Goal: Task Accomplishment & Management: Complete application form

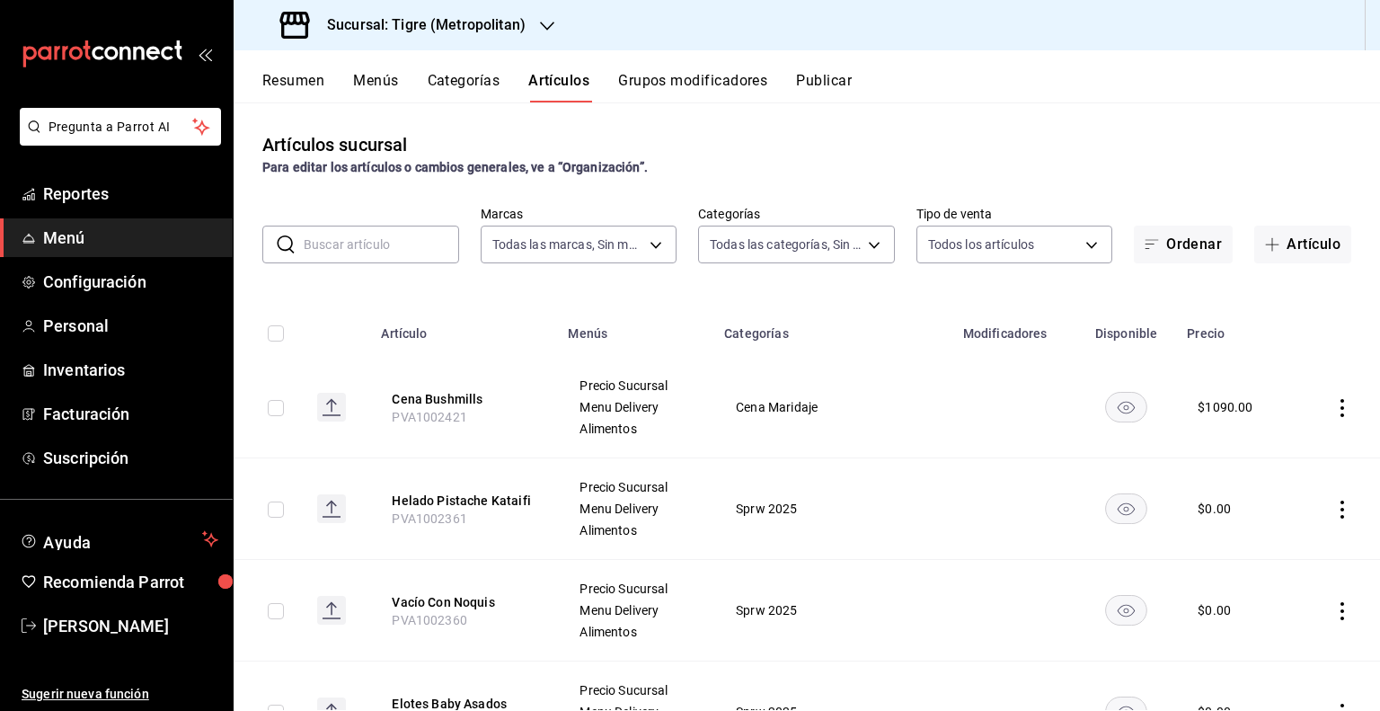
click at [484, 48] on div "Sucursal: Tigre (Metropolitan)" at bounding box center [405, 25] width 314 height 50
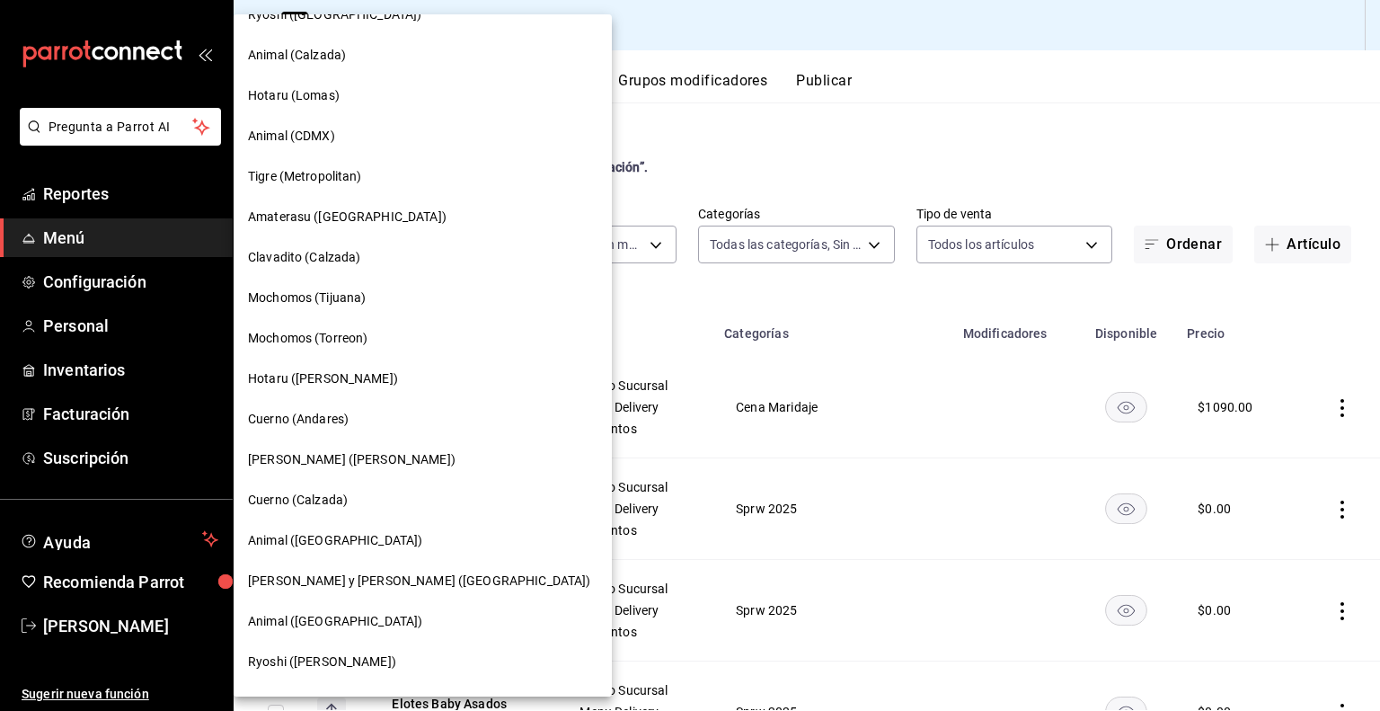
scroll to position [180, 0]
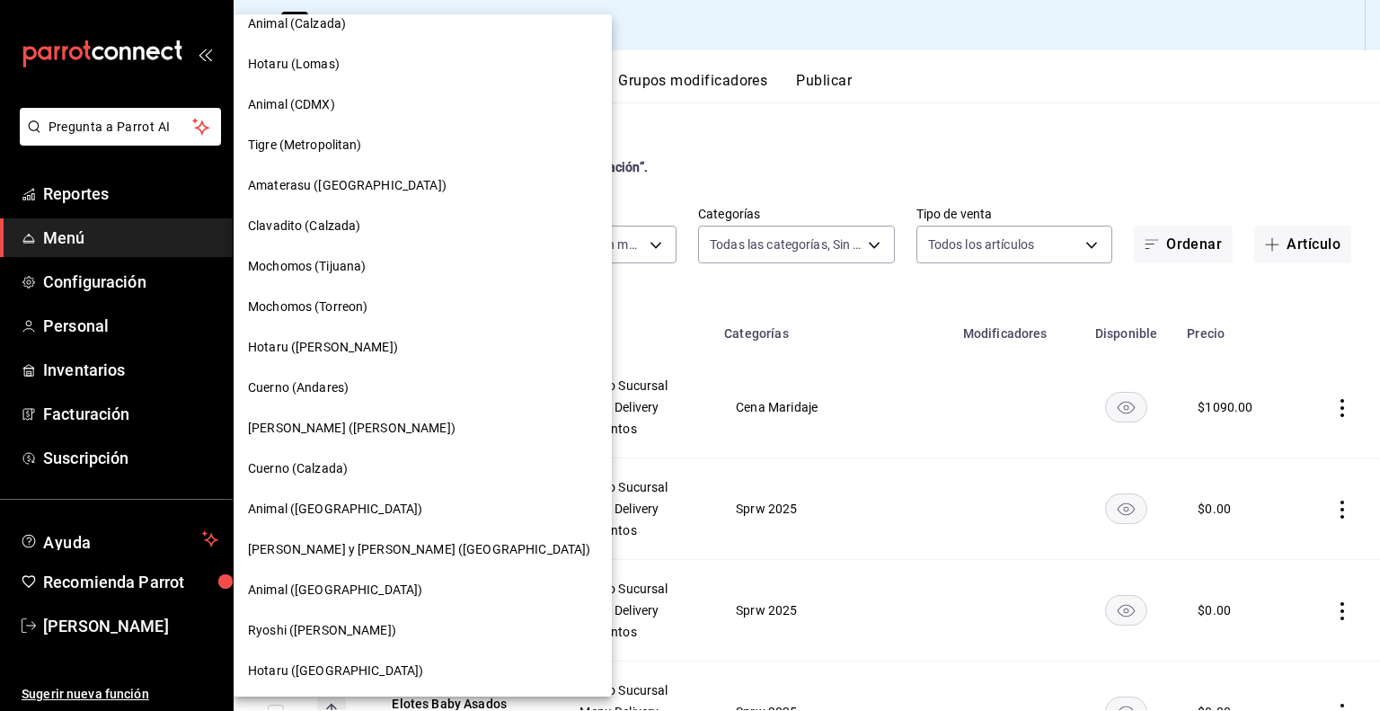
click at [378, 599] on div "Animal ([GEOGRAPHIC_DATA])" at bounding box center [423, 590] width 378 height 40
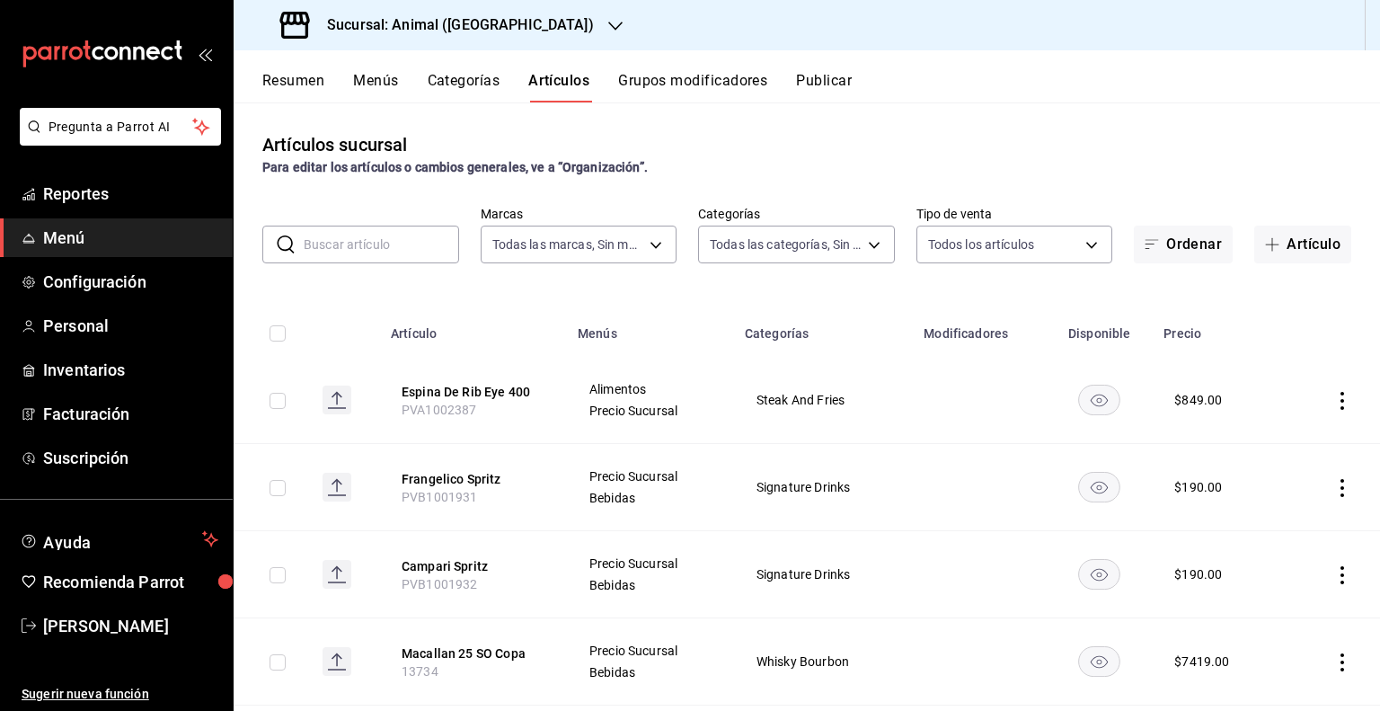
type input "96838179-8fbb-4073-aae3-1789726318c8"
type input "696422f3-042f-4992-a796-20cec1d2addd,ab2f2cdd-2d2d-455a-bd59-969ed93fbee5,5744a…"
click at [429, 29] on h3 "Sucursal: Animal ([GEOGRAPHIC_DATA])" at bounding box center [453, 25] width 281 height 22
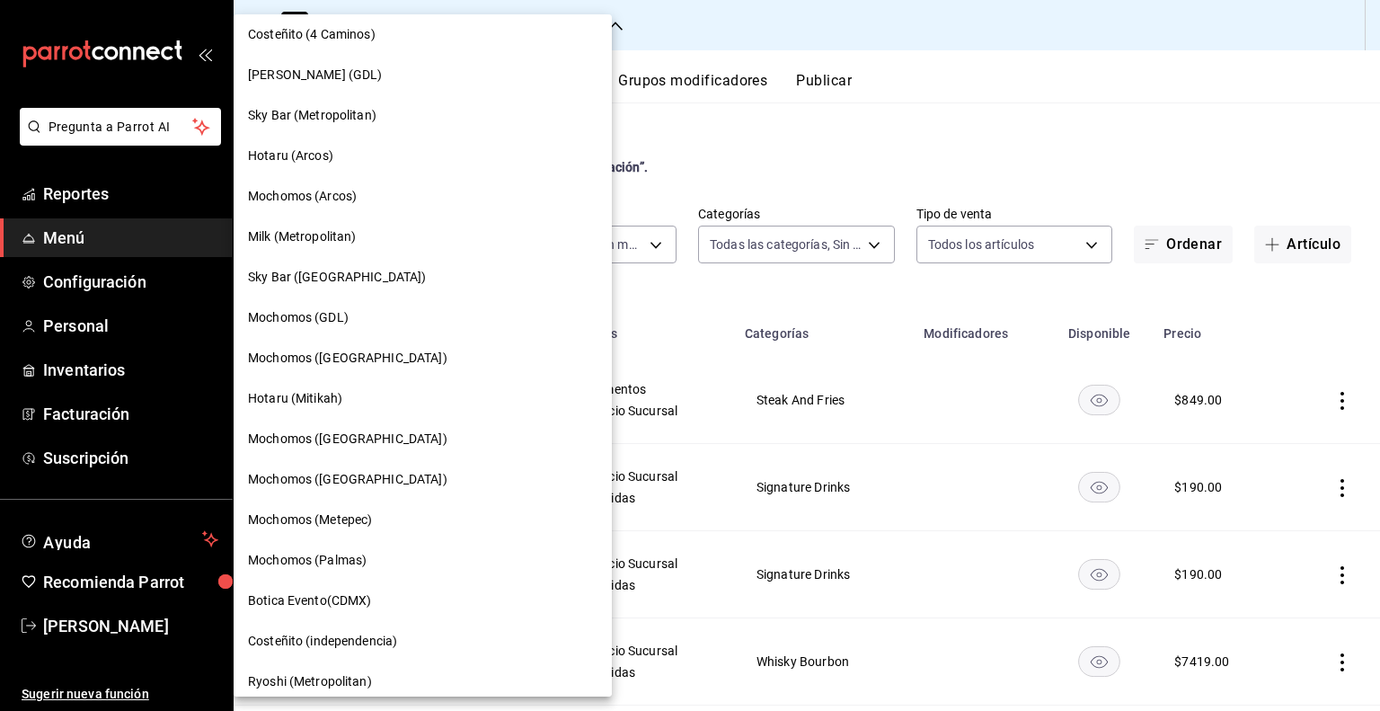
scroll to position [989, 0]
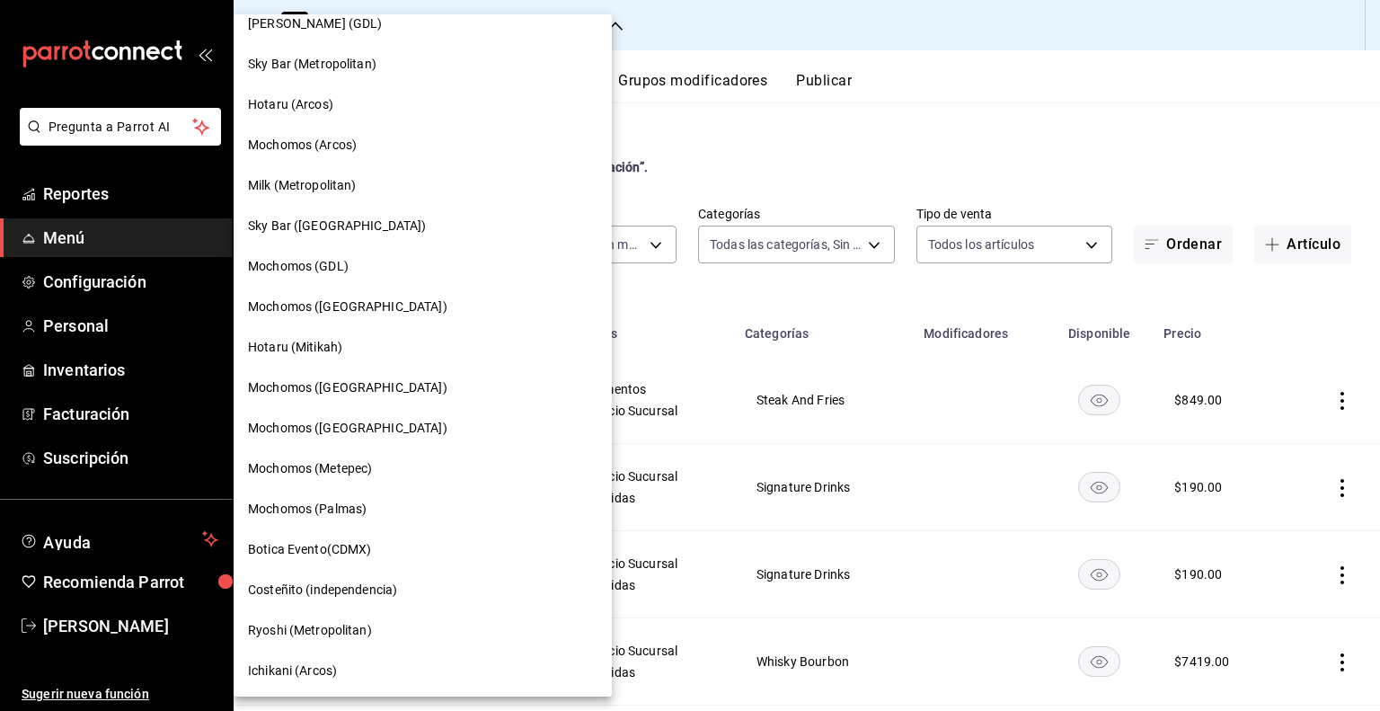
click at [367, 394] on div "Mochomos ([GEOGRAPHIC_DATA])" at bounding box center [423, 387] width 350 height 19
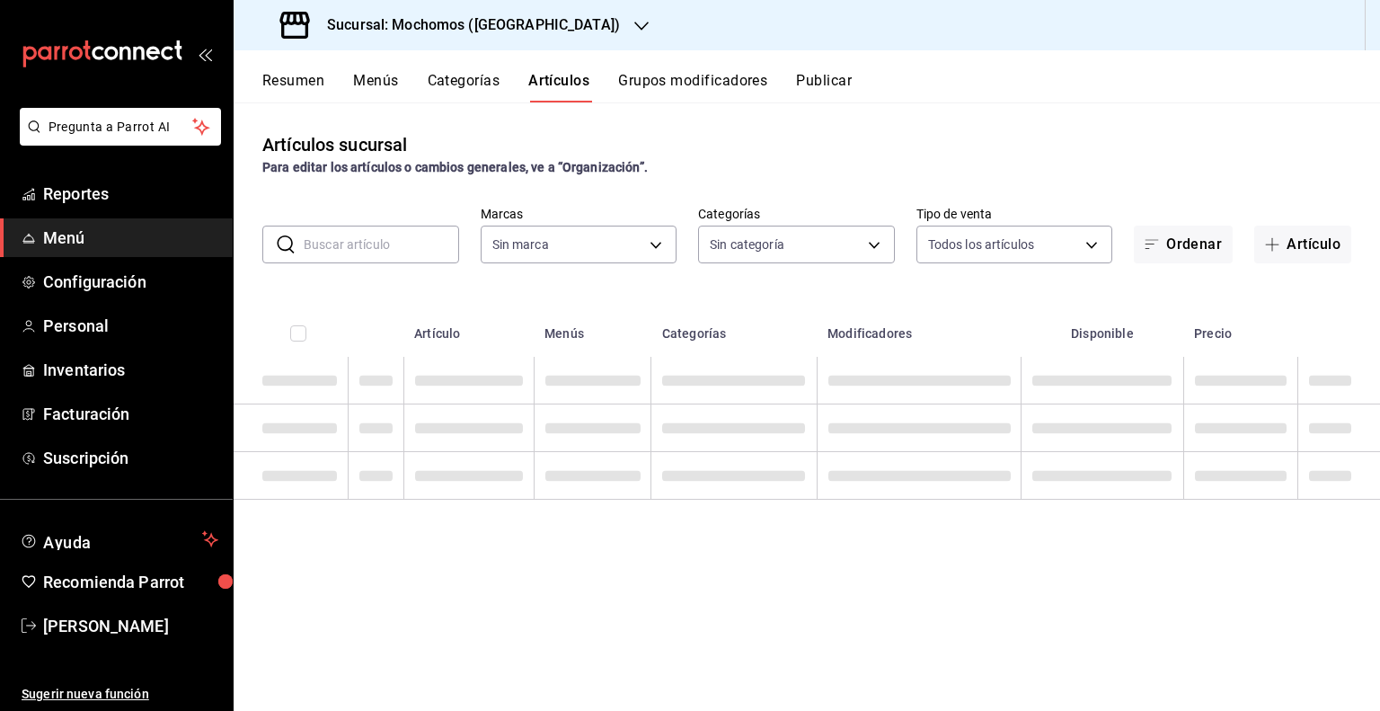
type input "65eb7388-82e4-42fa-8caf-680550c77e6f"
type input "357a9704-c999-4c63-af81-0c25438b67b5,a93eec79-672f-49c2-b1cd-14f211909374,5e983…"
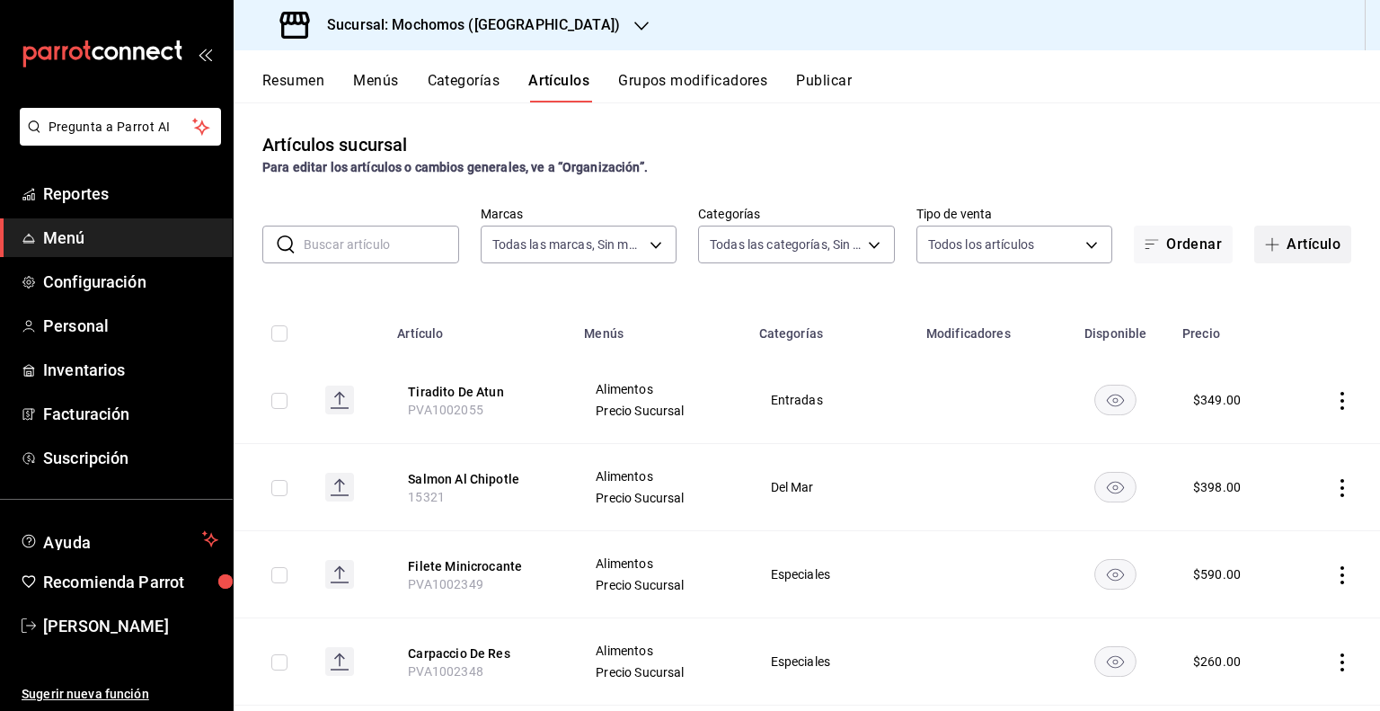
click at [1292, 236] on button "Artículo" at bounding box center [1303, 245] width 97 height 38
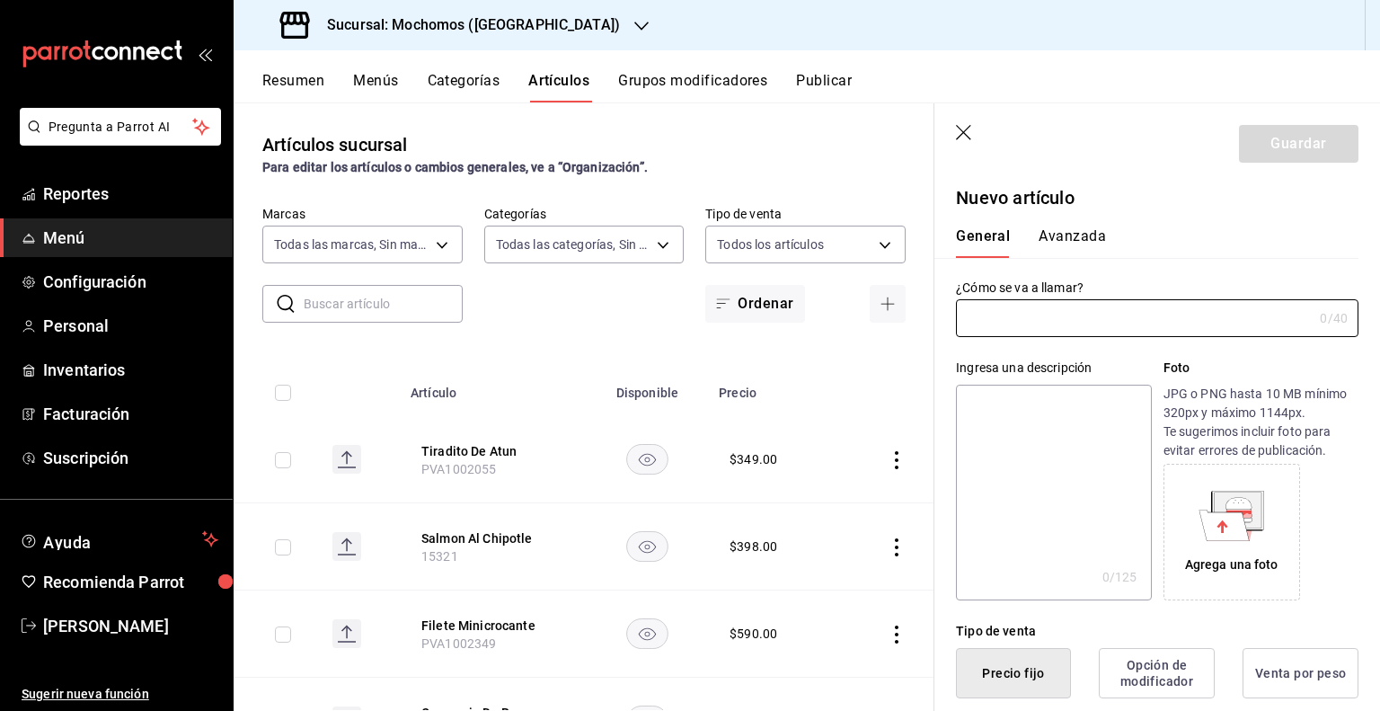
paste input "Cerveza Cortesía Coronita 210"
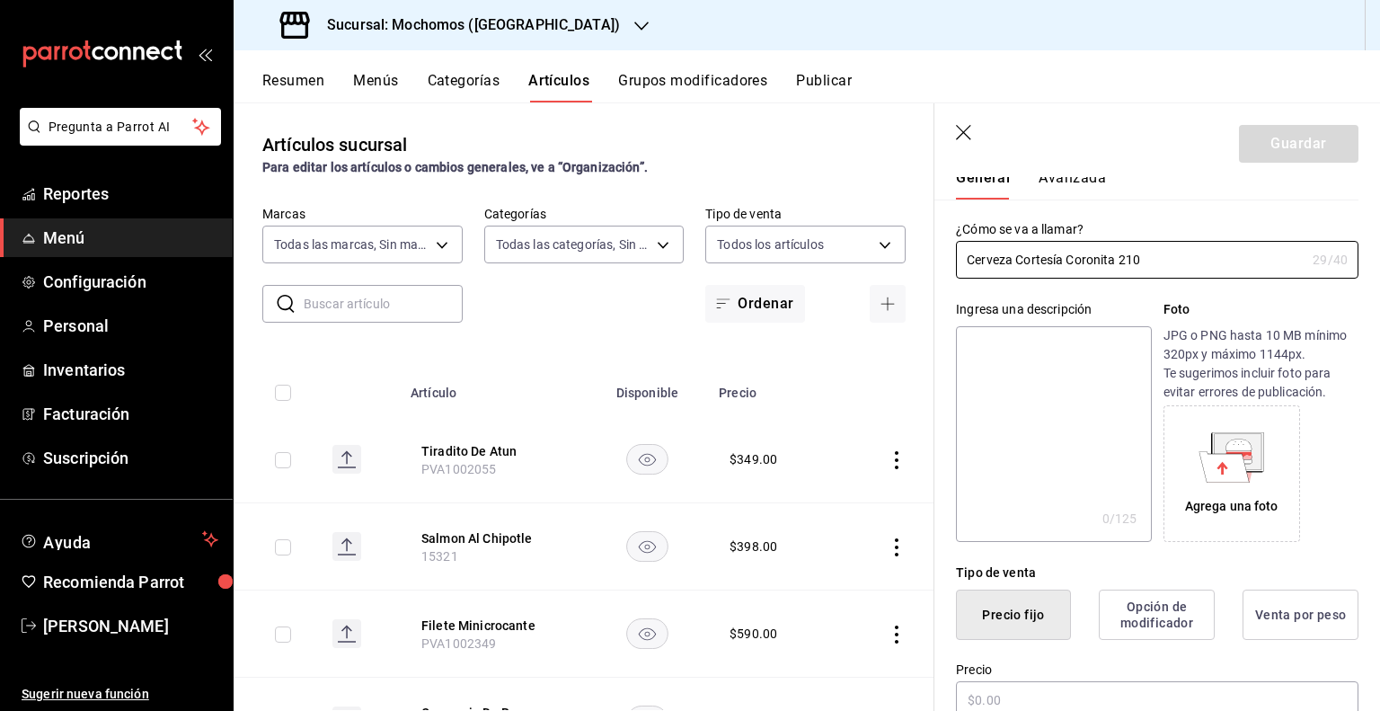
scroll to position [180, 0]
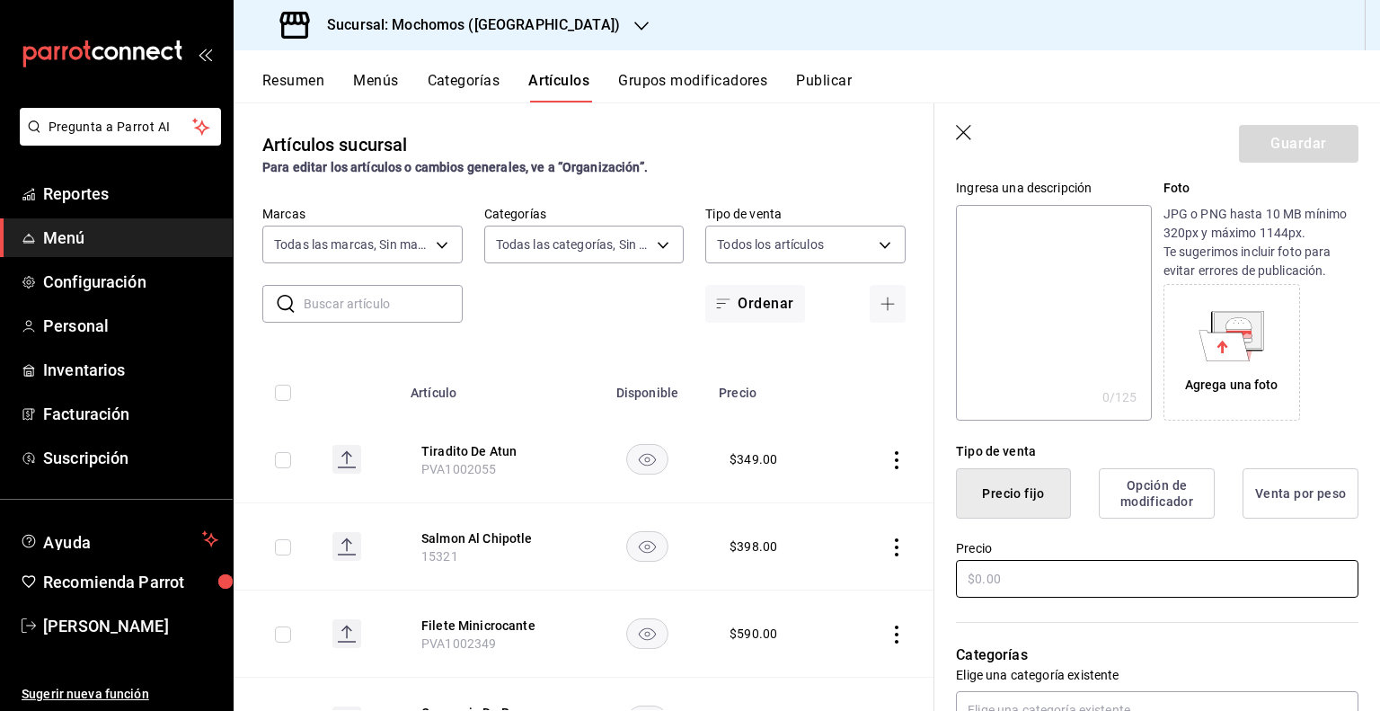
type input "Cerveza Cortesía Coronita 210"
click at [1105, 582] on input "text" at bounding box center [1157, 579] width 403 height 38
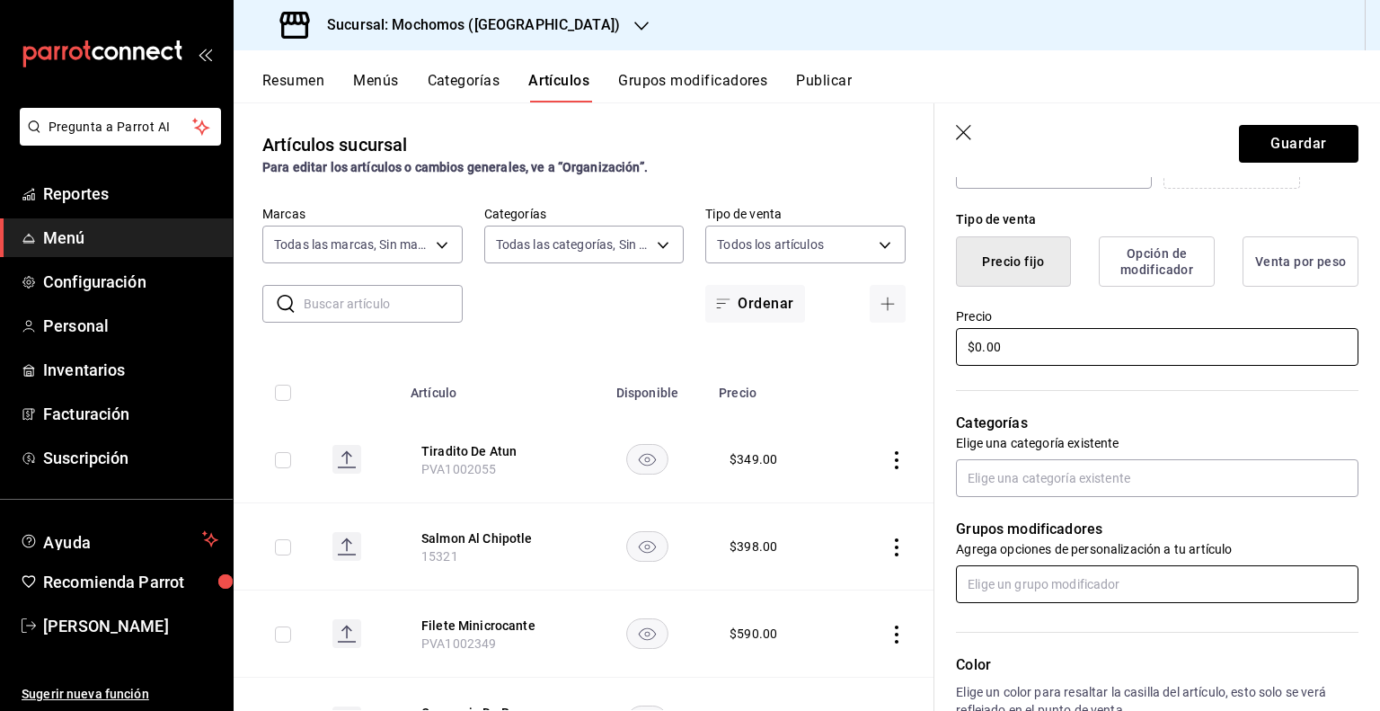
scroll to position [449, 0]
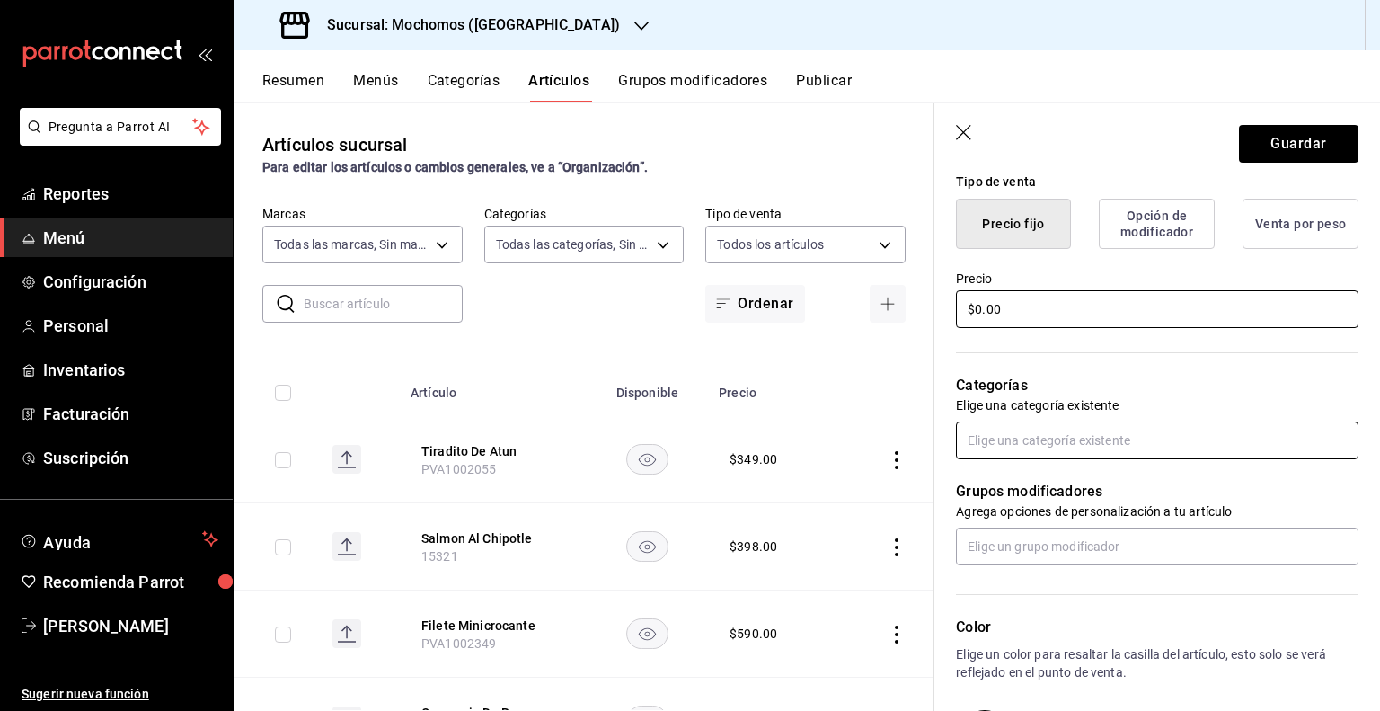
type input "$0.00"
click at [1122, 446] on input "text" at bounding box center [1157, 441] width 403 height 38
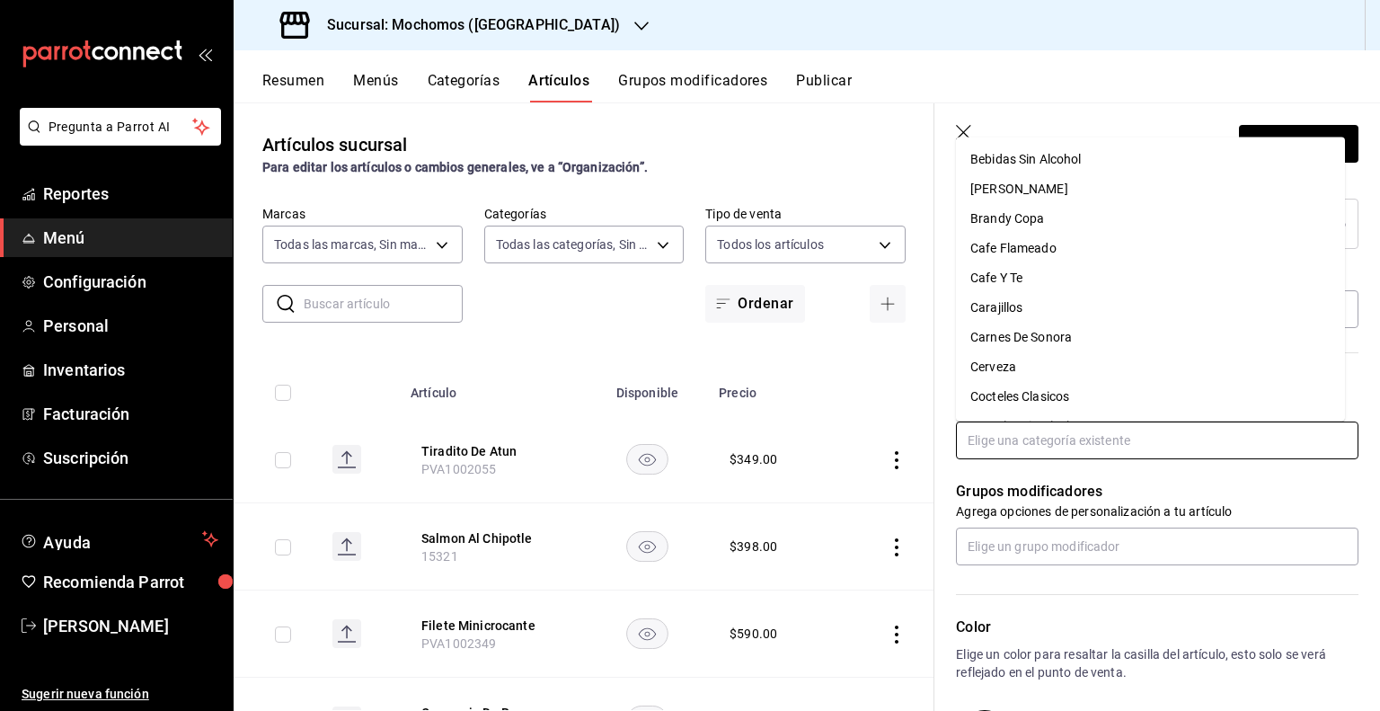
click at [1032, 363] on li "Cerveza" at bounding box center [1150, 366] width 389 height 30
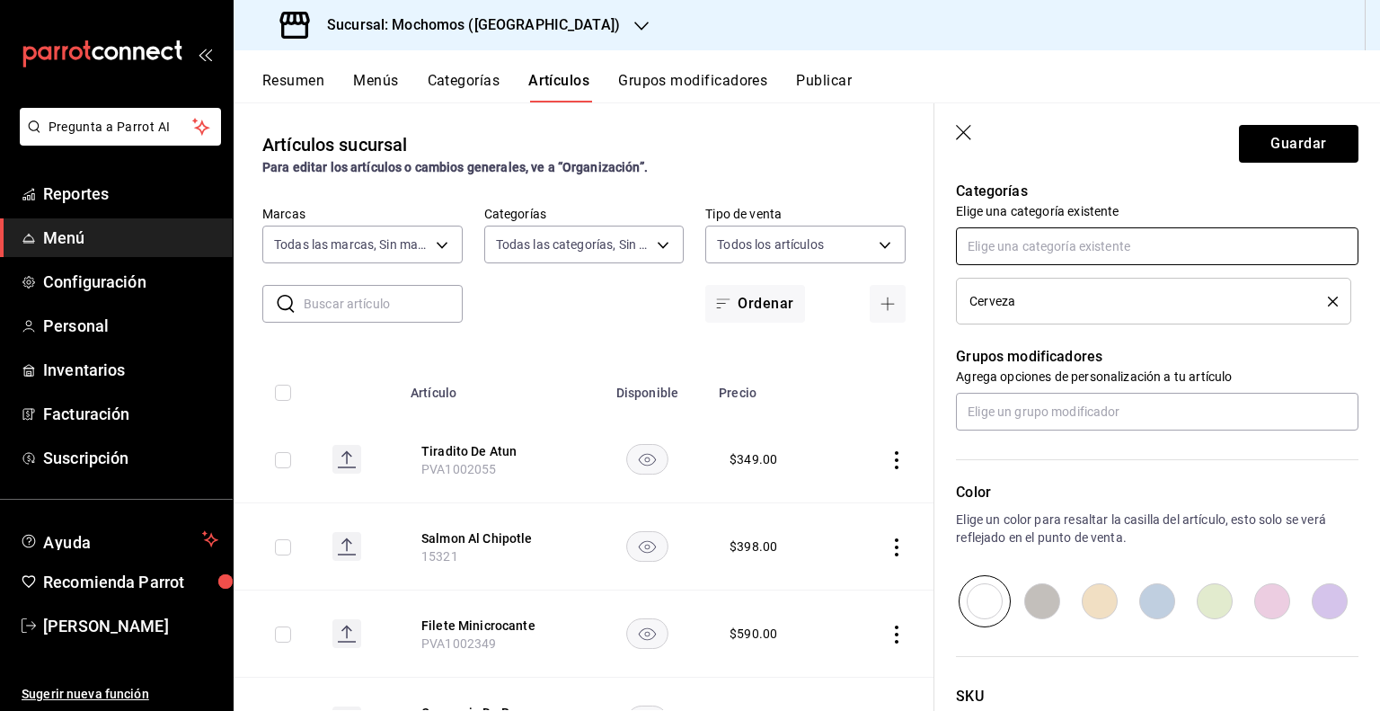
scroll to position [784, 0]
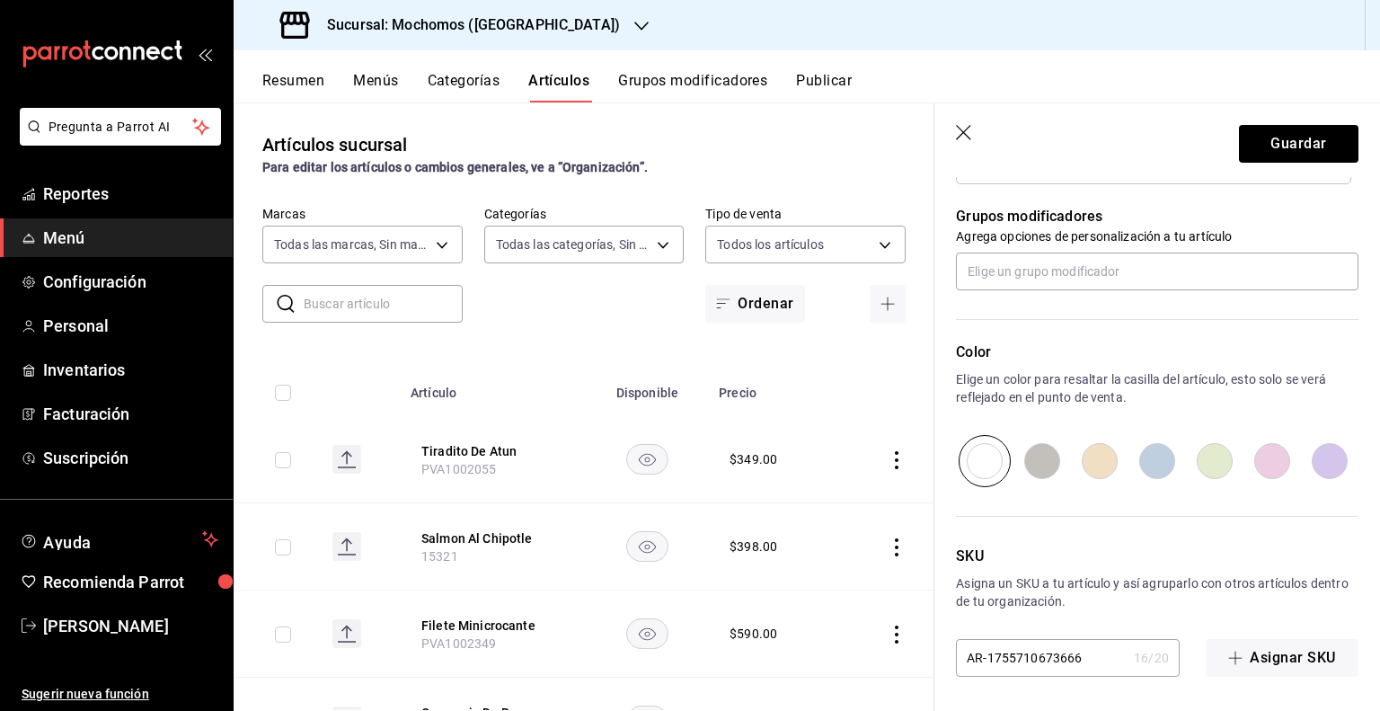
click at [1060, 657] on input "AR-1755710673666" at bounding box center [1041, 658] width 171 height 36
paste input "PVB1002085"
type input "PVB1002085"
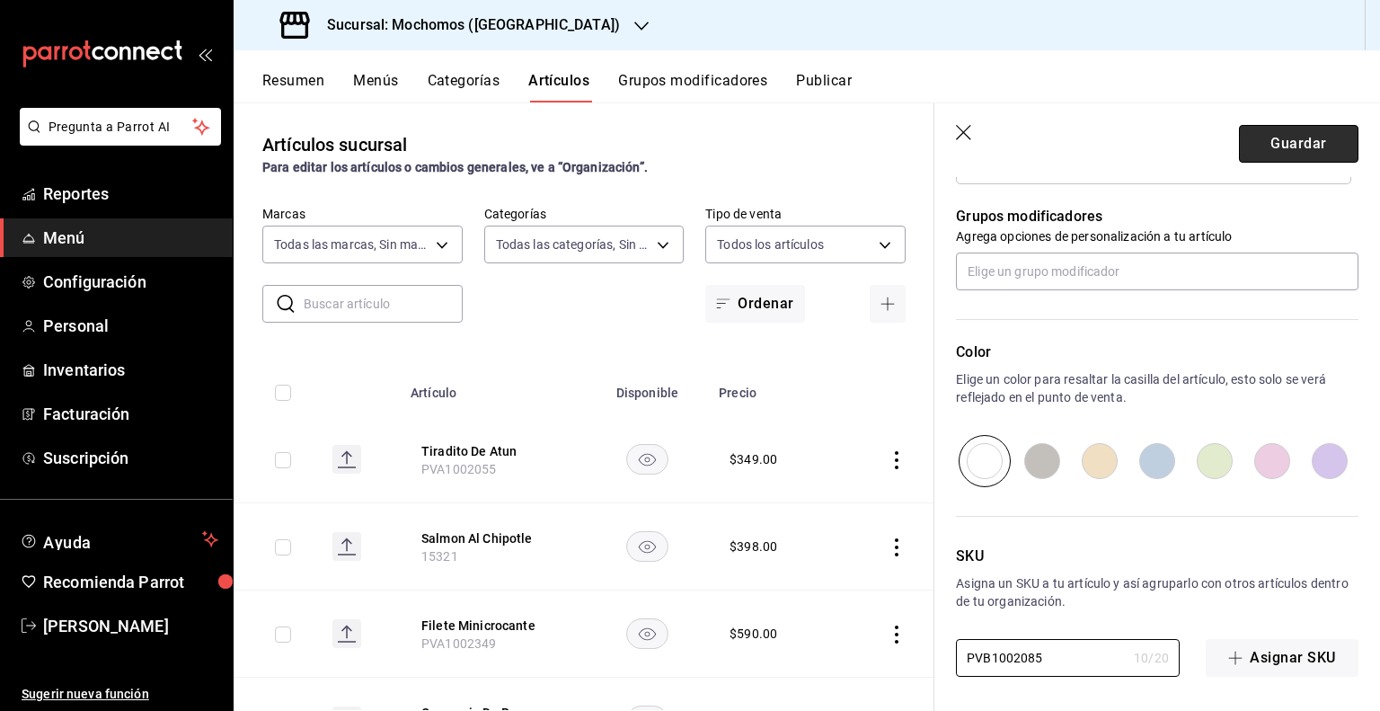
click at [1327, 143] on button "Guardar" at bounding box center [1299, 144] width 120 height 38
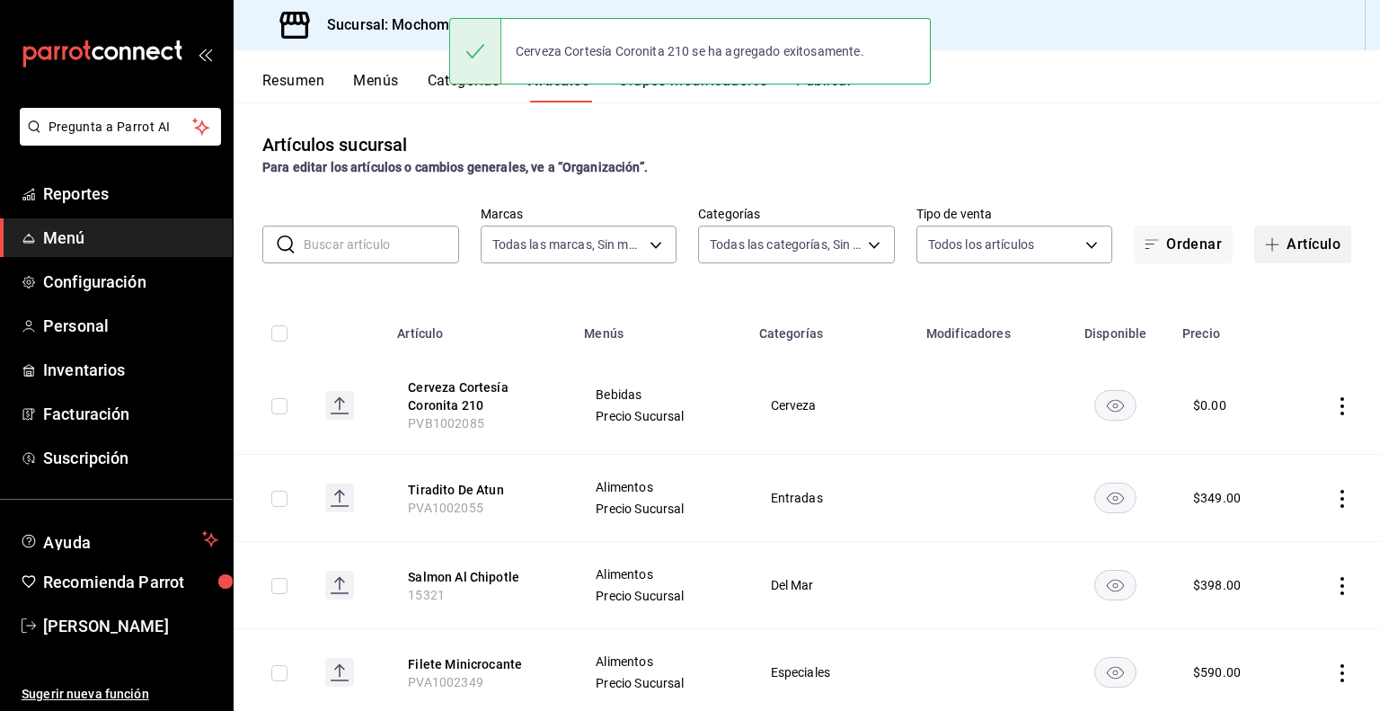
click at [1271, 237] on span "button" at bounding box center [1276, 244] width 22 height 14
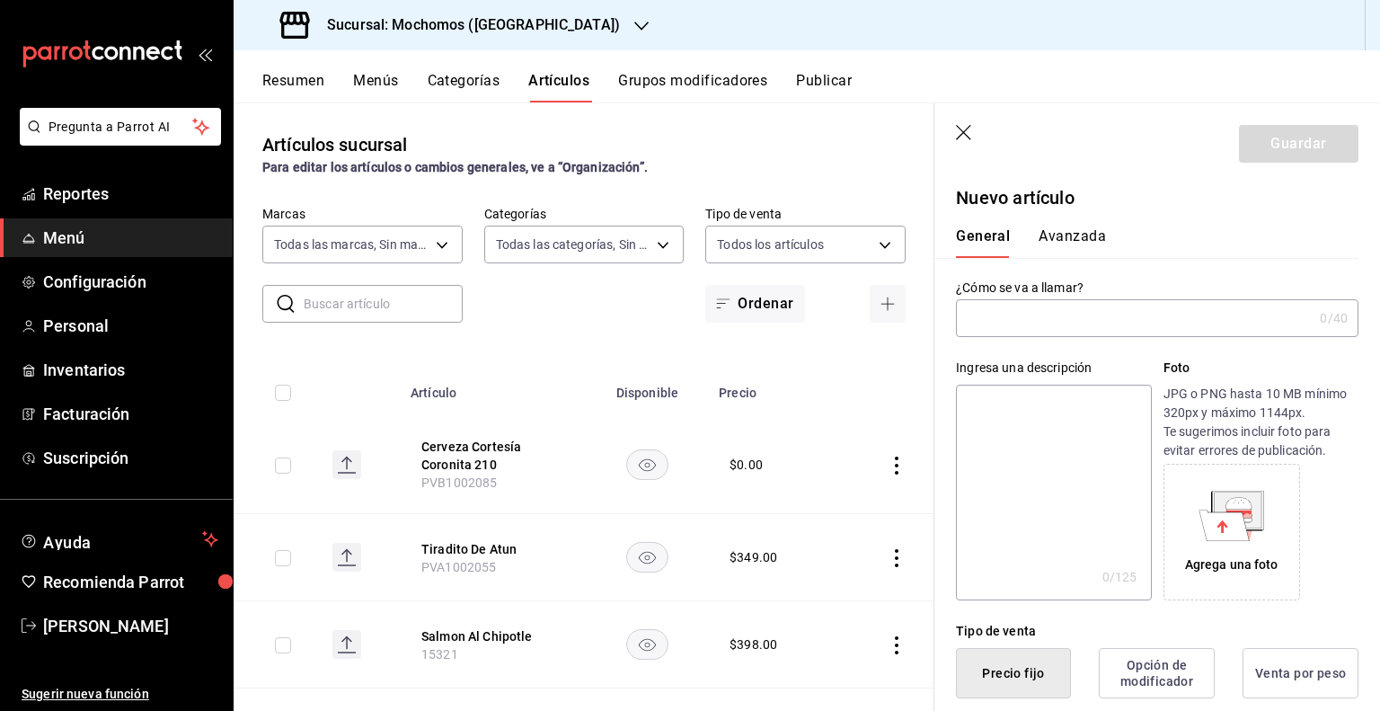
click at [1127, 321] on input "text" at bounding box center [1134, 318] width 357 height 36
paste input "Tacos De Barbacoa (Cortesía)"
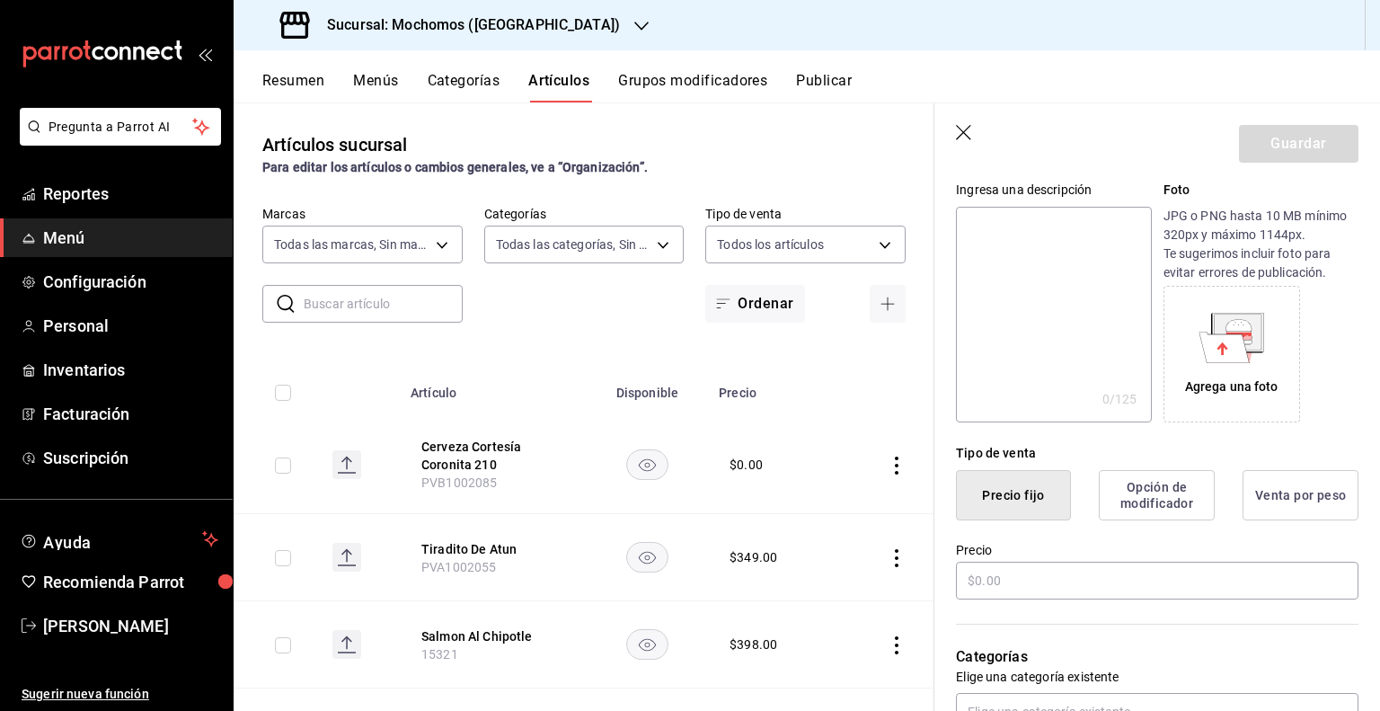
scroll to position [180, 0]
type input "Tacos De Barbacoa (Cortesía)"
click at [1077, 584] on input "text" at bounding box center [1157, 579] width 403 height 38
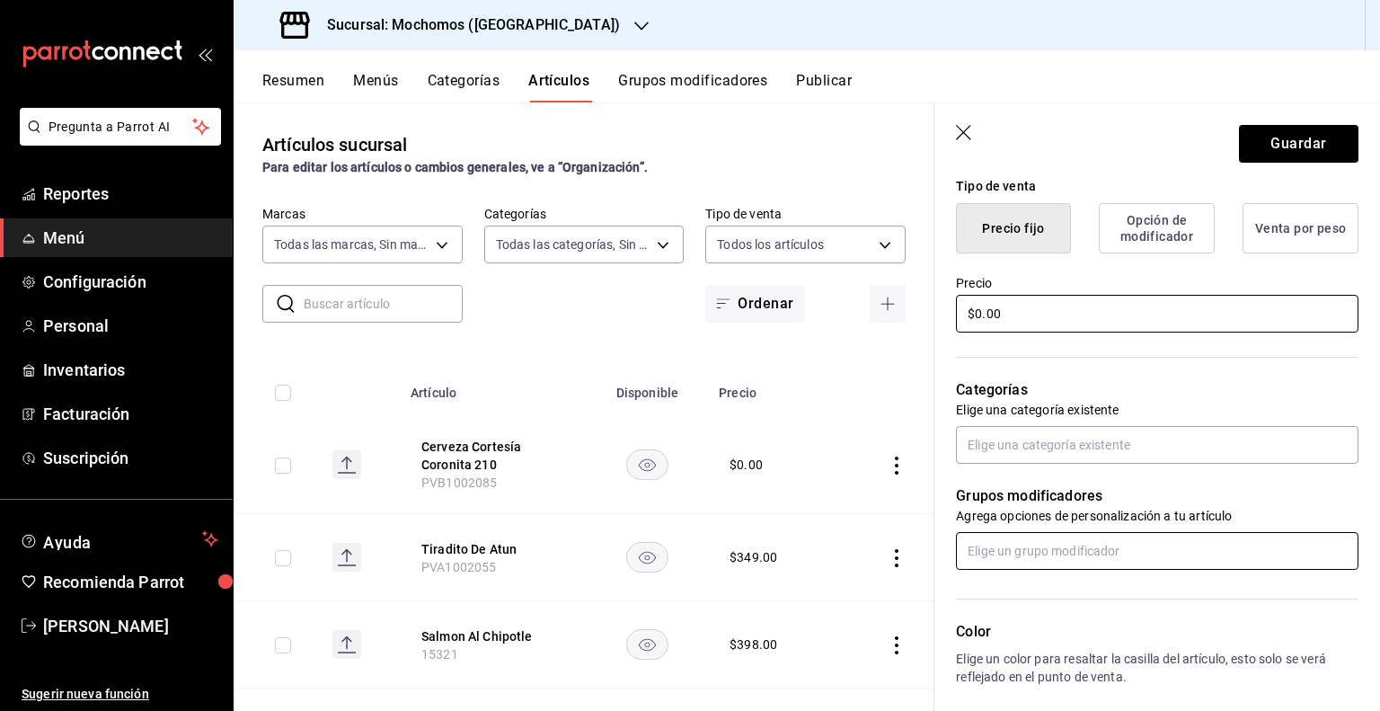
scroll to position [449, 0]
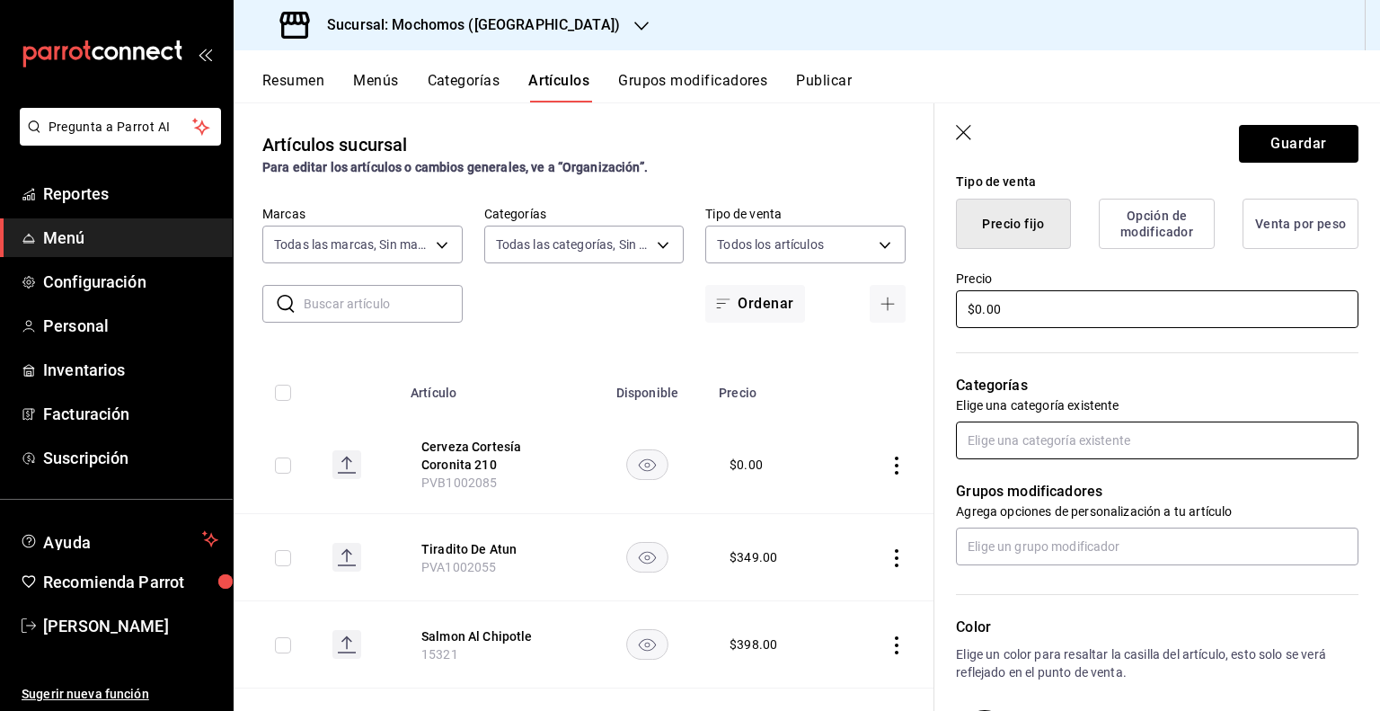
type input "$0.00"
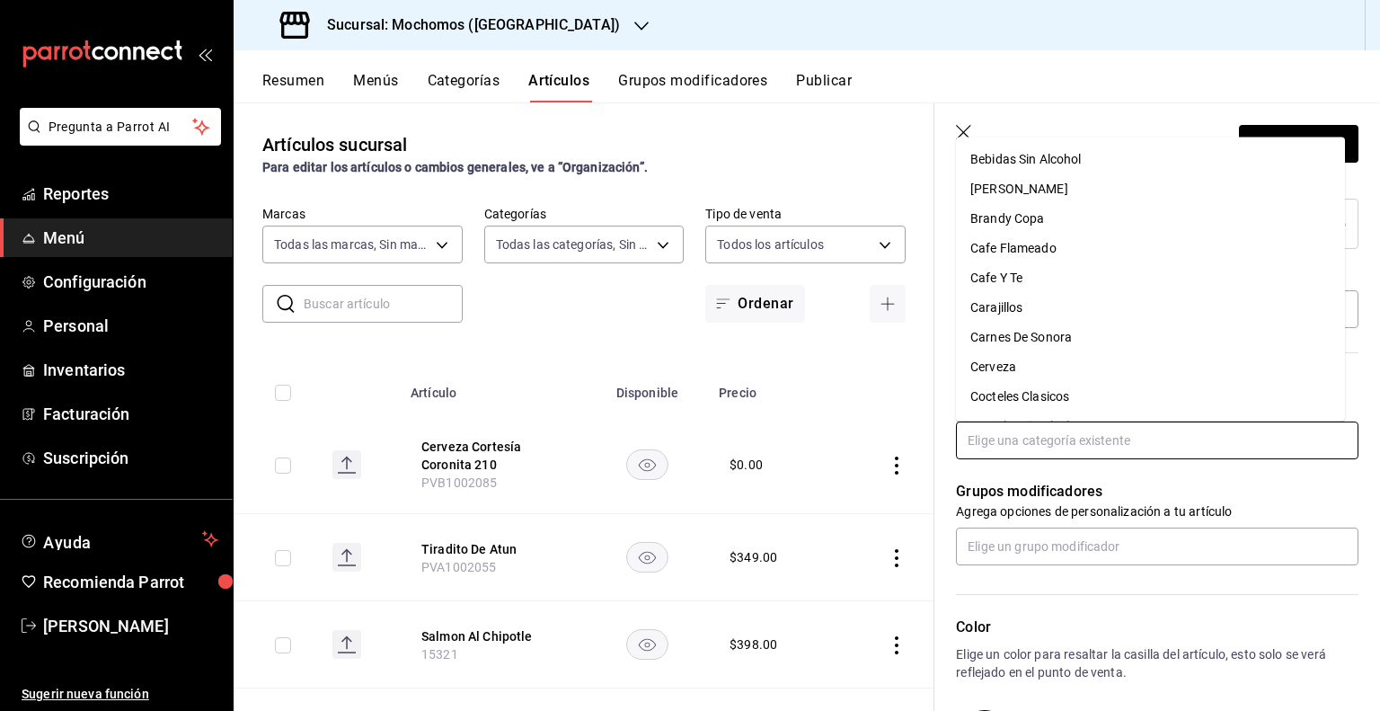
click at [1083, 451] on input "text" at bounding box center [1157, 441] width 403 height 38
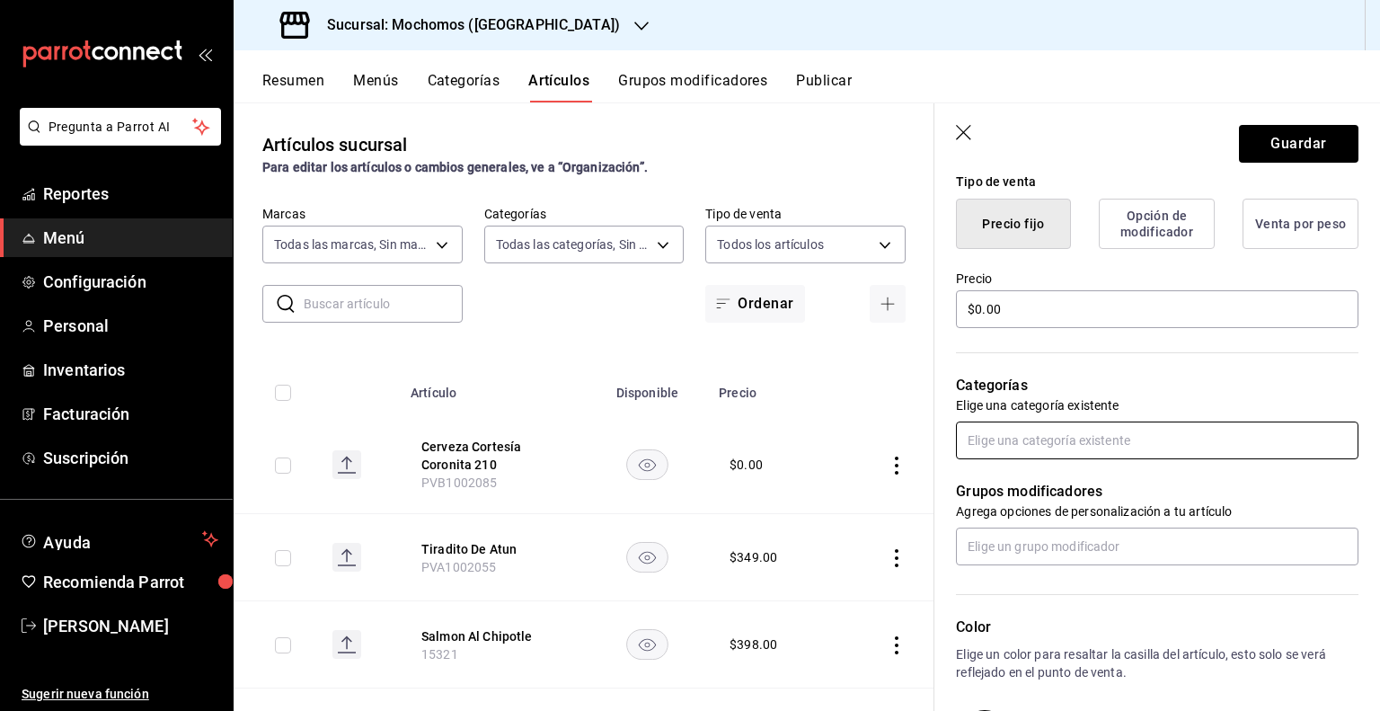
click at [1083, 451] on input "text" at bounding box center [1157, 441] width 403 height 38
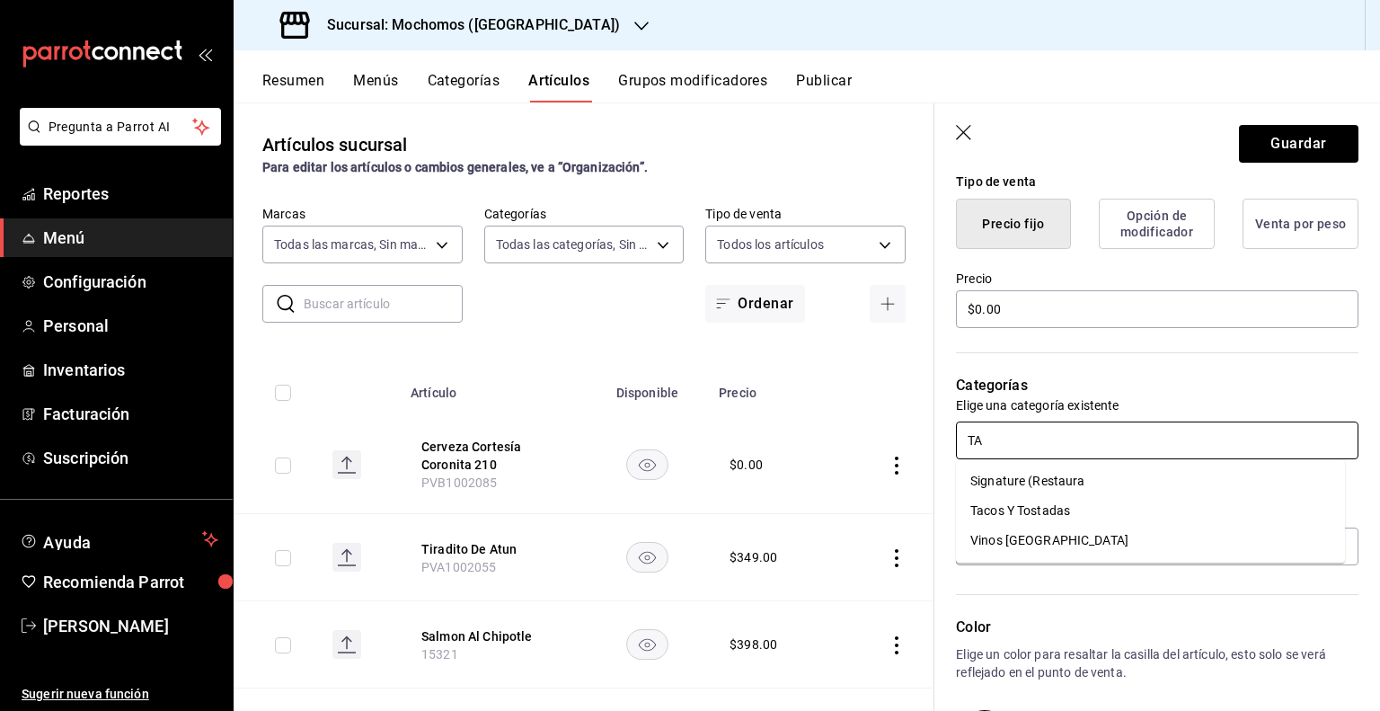
type input "TAC"
click at [1080, 475] on li "Tacos Y Tostadas" at bounding box center [1150, 481] width 389 height 30
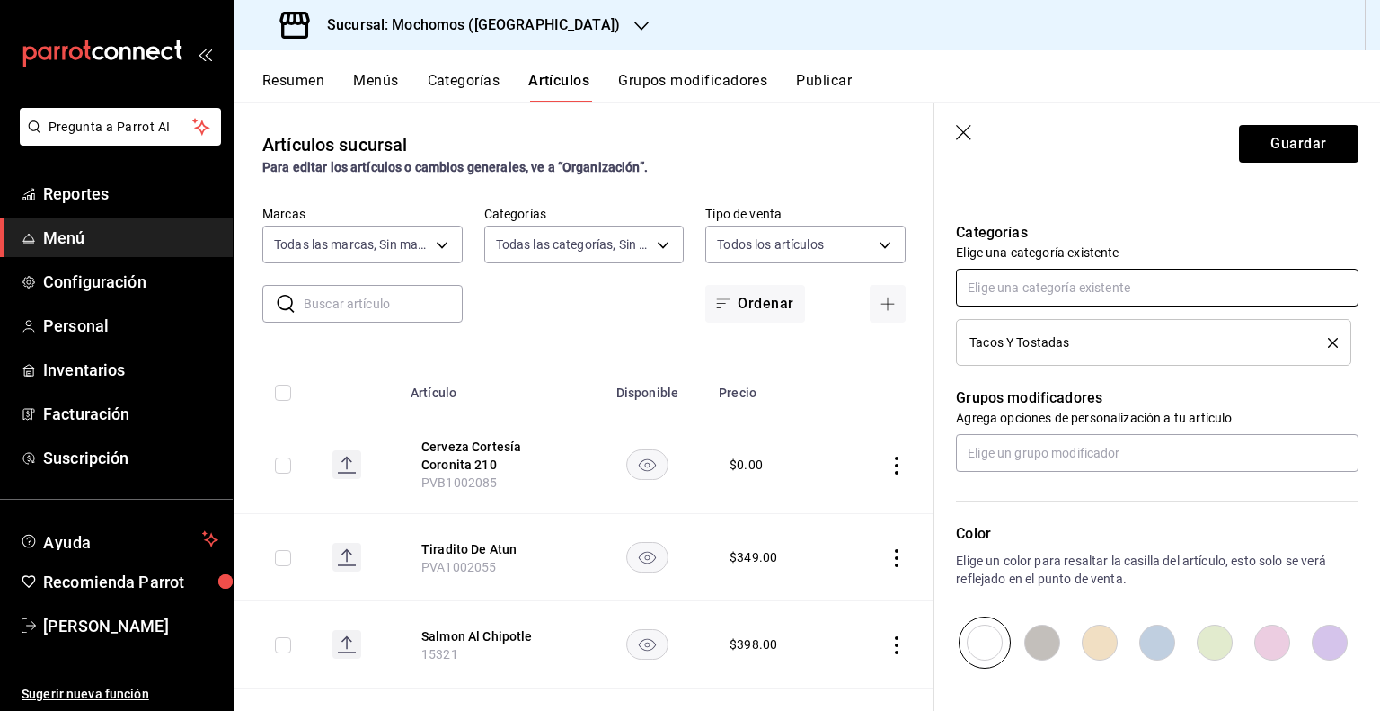
scroll to position [784, 0]
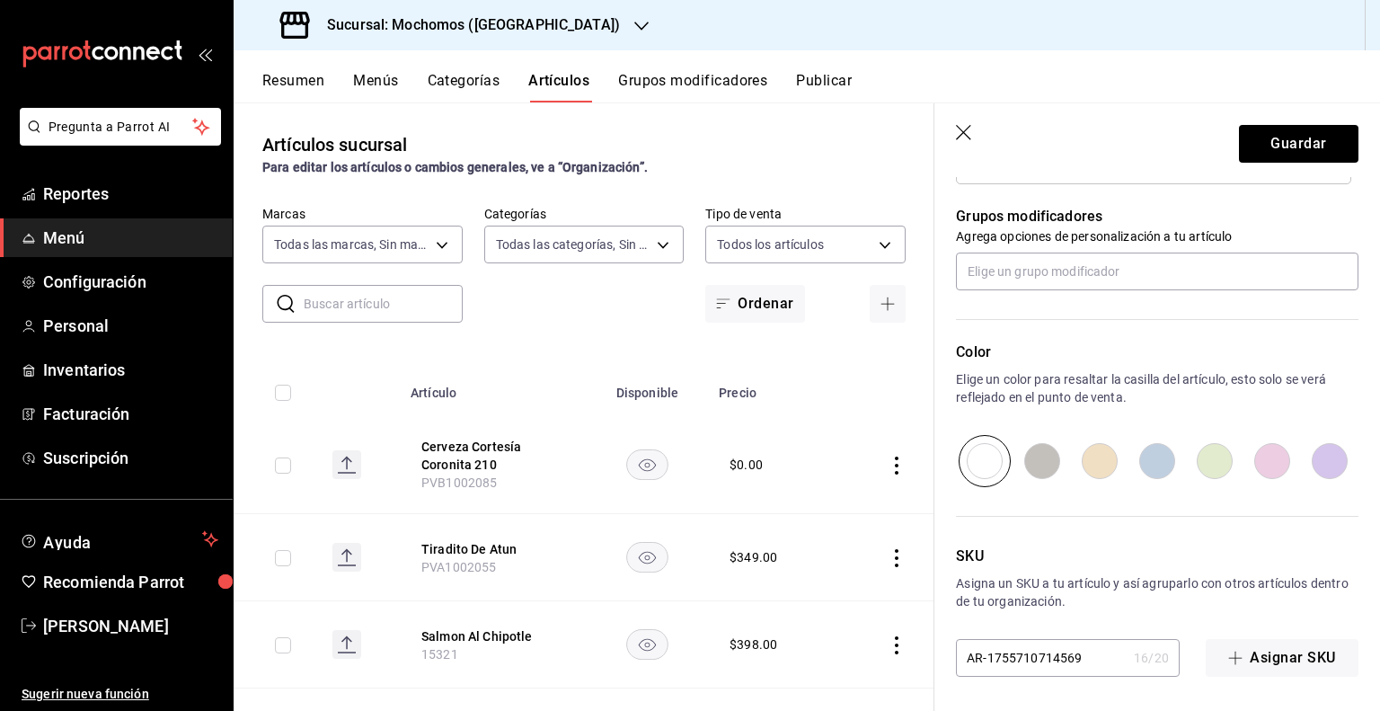
click at [1044, 651] on input "AR-1755710714569" at bounding box center [1041, 658] width 171 height 36
paste input "1523"
type input "15239"
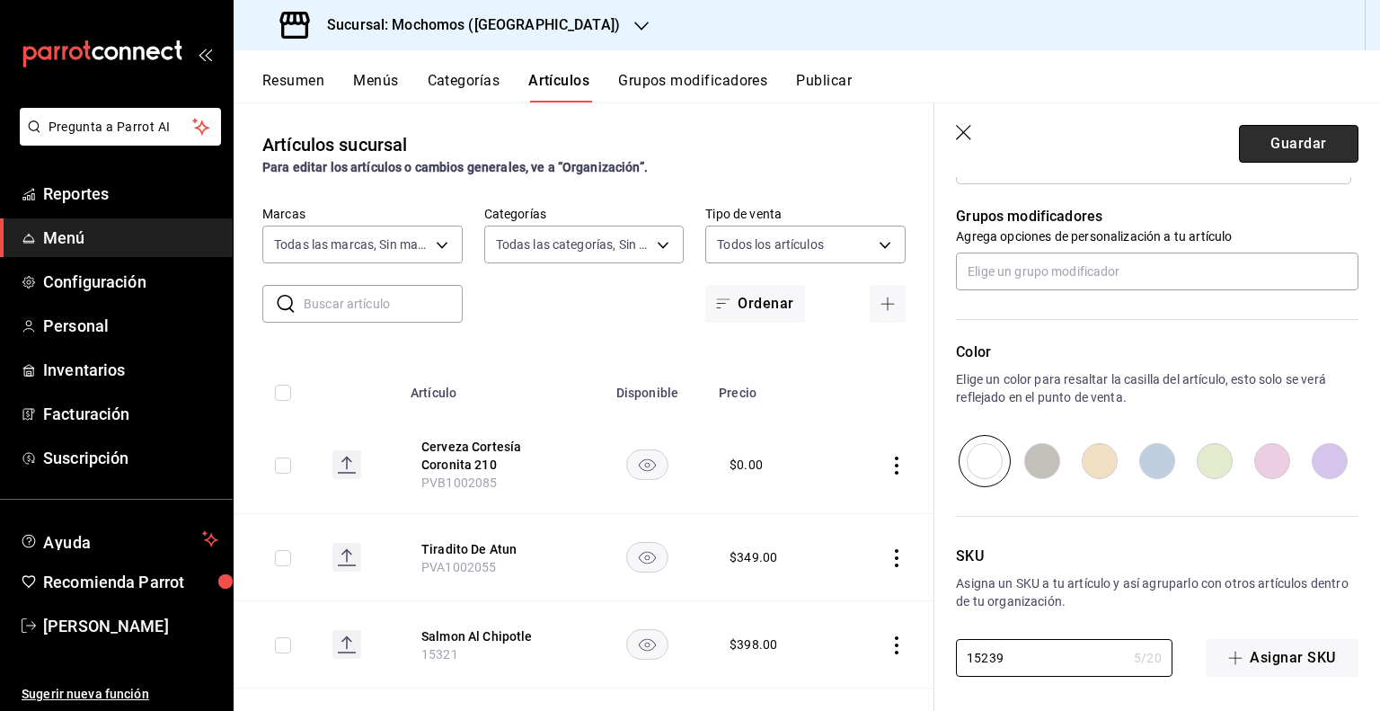
click at [1257, 139] on button "Guardar" at bounding box center [1299, 144] width 120 height 38
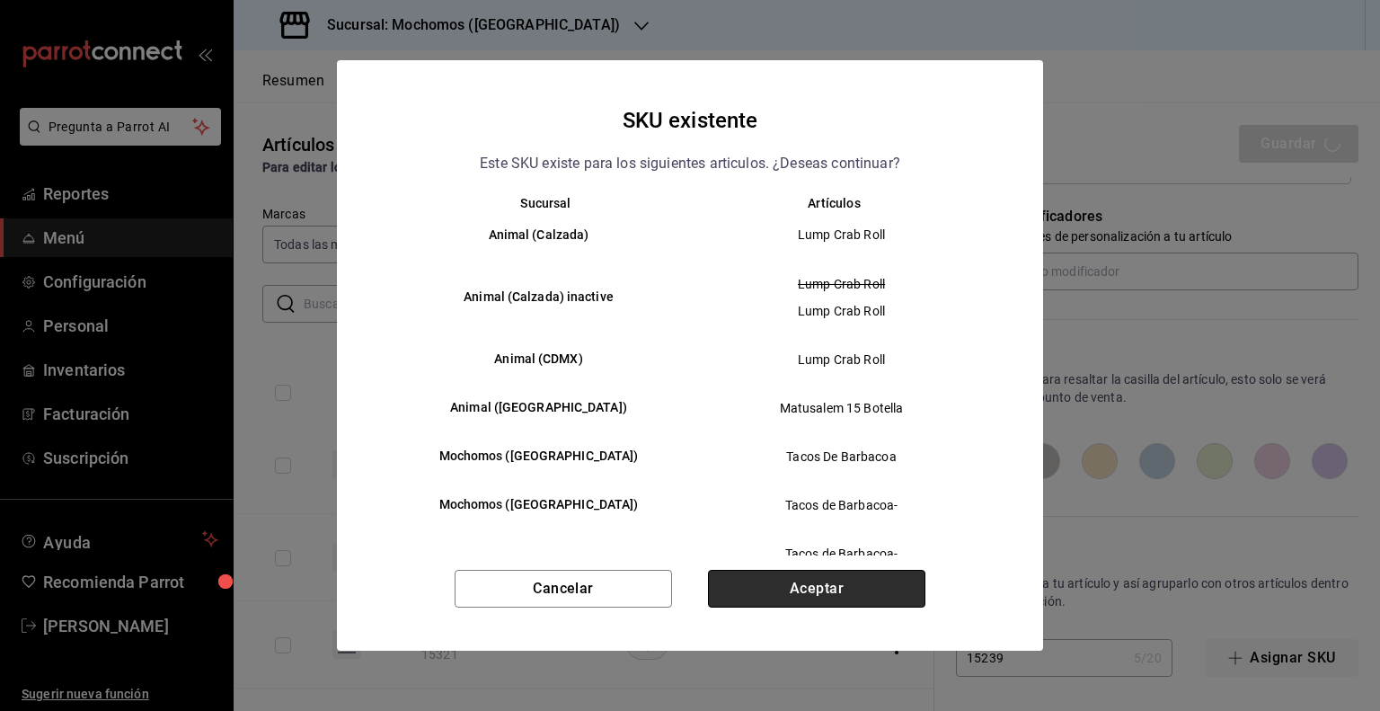
click at [738, 582] on button "Aceptar" at bounding box center [816, 589] width 217 height 38
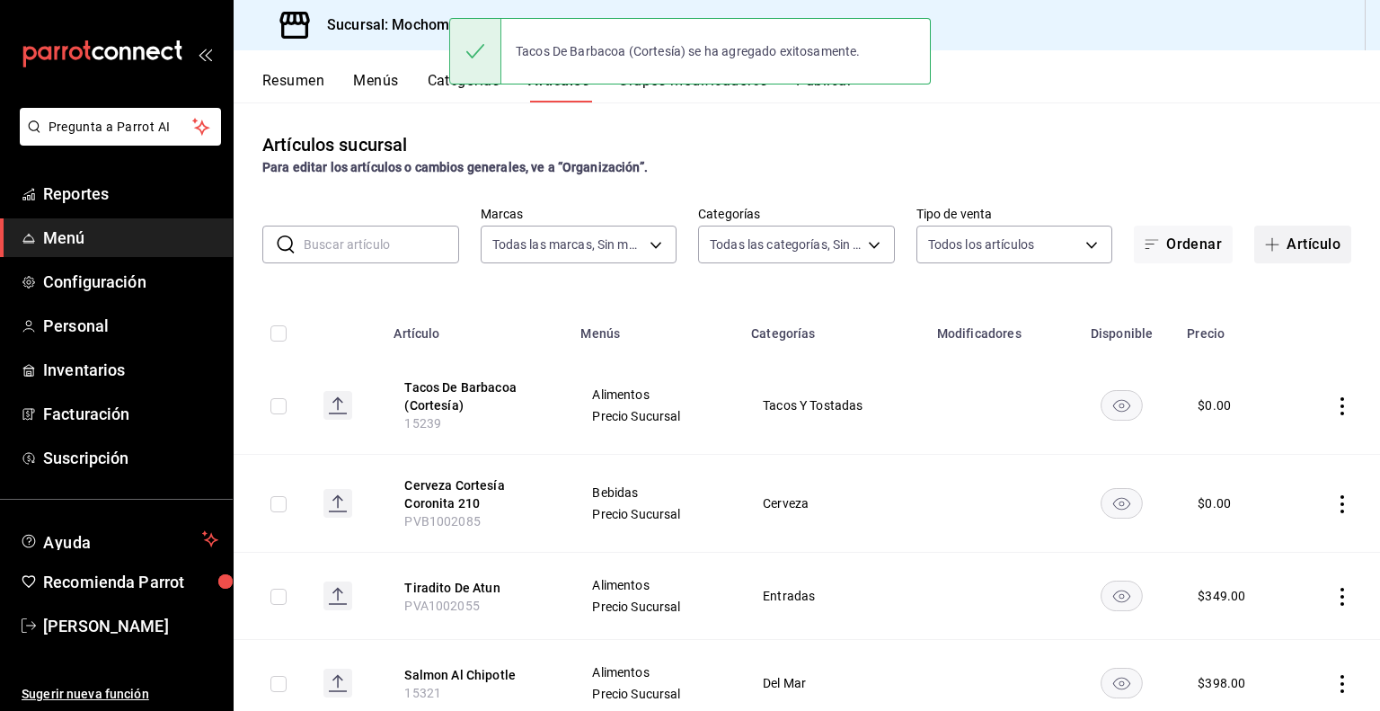
click at [1276, 249] on button "Artículo" at bounding box center [1303, 245] width 97 height 38
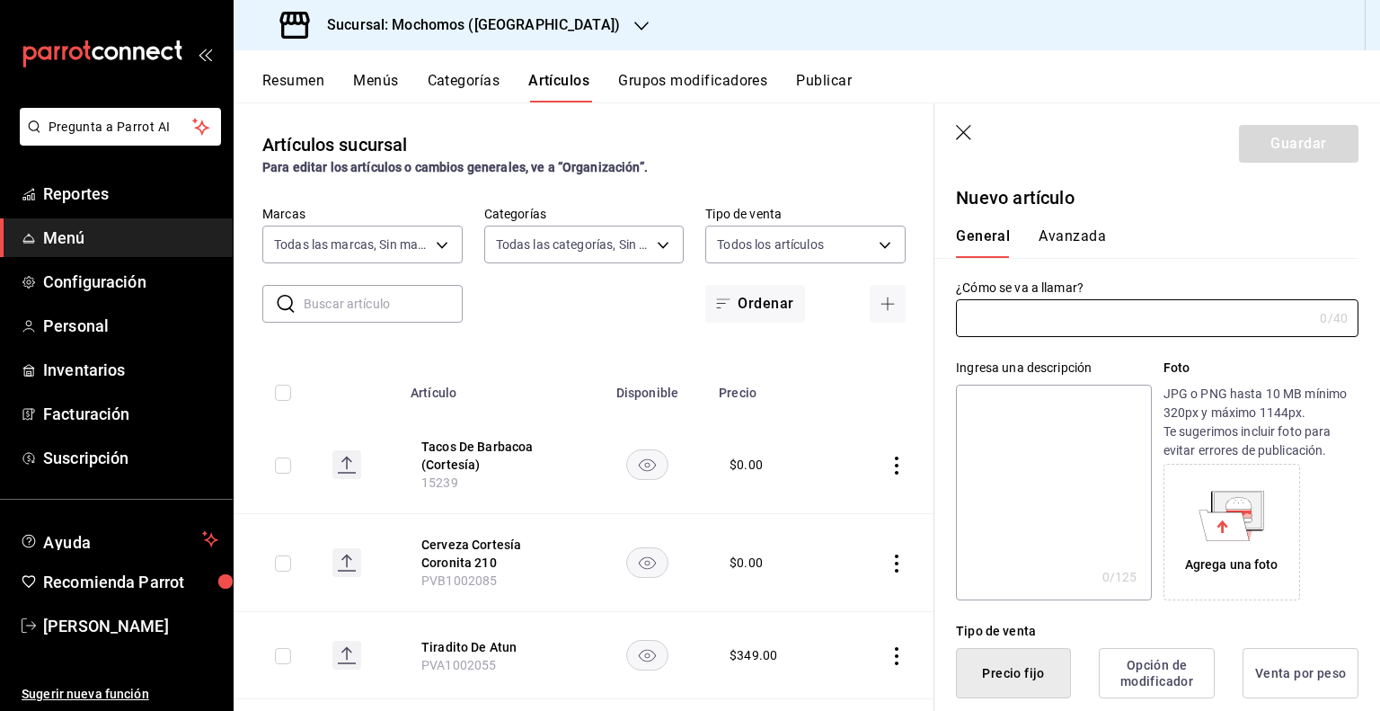
click at [1219, 333] on input "text" at bounding box center [1134, 318] width 357 height 36
type input "TACOS [PERSON_NAME] (CORTESÍA)"
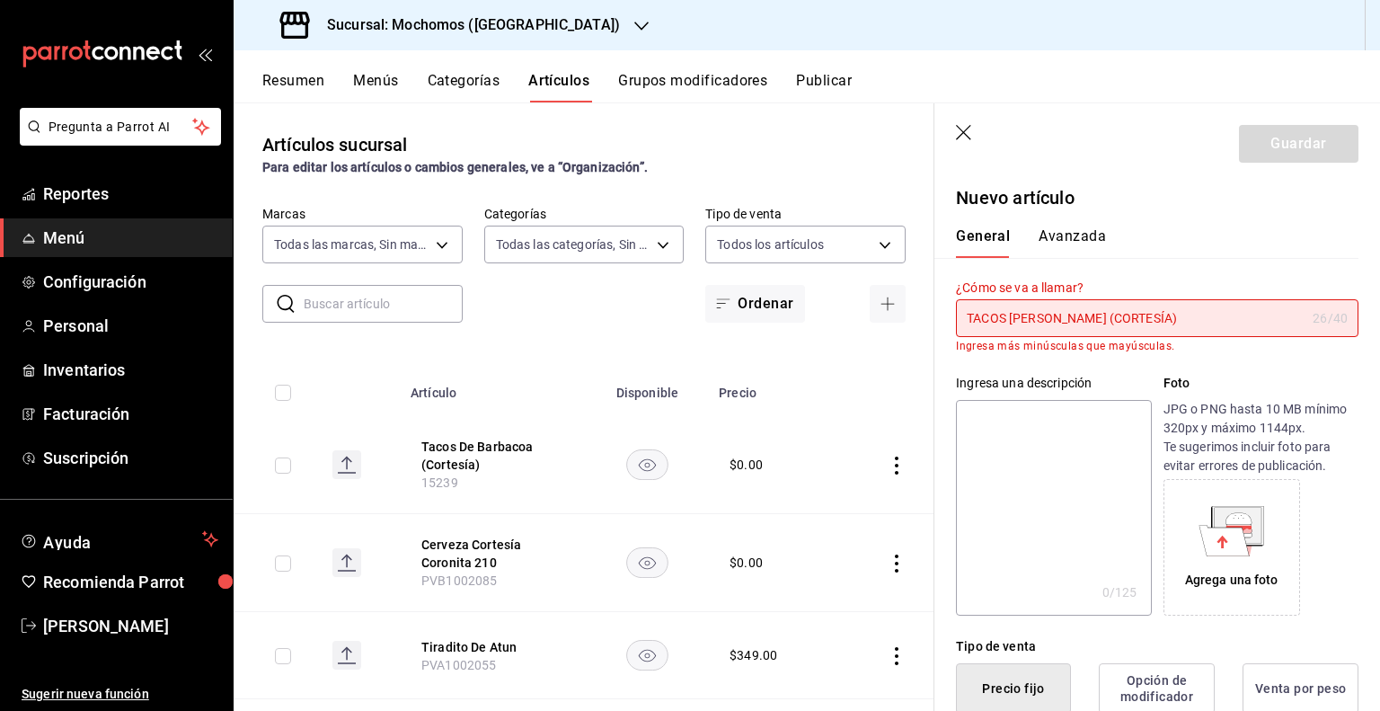
click at [1207, 318] on input "TACOS [PERSON_NAME] (CORTESÍA)" at bounding box center [1131, 318] width 350 height 36
paste input "Tacos [PERSON_NAME] (Cortesía)"
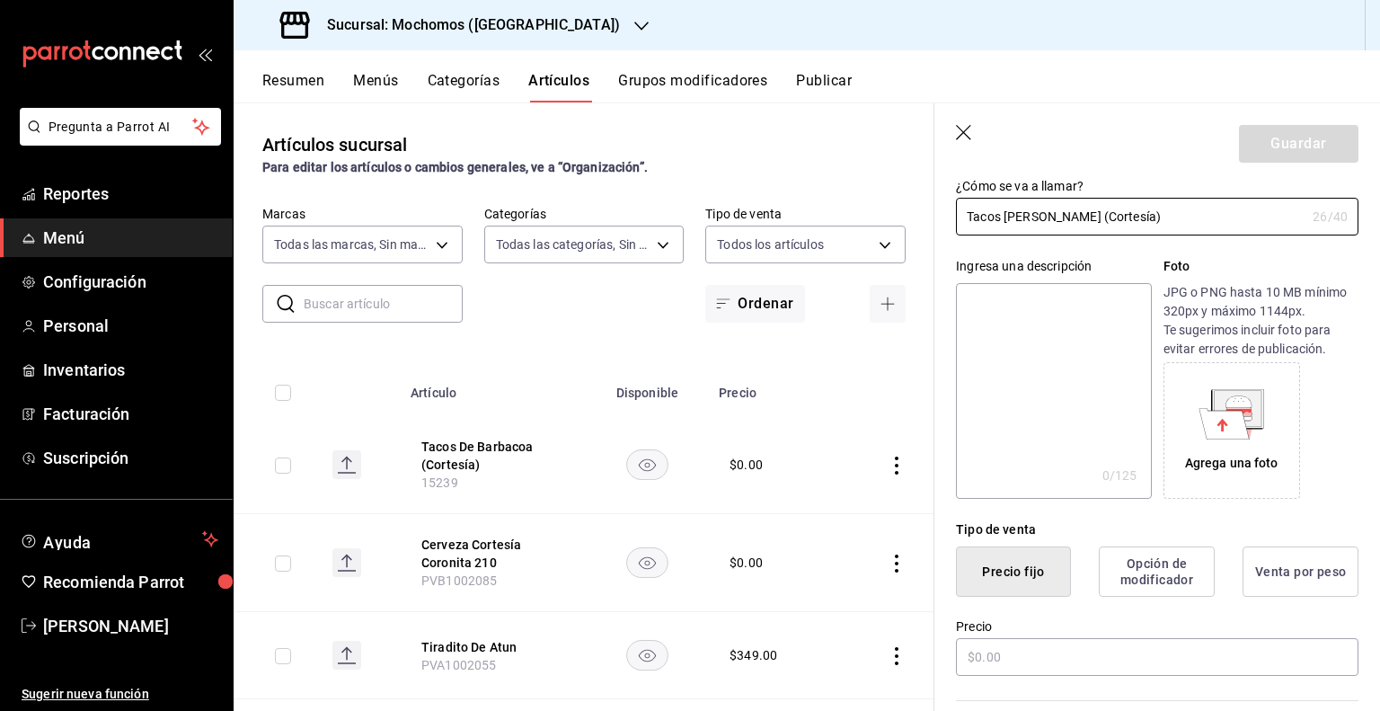
scroll to position [270, 0]
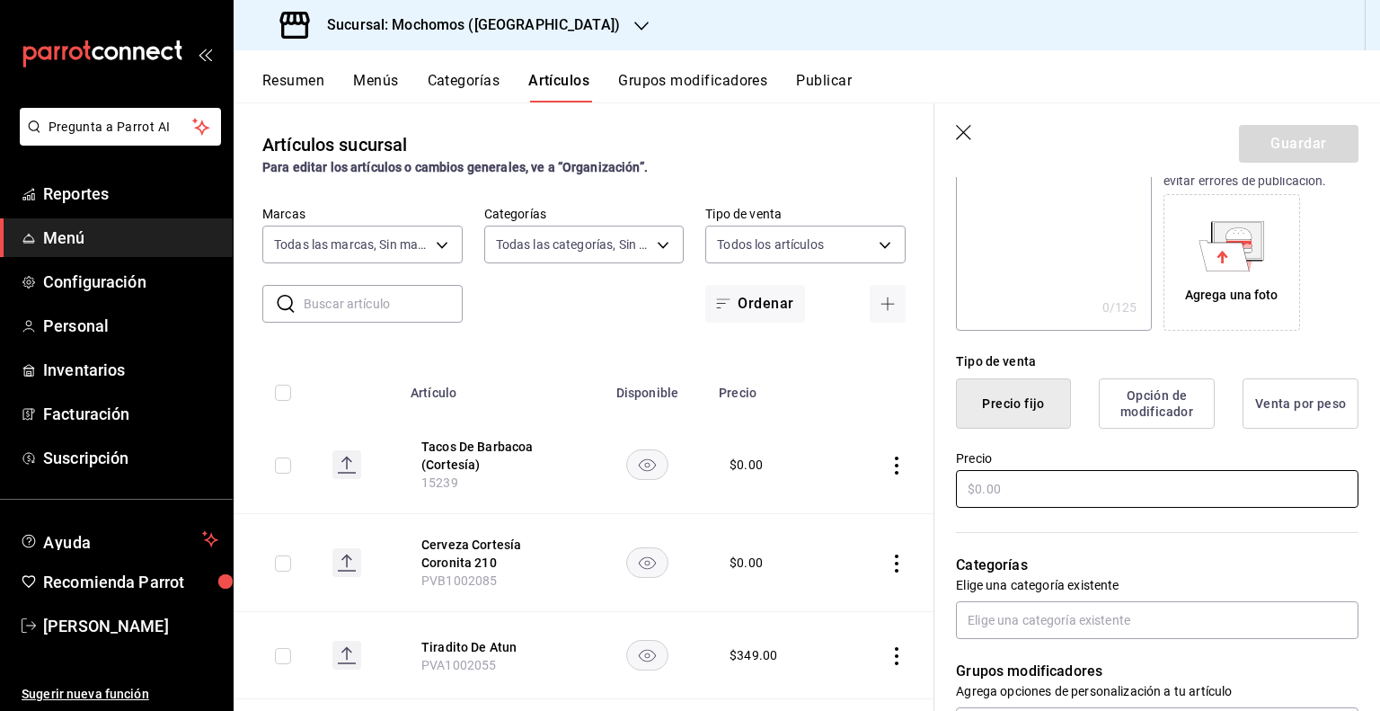
type input "Tacos [PERSON_NAME] (Cortesía)"
click at [1082, 488] on input "text" at bounding box center [1157, 489] width 403 height 38
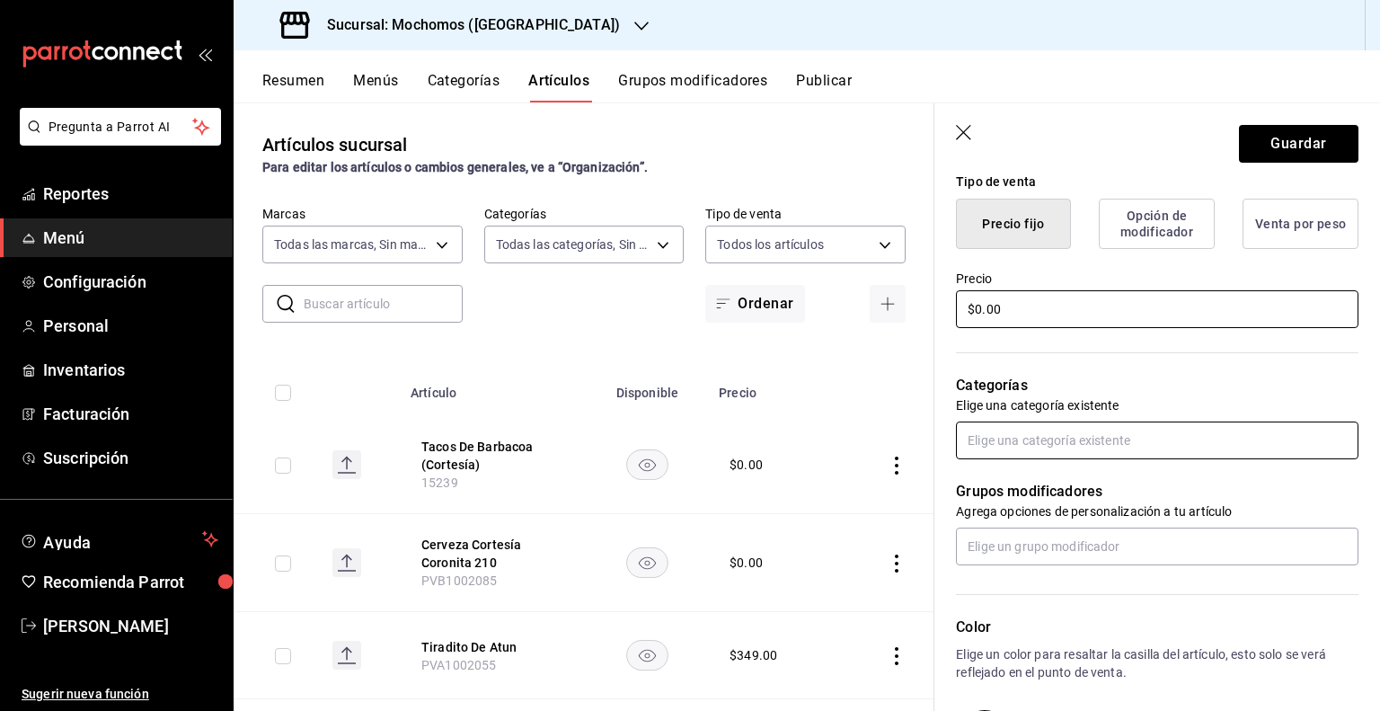
type input "$0.00"
click at [1087, 439] on input "text" at bounding box center [1157, 441] width 403 height 38
type input "TAC"
click at [1076, 487] on li "Tacos Y Tostadas" at bounding box center [1150, 481] width 389 height 30
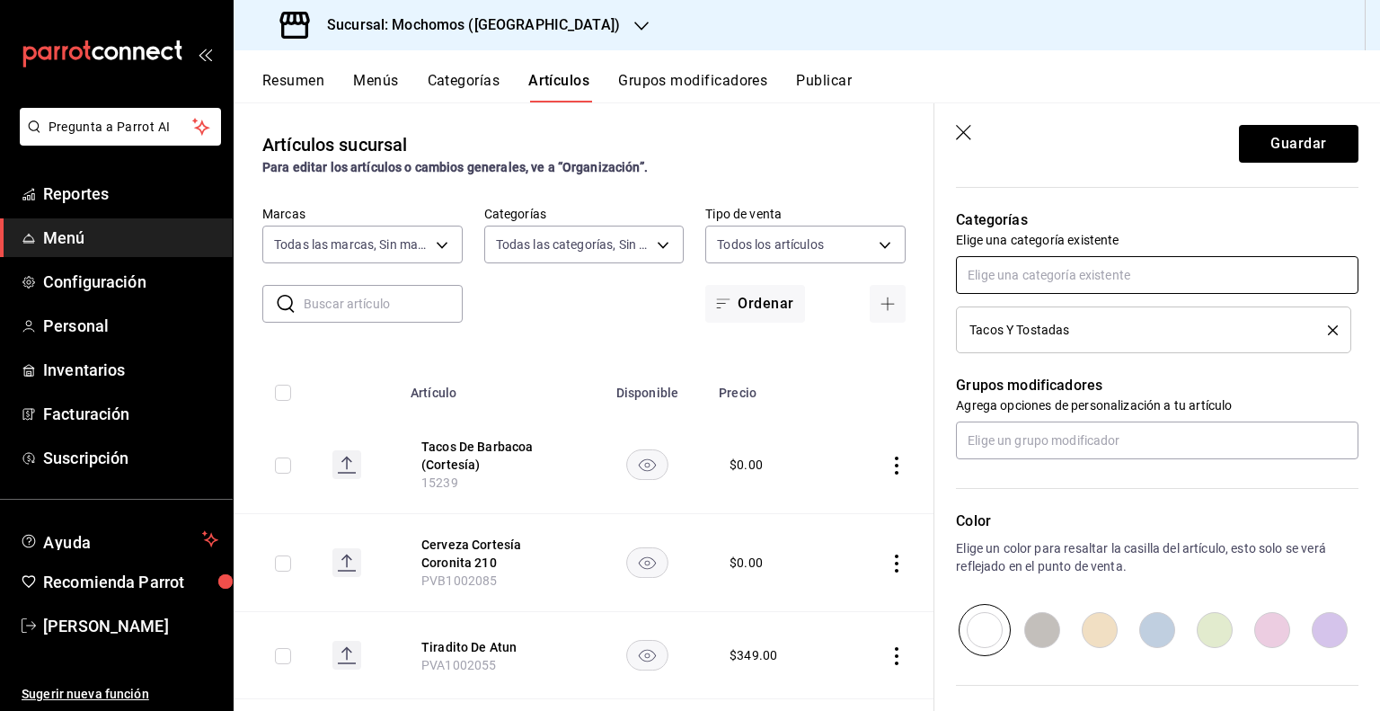
scroll to position [784, 0]
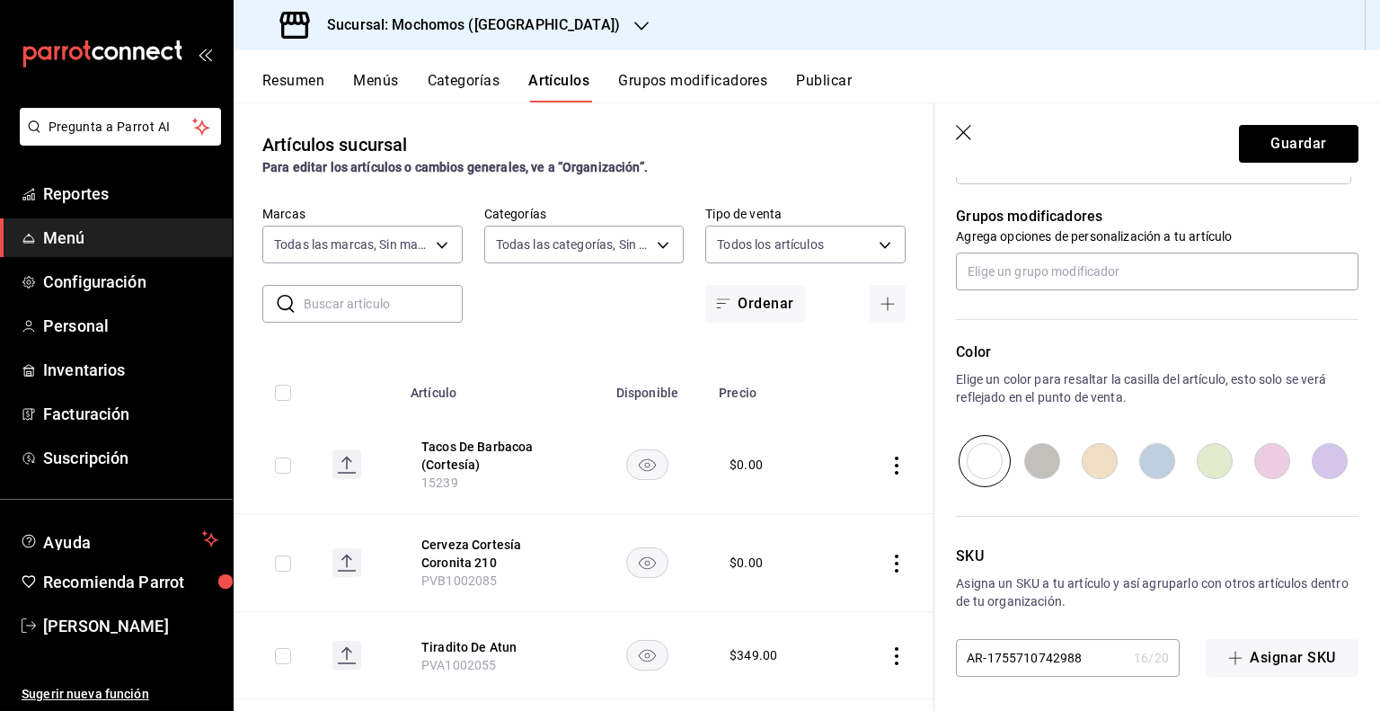
click at [1057, 672] on input "AR-1755710742988" at bounding box center [1041, 658] width 171 height 36
paste input "12109"
type input "12109"
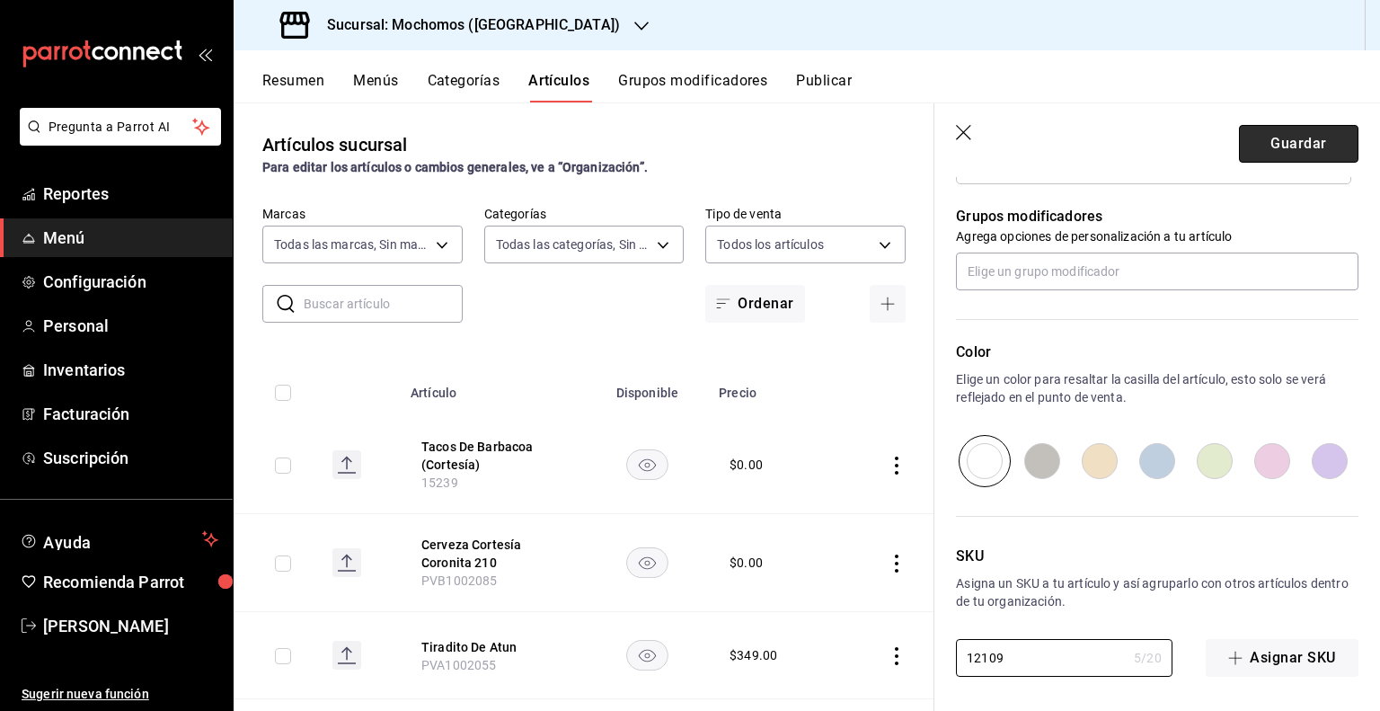
click at [1295, 130] on button "Guardar" at bounding box center [1299, 144] width 120 height 38
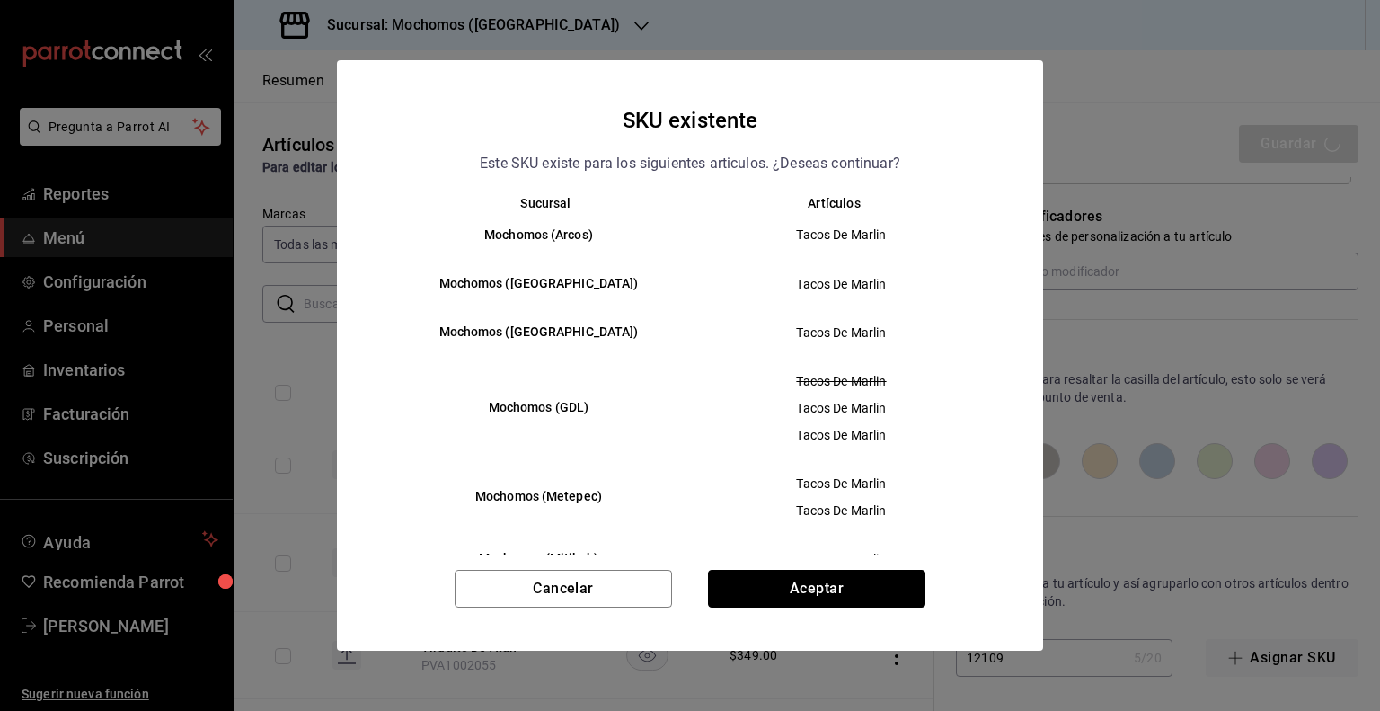
click at [823, 581] on button "Aceptar" at bounding box center [816, 589] width 217 height 38
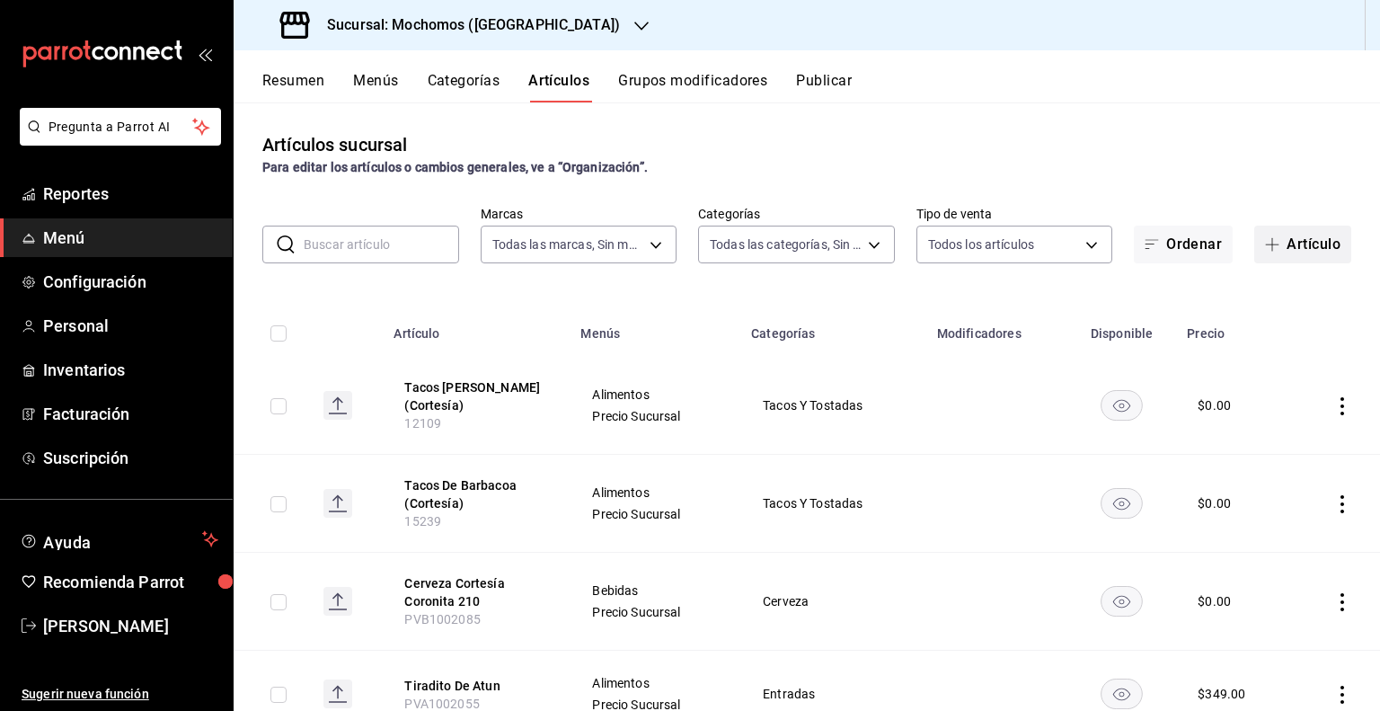
click at [1287, 256] on button "Artículo" at bounding box center [1303, 245] width 97 height 38
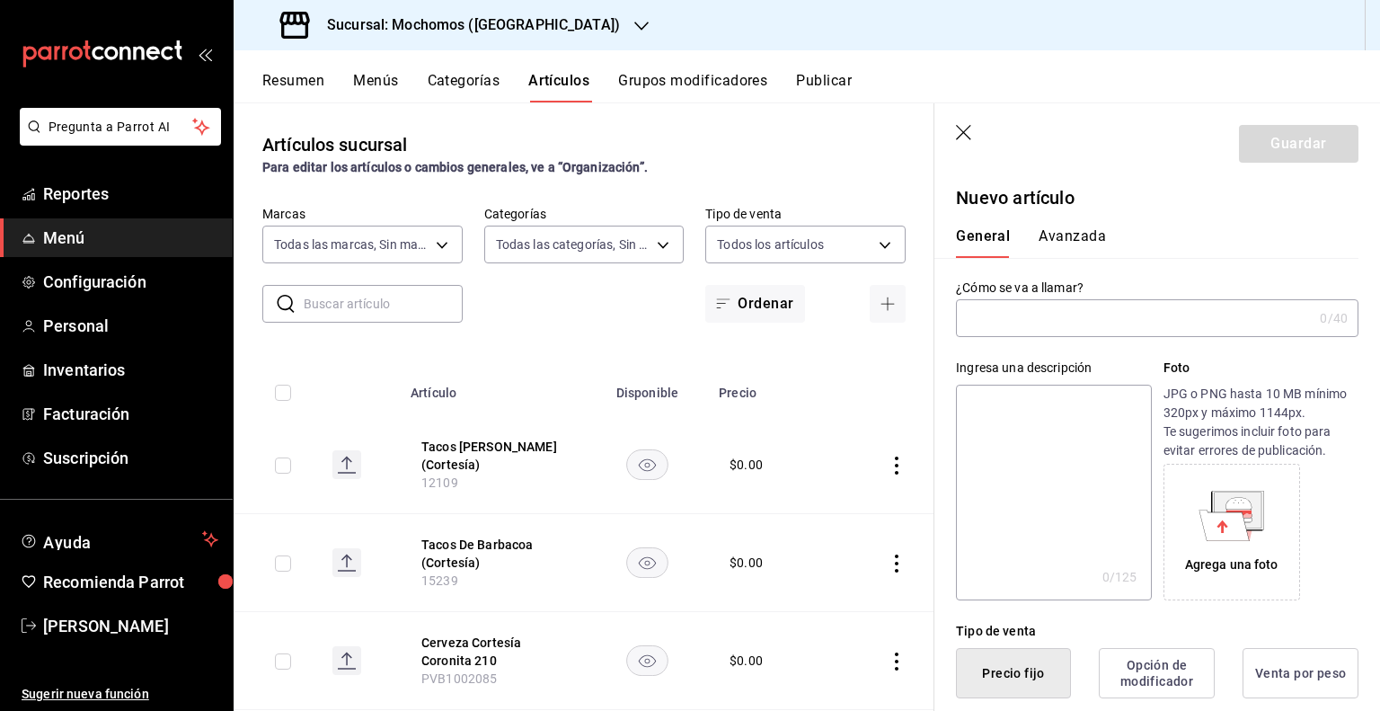
click at [1147, 326] on input "text" at bounding box center [1134, 318] width 357 height 36
paste input "Cerveza Cortesía Victoria 210"
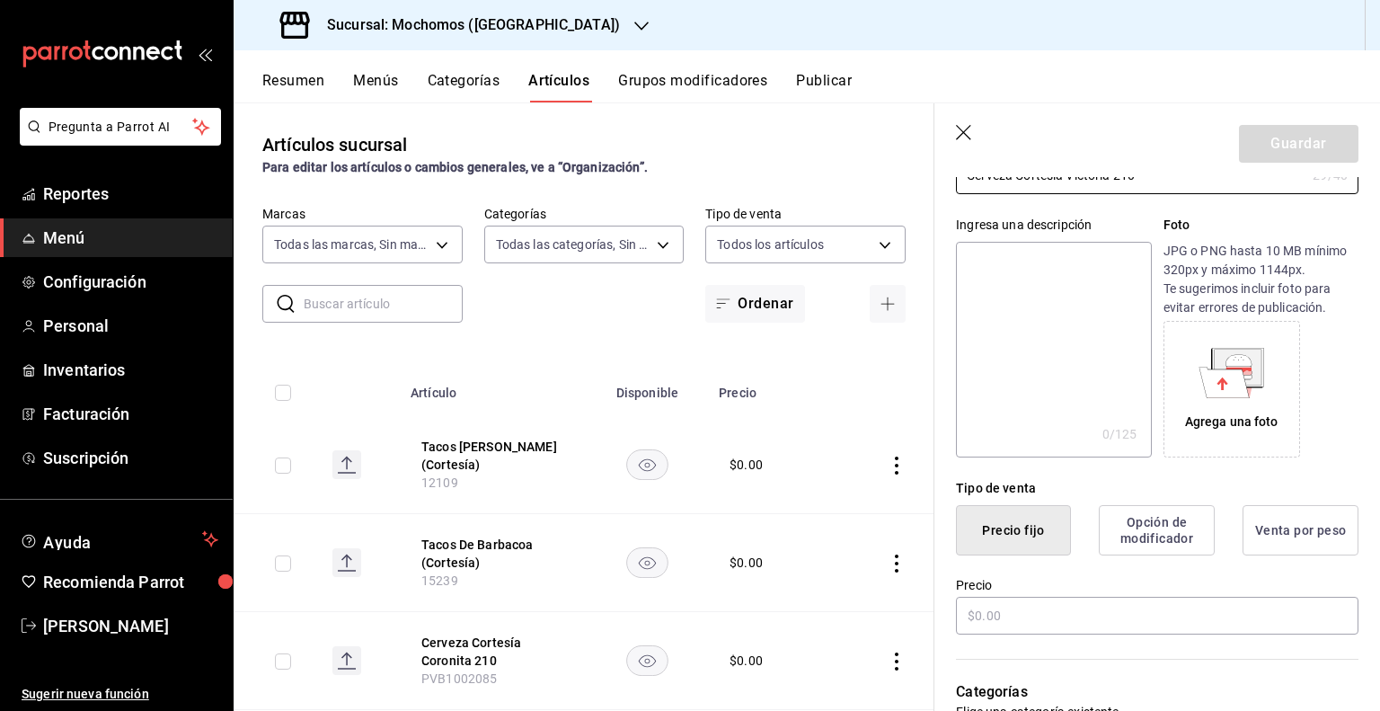
scroll to position [180, 0]
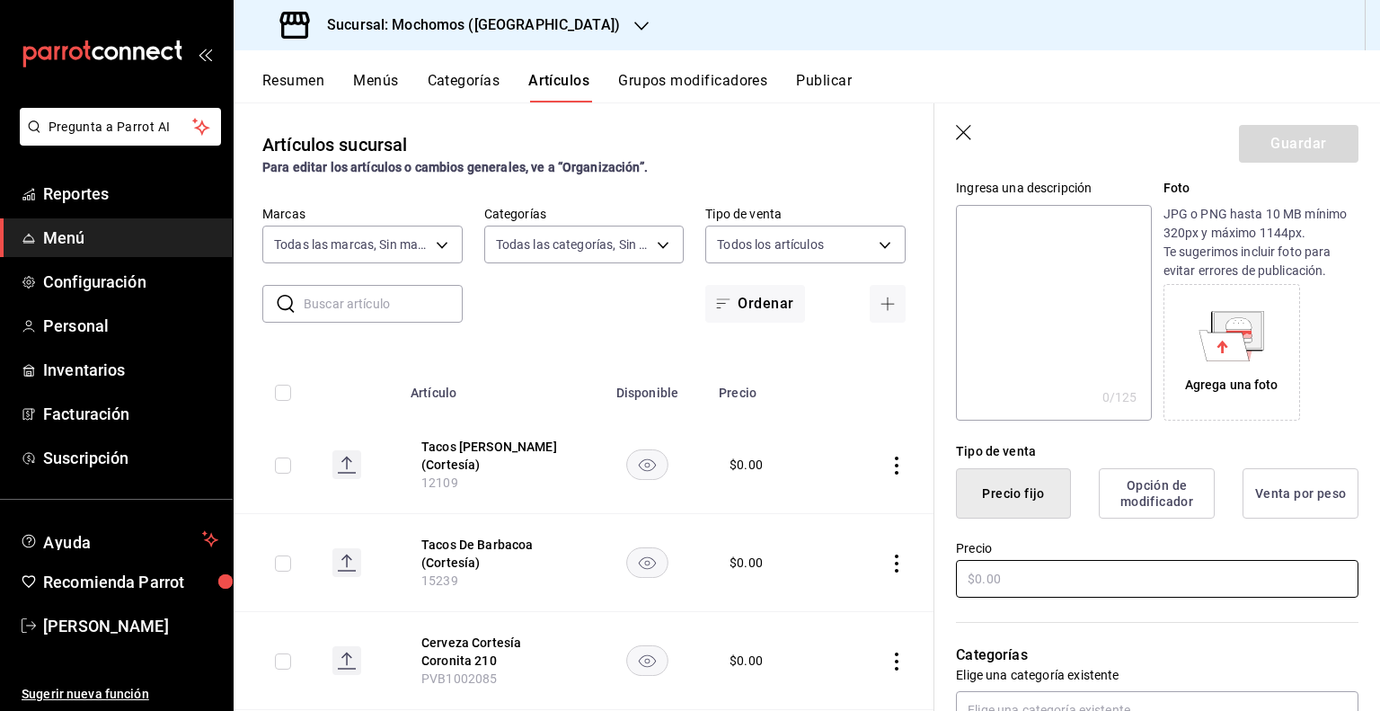
type input "Cerveza Cortesía Victoria 210"
click at [1161, 588] on input "text" at bounding box center [1157, 579] width 403 height 38
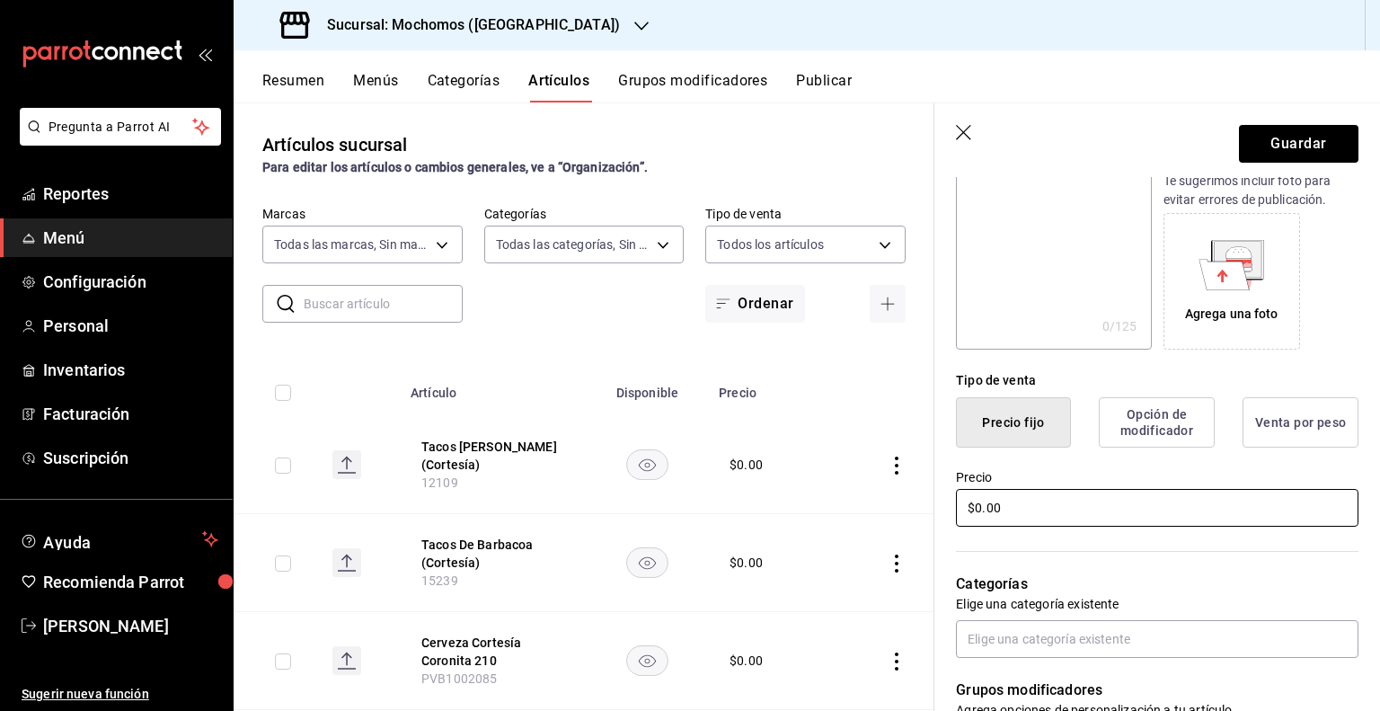
scroll to position [449, 0]
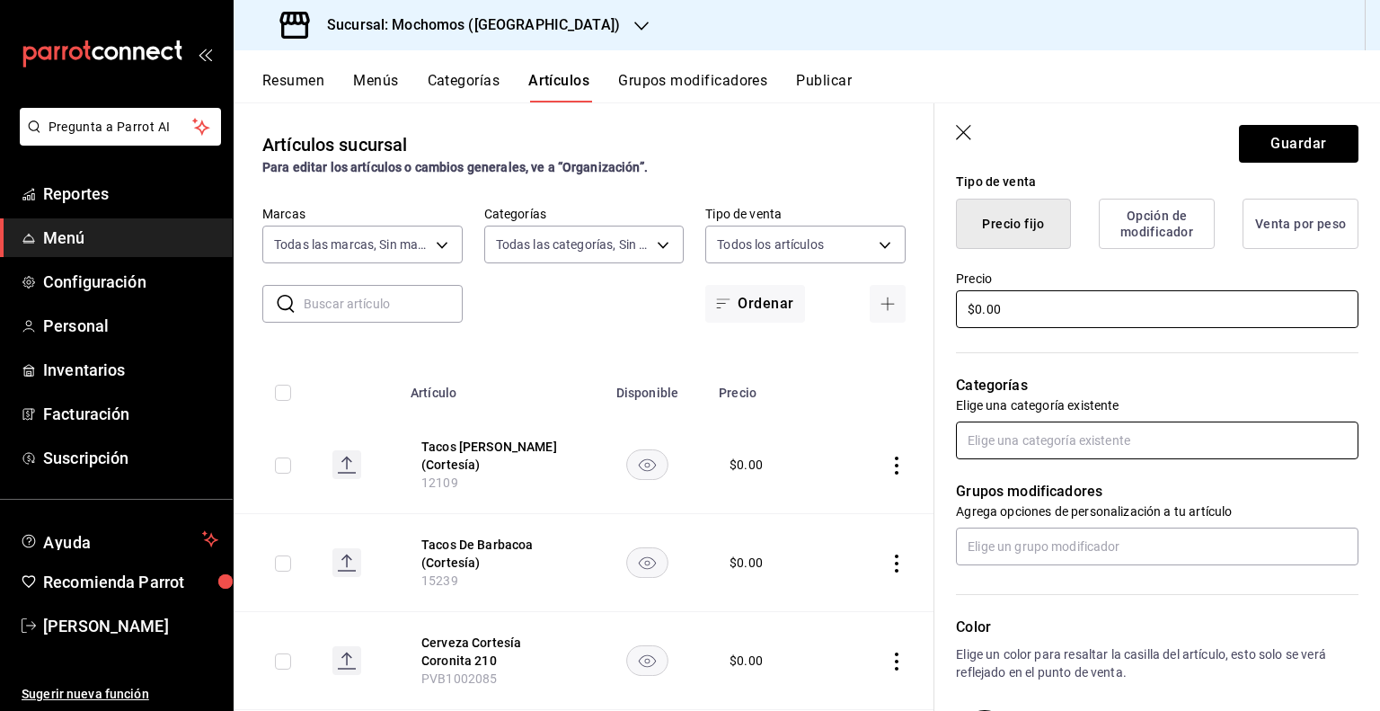
type input "$0.00"
click at [1118, 424] on input "text" at bounding box center [1157, 441] width 403 height 38
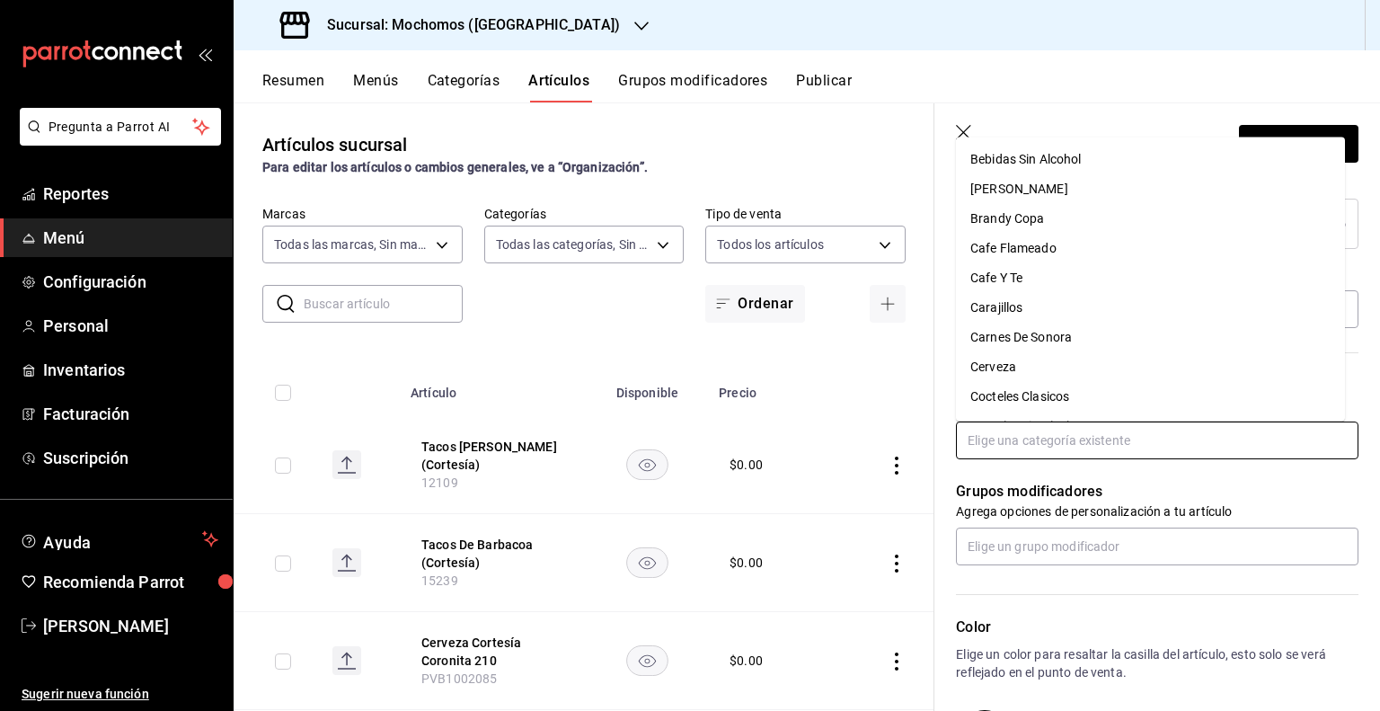
click at [1100, 363] on li "Cerveza" at bounding box center [1150, 366] width 389 height 30
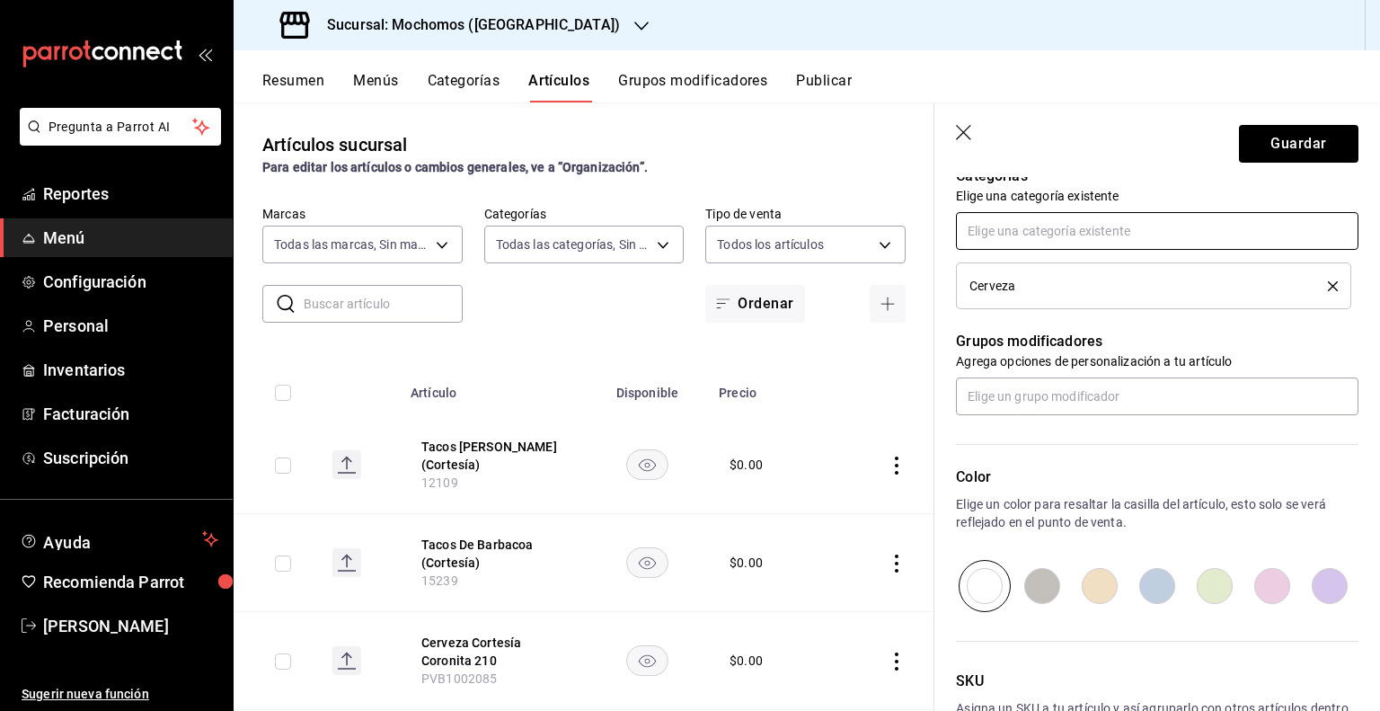
scroll to position [784, 0]
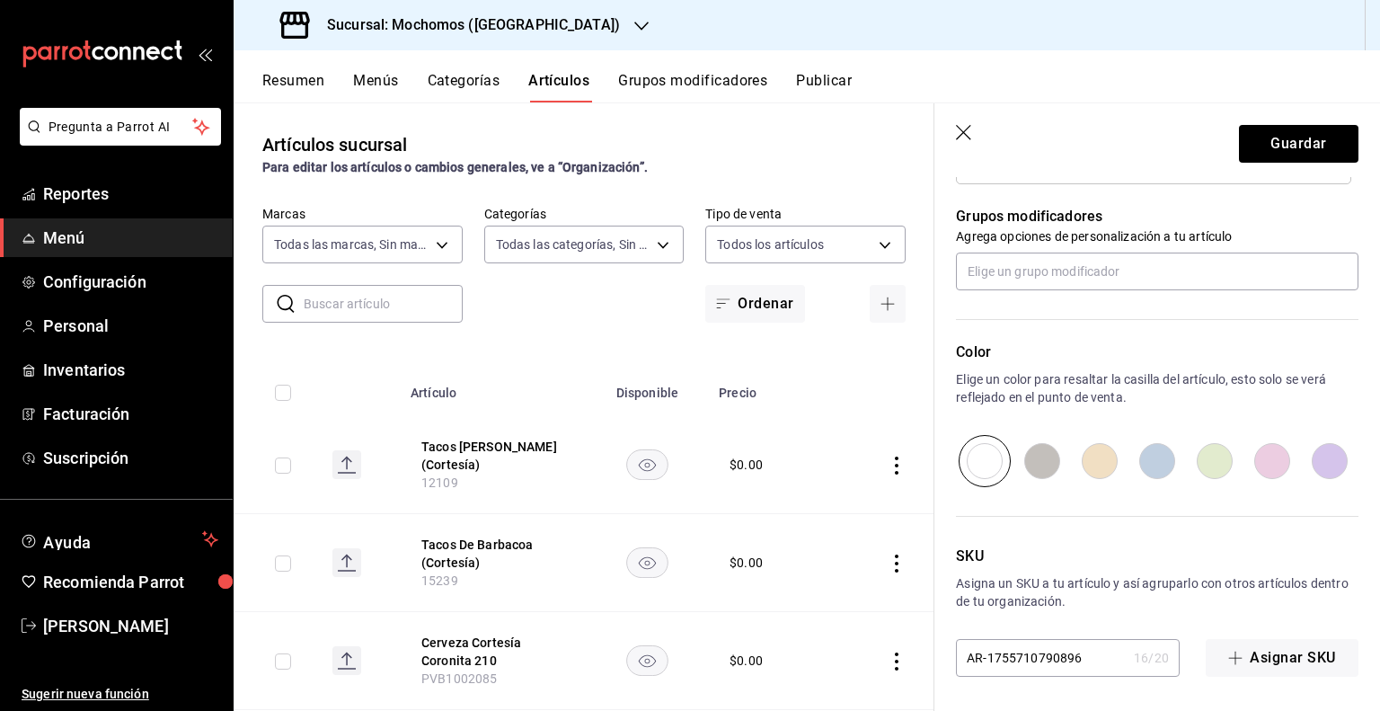
click at [1010, 661] on input "AR-1755710790896" at bounding box center [1041, 658] width 171 height 36
paste input "PVB1002084"
type input "PVB1002084"
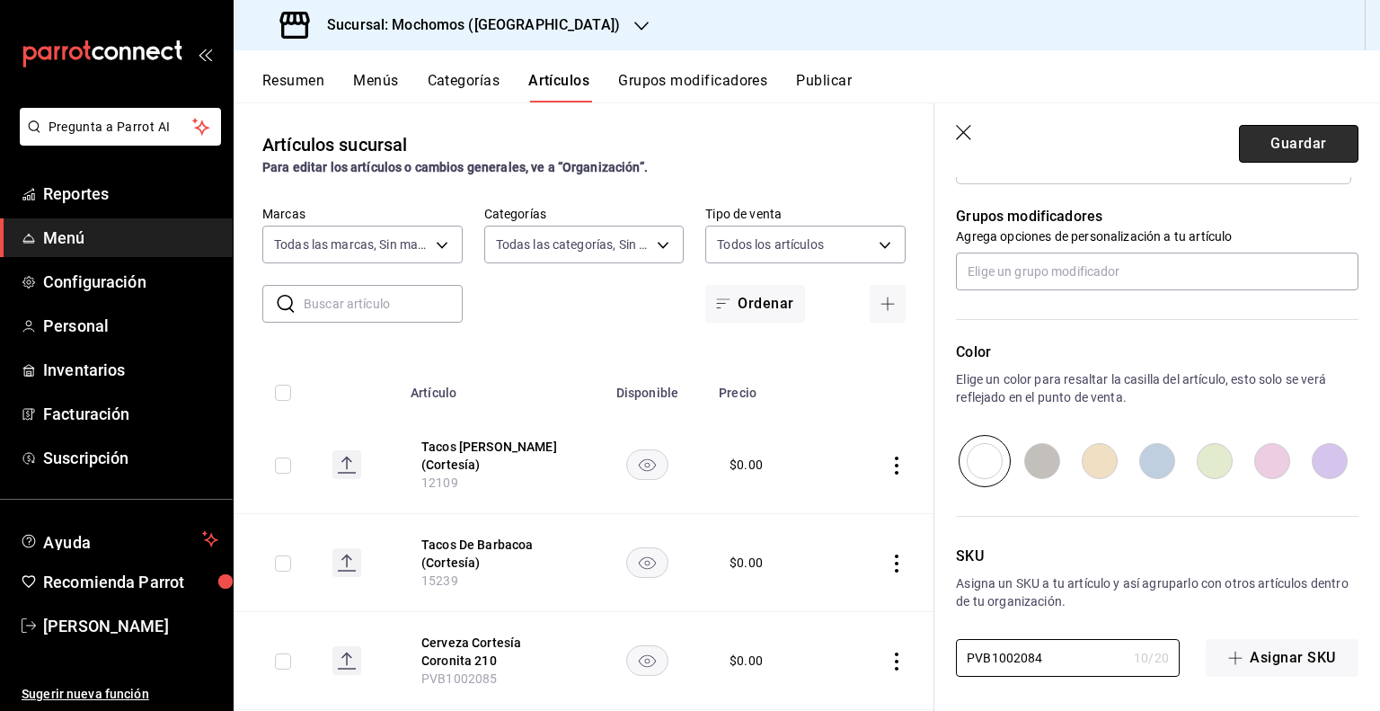
click at [1335, 136] on button "Guardar" at bounding box center [1299, 144] width 120 height 38
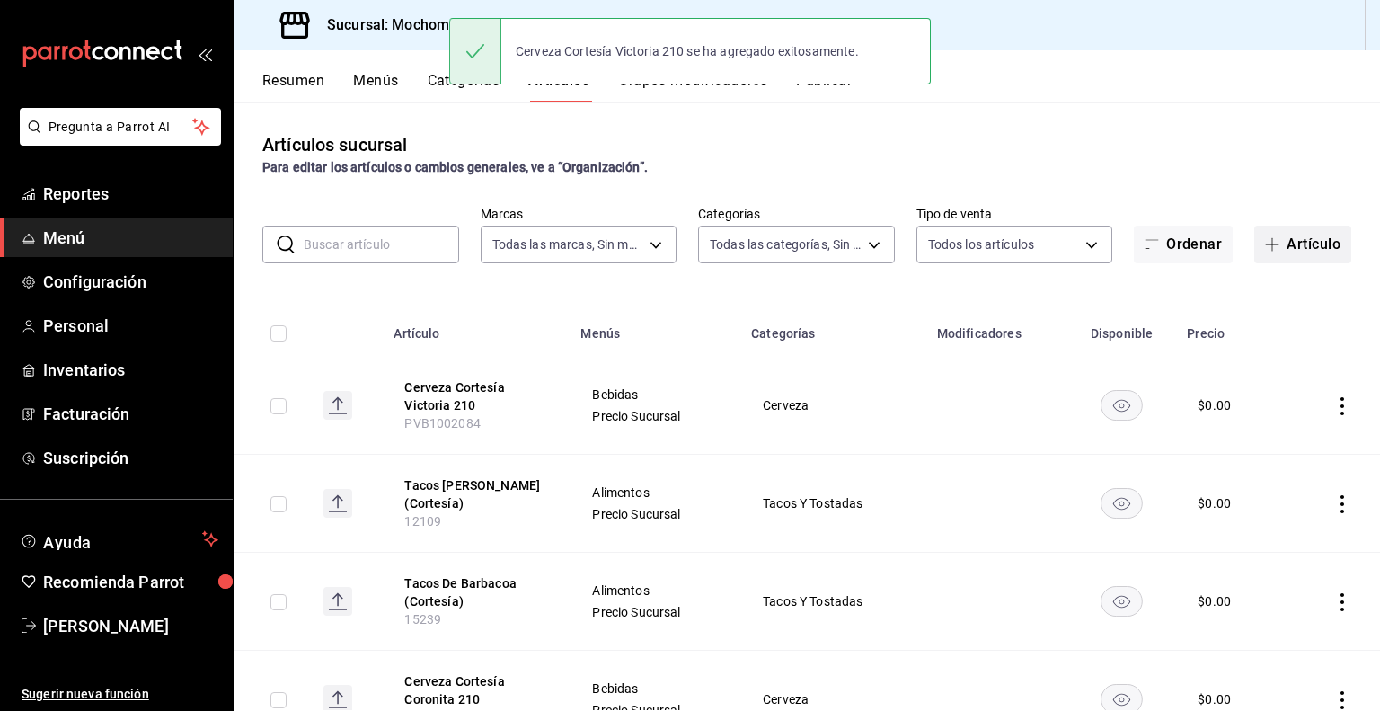
click at [1283, 244] on button "Artículo" at bounding box center [1303, 245] width 97 height 38
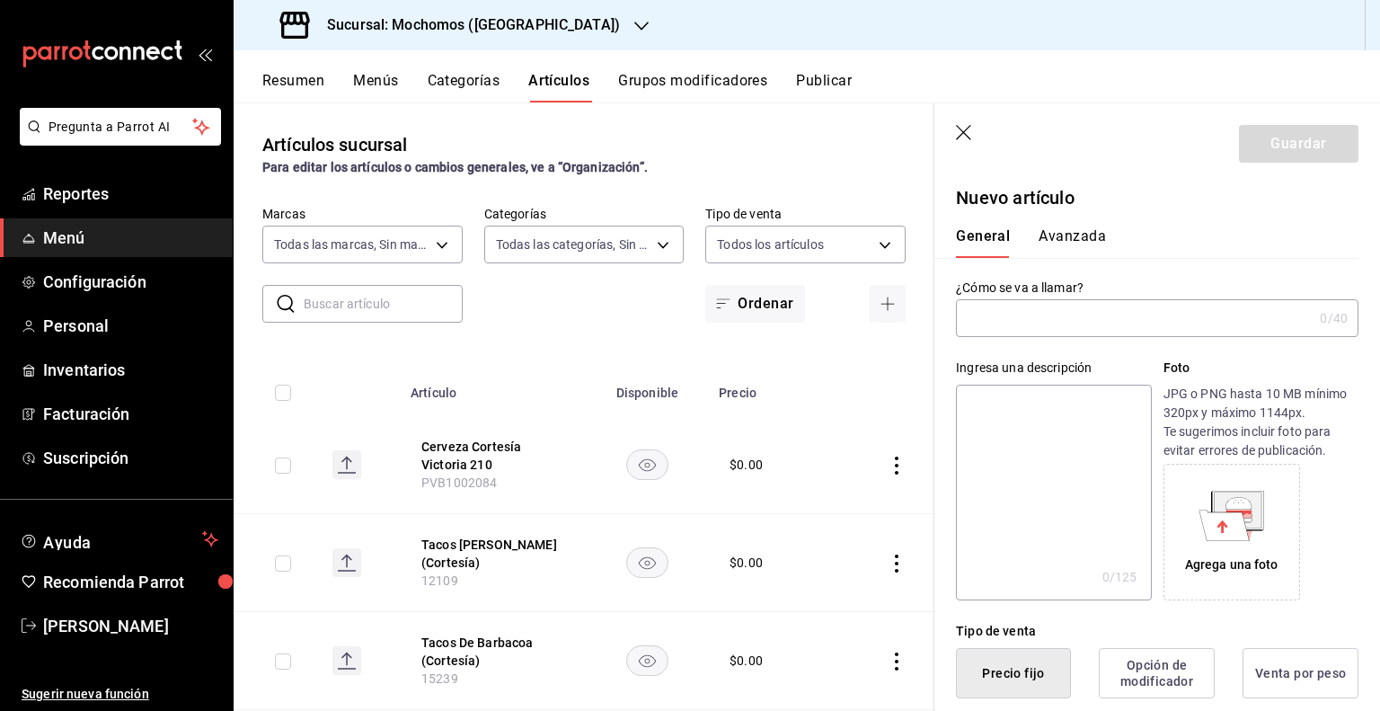
paste input "Coca Cola Cortesía"
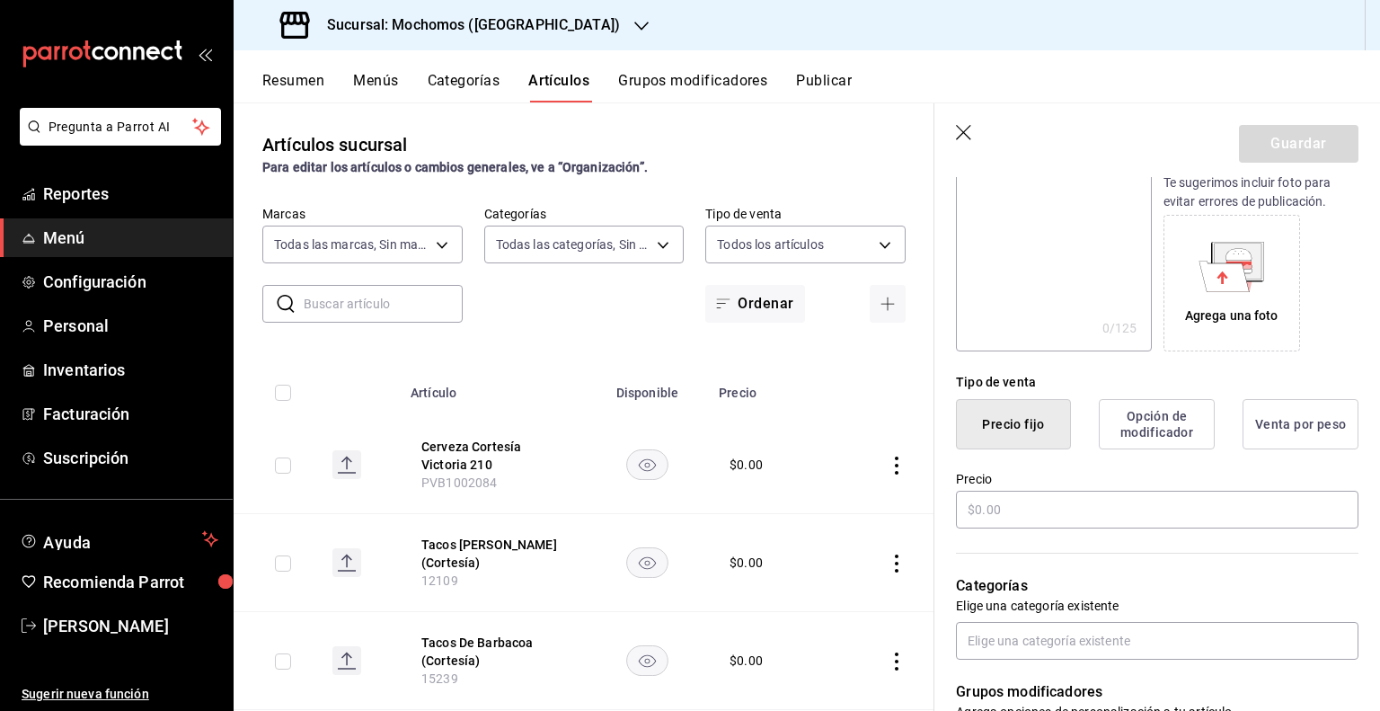
scroll to position [270, 0]
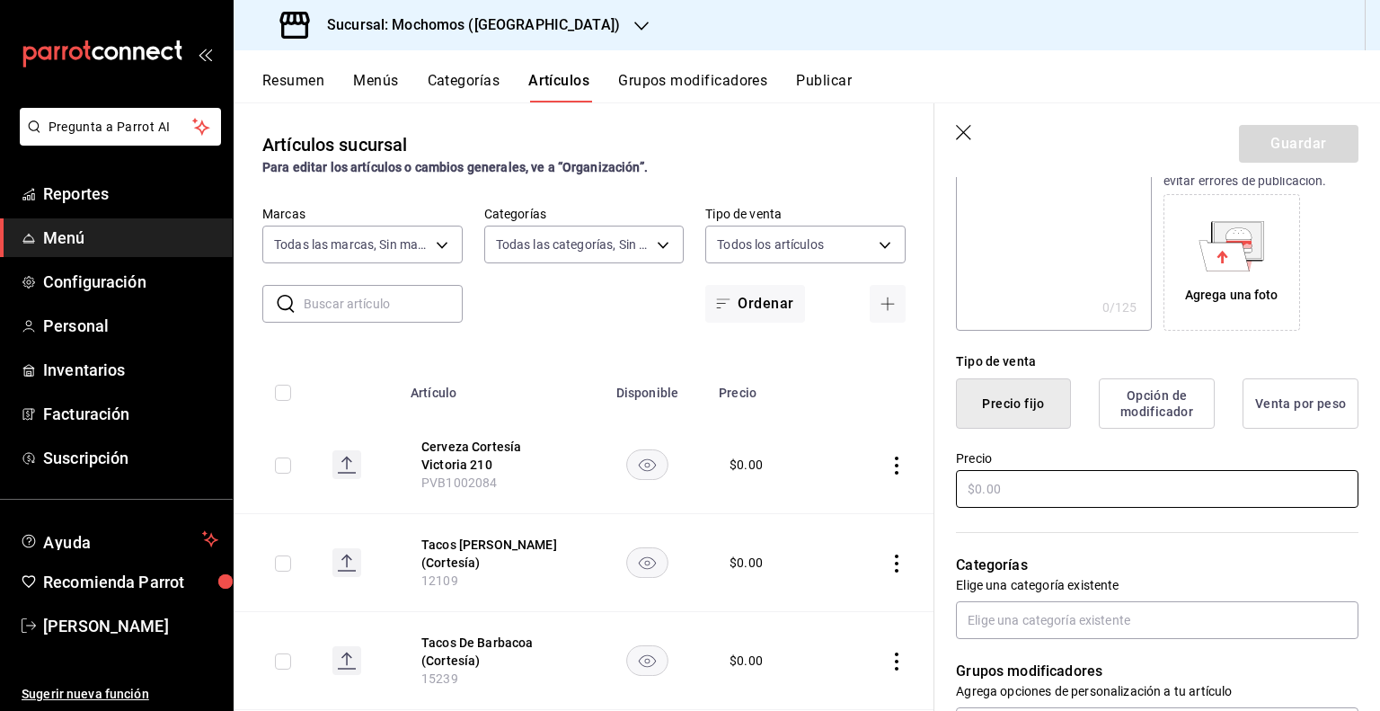
type input "Coca Cola Cortesía"
click at [1103, 504] on input "text" at bounding box center [1157, 489] width 403 height 38
type input "$0.00"
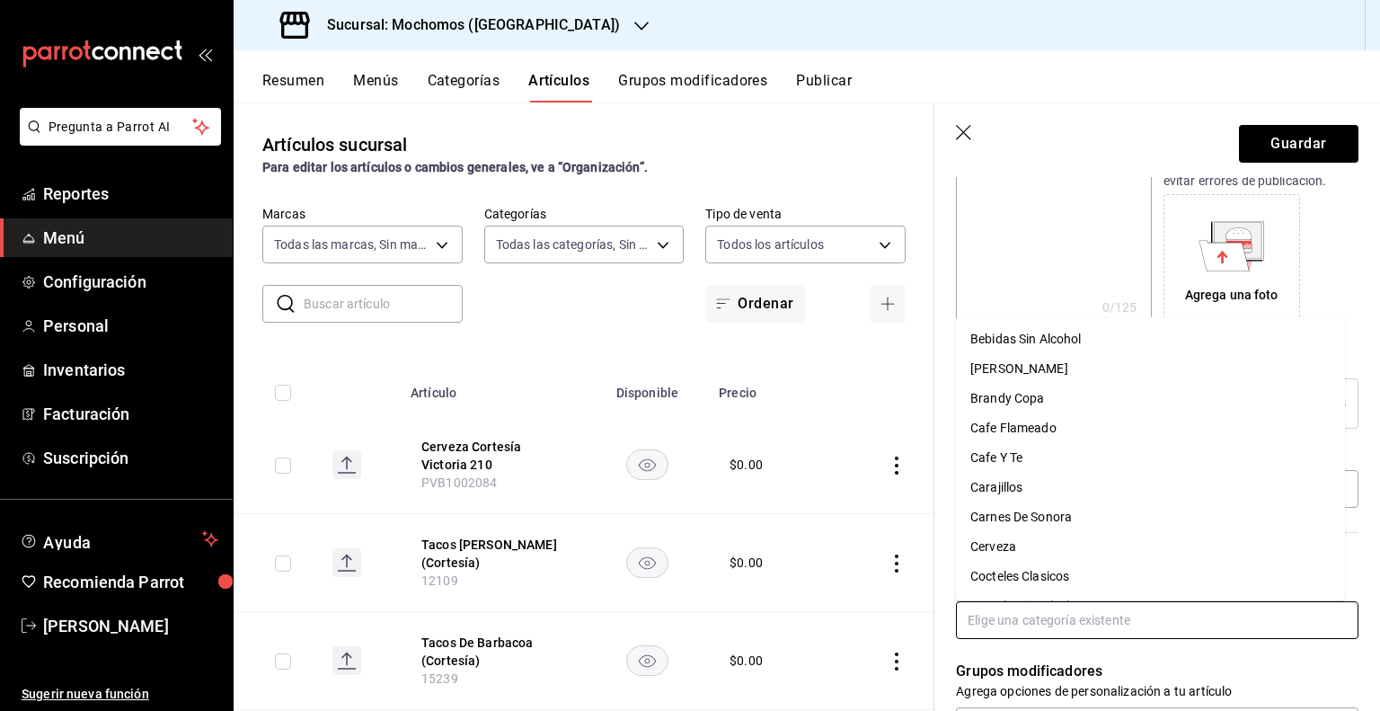
click at [1113, 627] on input "text" at bounding box center [1157, 620] width 403 height 38
type input "RE"
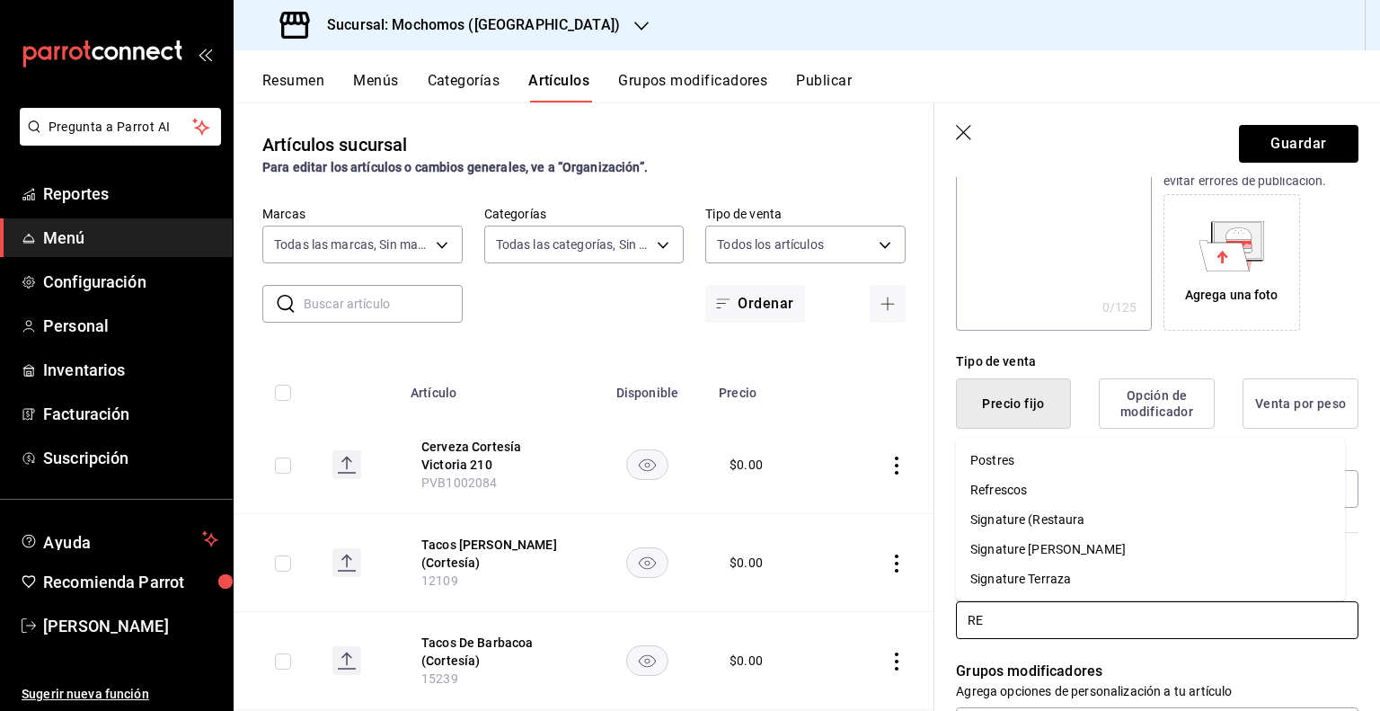
click at [1115, 484] on li "Refrescos" at bounding box center [1150, 490] width 389 height 30
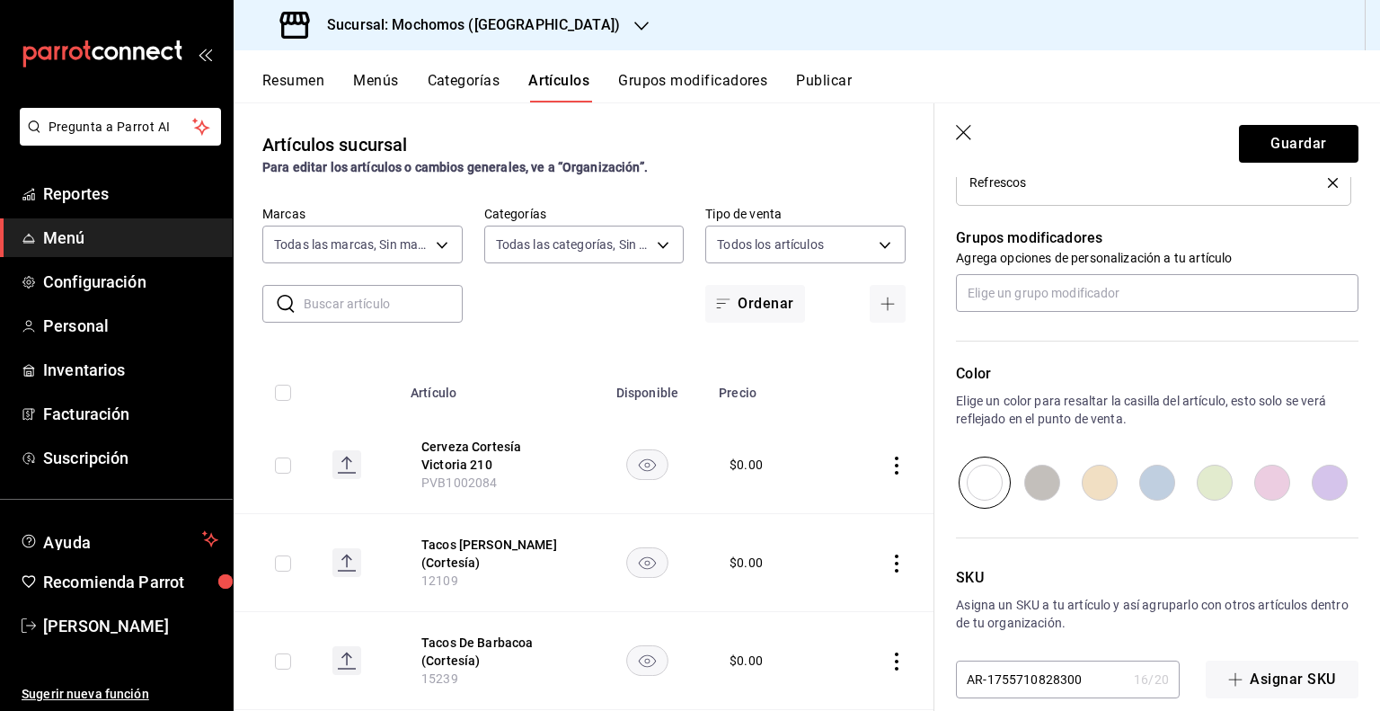
scroll to position [784, 0]
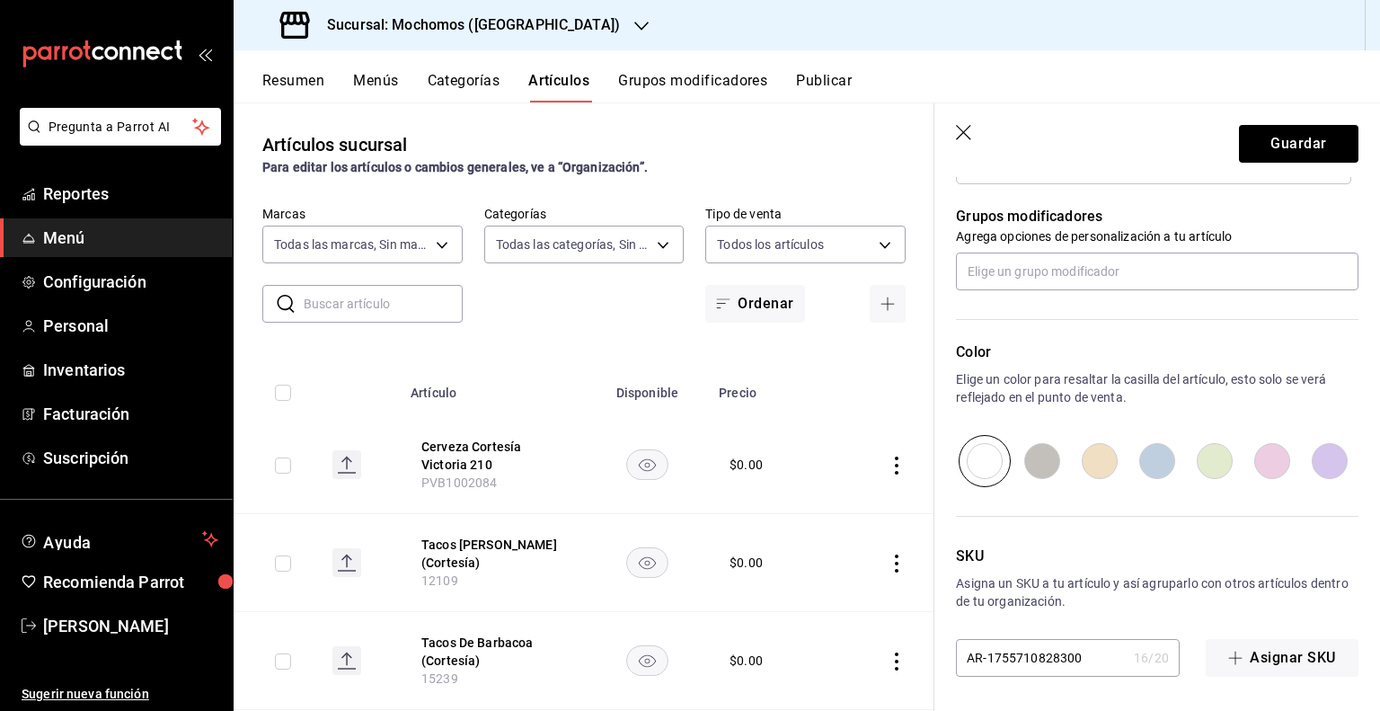
click at [1073, 658] on input "AR-1755710828300" at bounding box center [1041, 658] width 171 height 36
paste input "10603"
type input "10603"
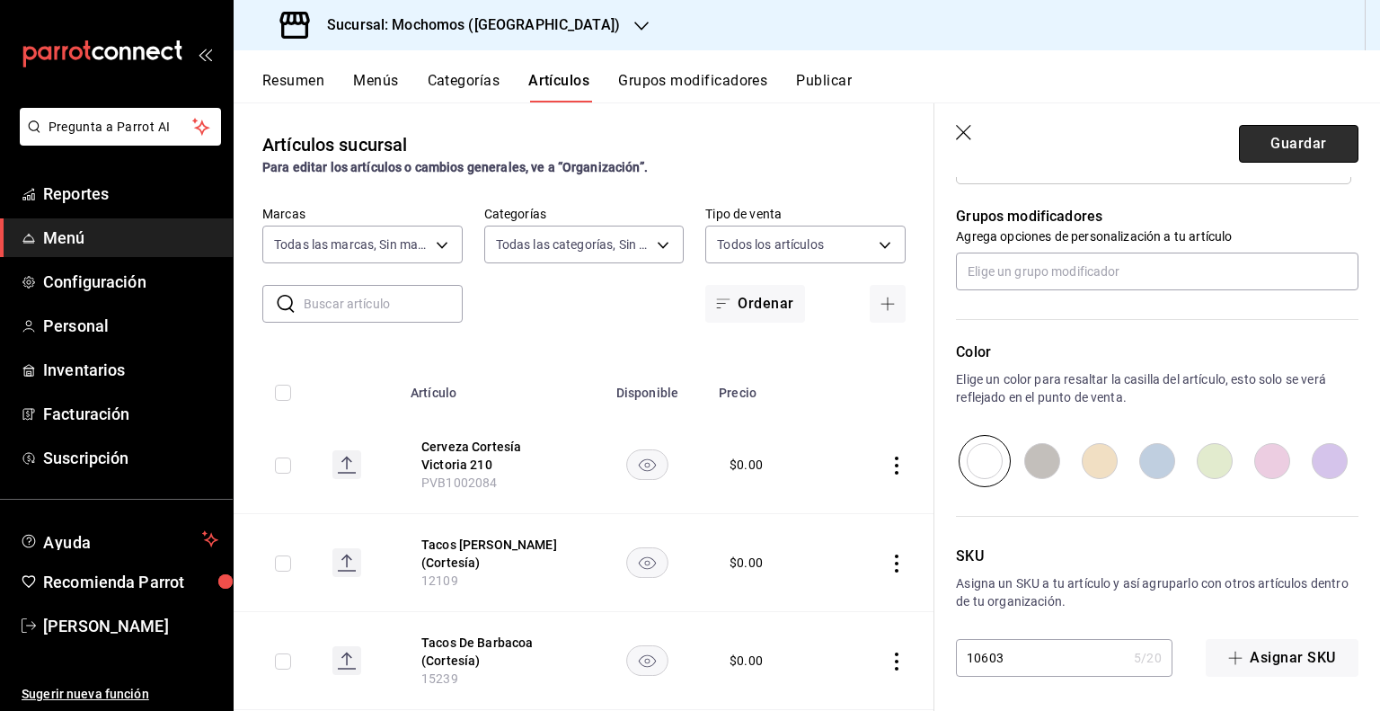
click at [1289, 136] on button "Guardar" at bounding box center [1299, 144] width 120 height 38
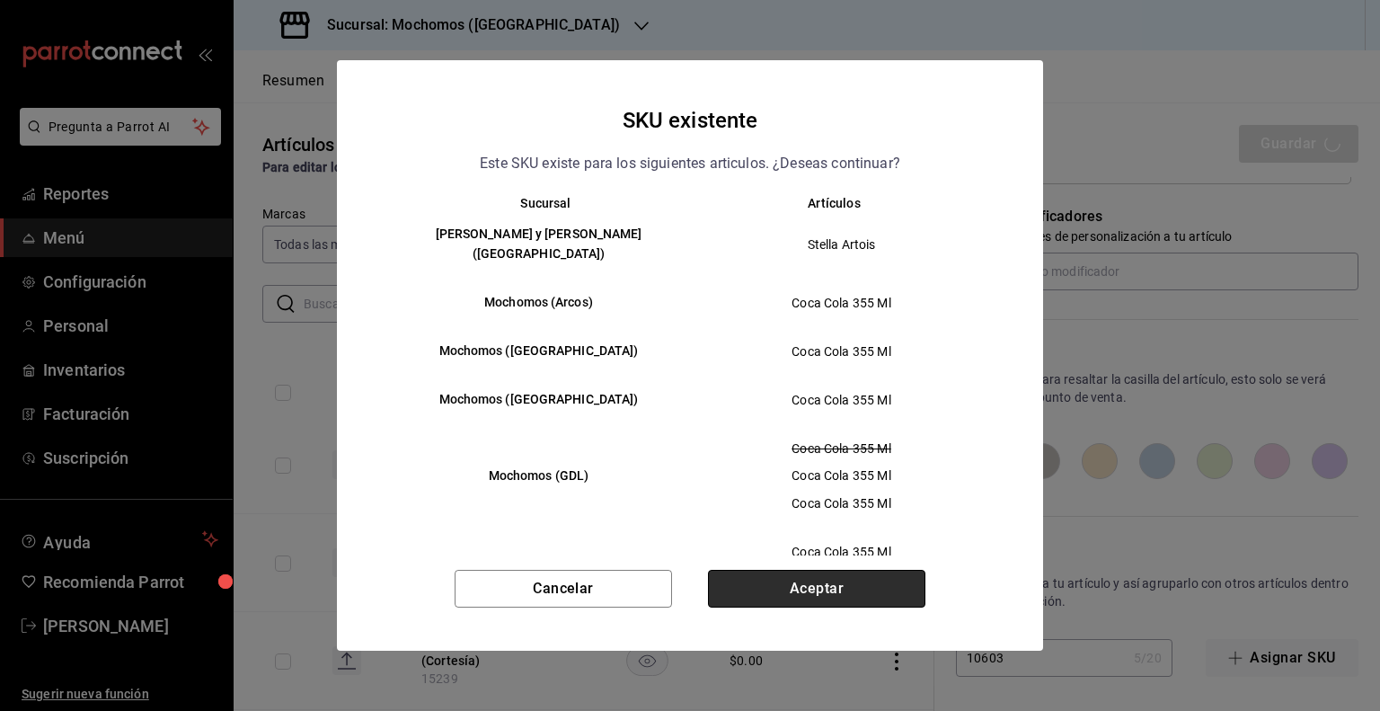
click at [855, 589] on button "Aceptar" at bounding box center [816, 589] width 217 height 38
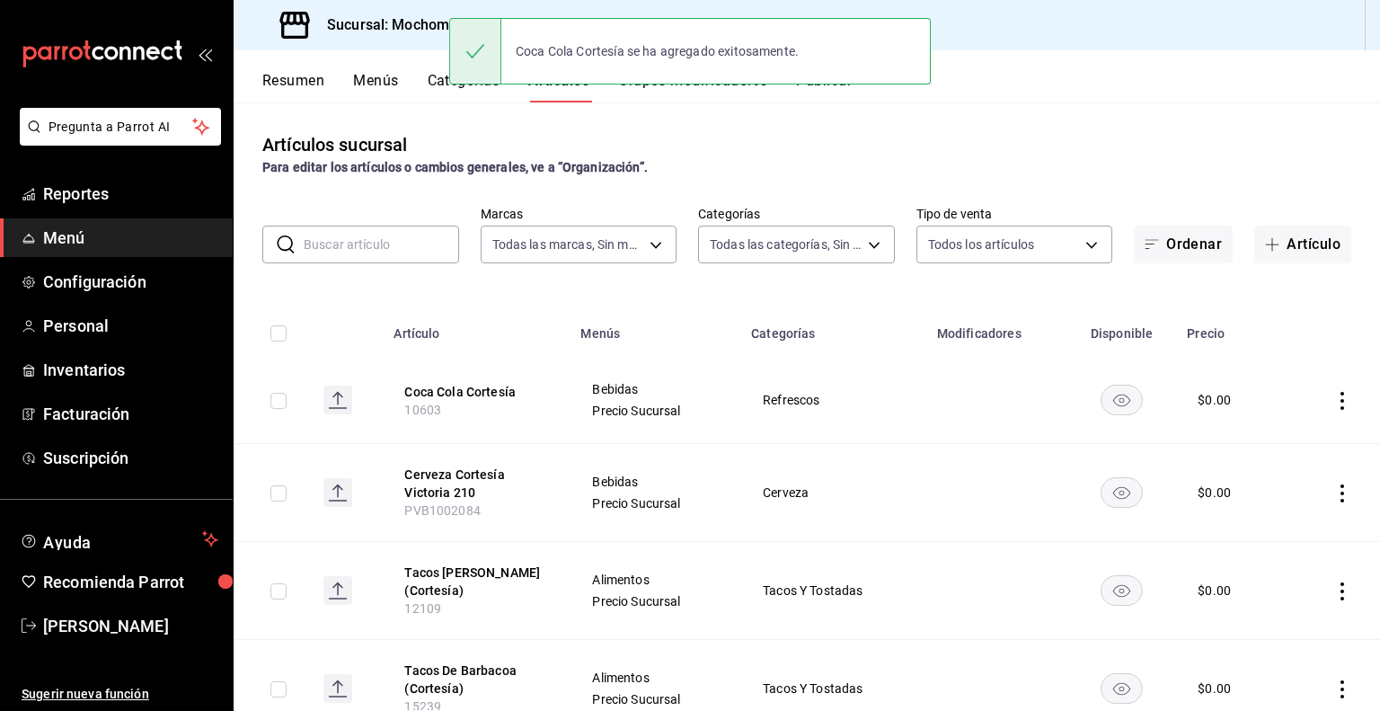
drag, startPoint x: 1264, startPoint y: 231, endPoint x: 1261, endPoint y: 244, distance: 12.9
click at [1265, 231] on button "Artículo" at bounding box center [1303, 245] width 97 height 38
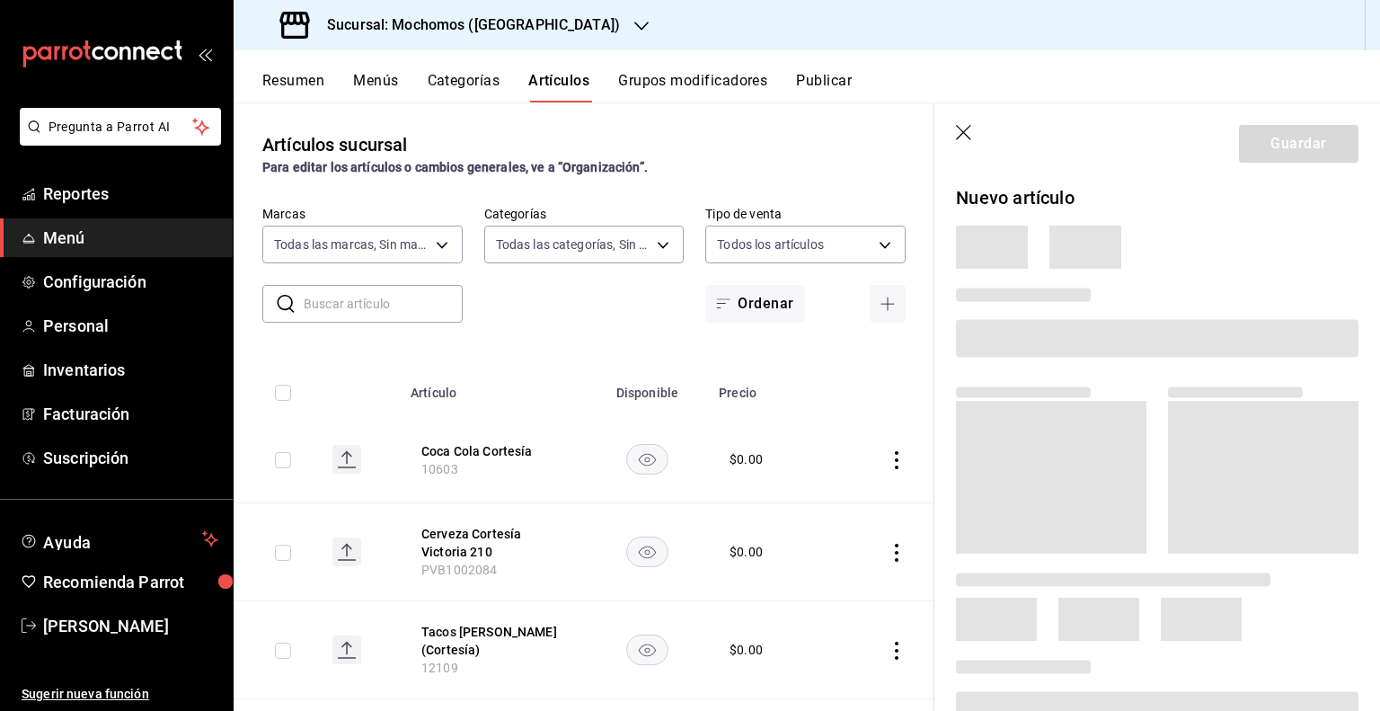
click at [1129, 333] on span at bounding box center [1157, 338] width 403 height 38
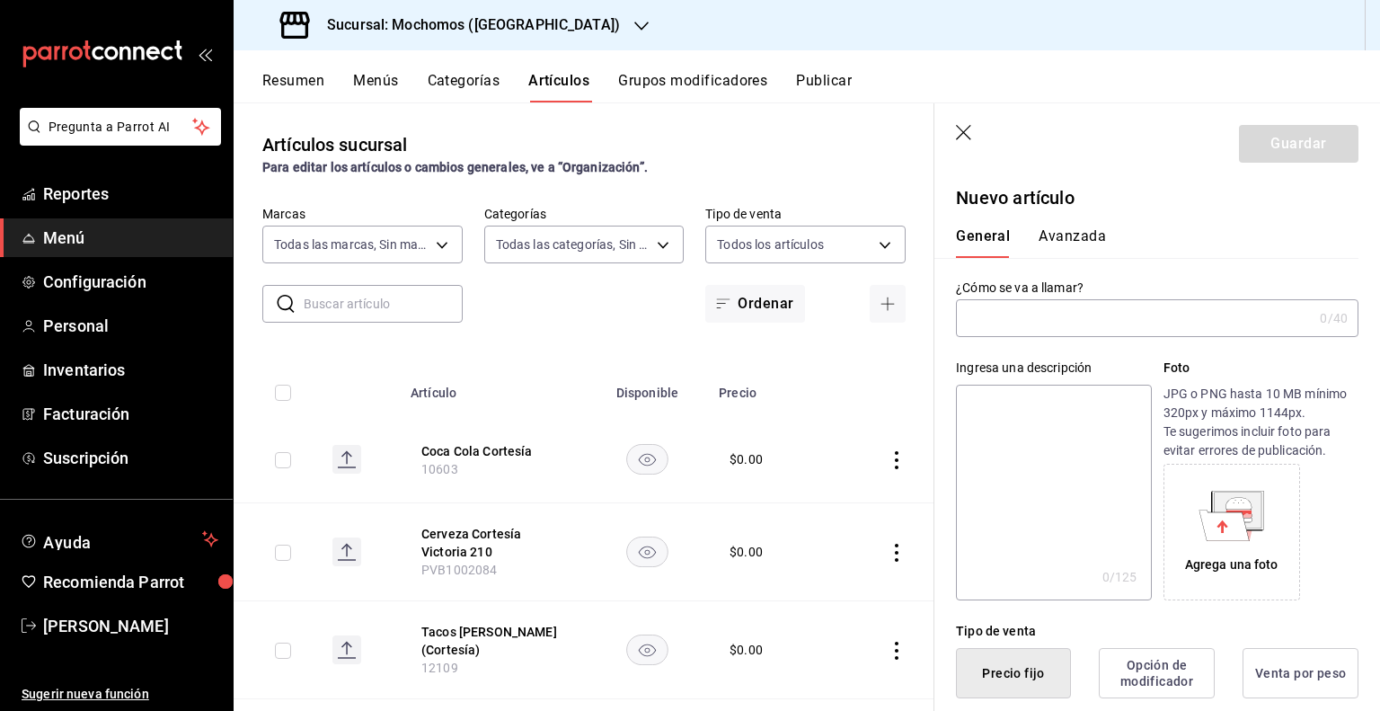
paste input "Coca Cola Zero Cortesía"
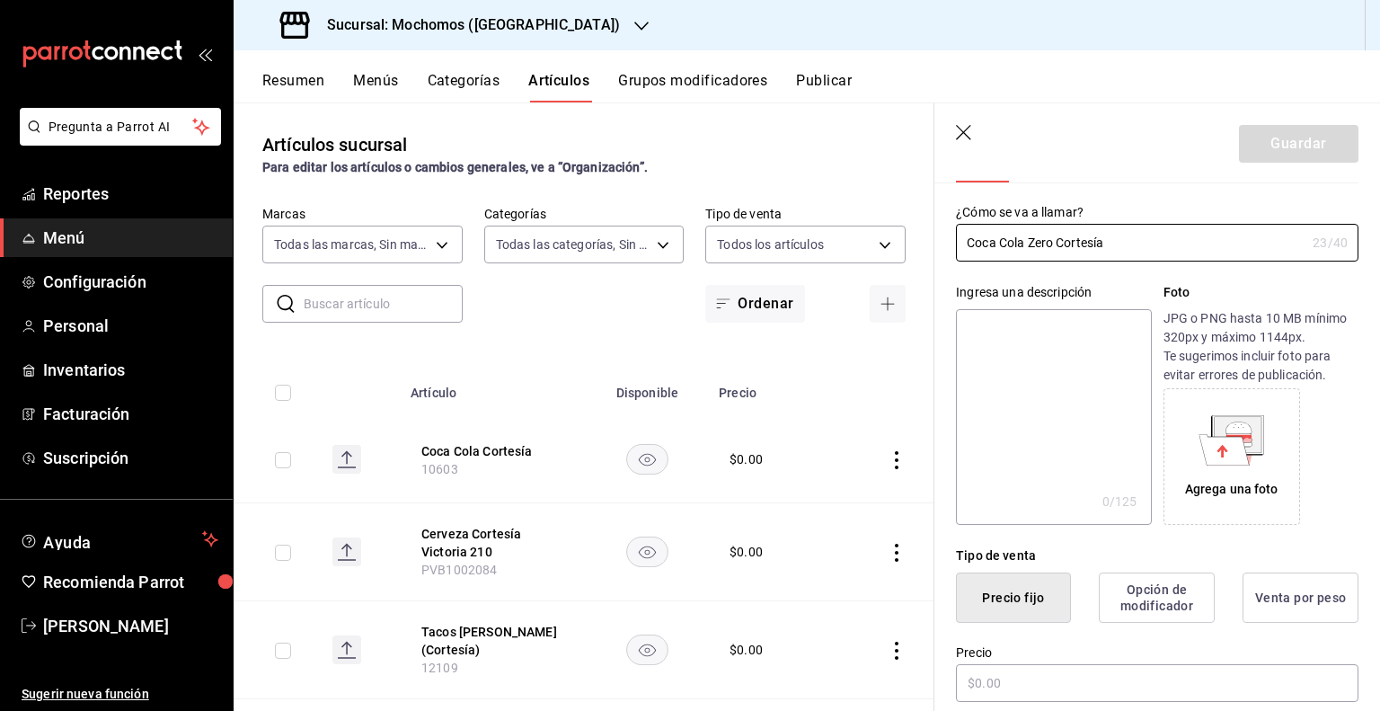
scroll to position [180, 0]
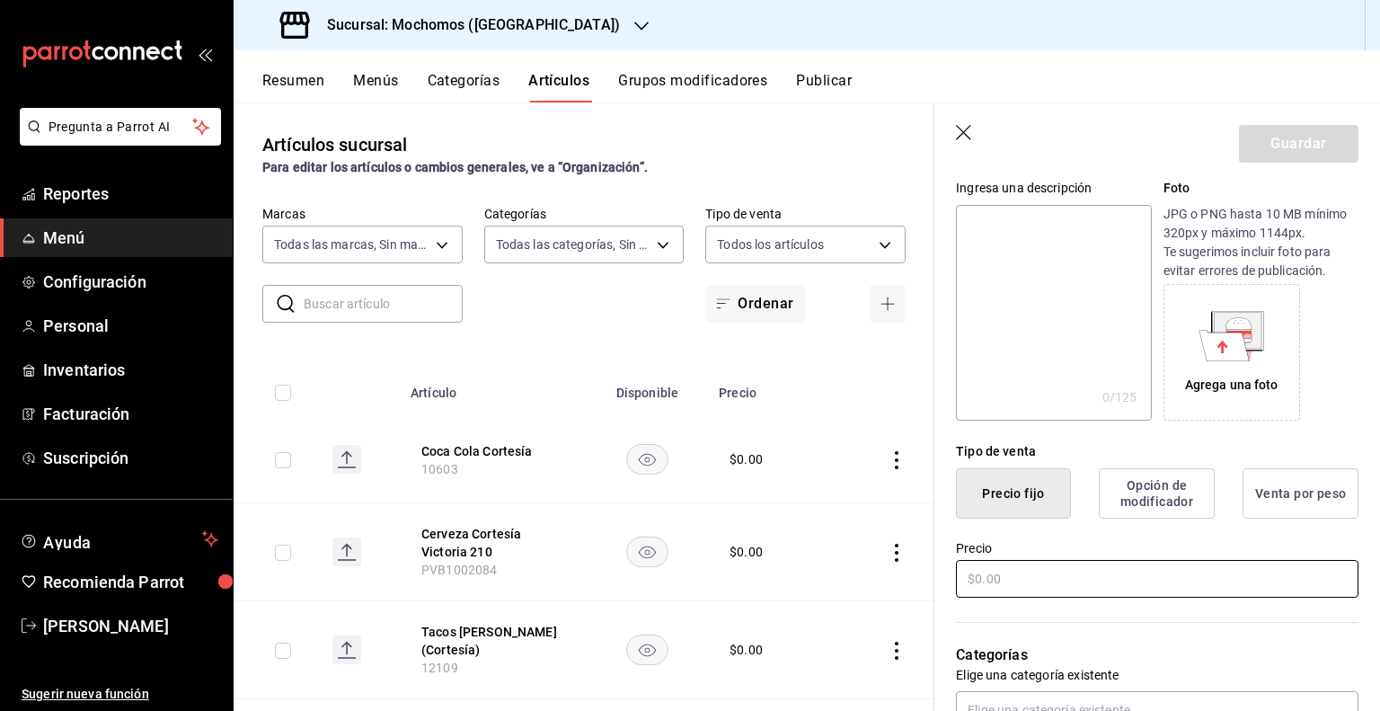
type input "Coca Cola Zero Cortesía"
click at [1169, 586] on input "text" at bounding box center [1157, 579] width 403 height 38
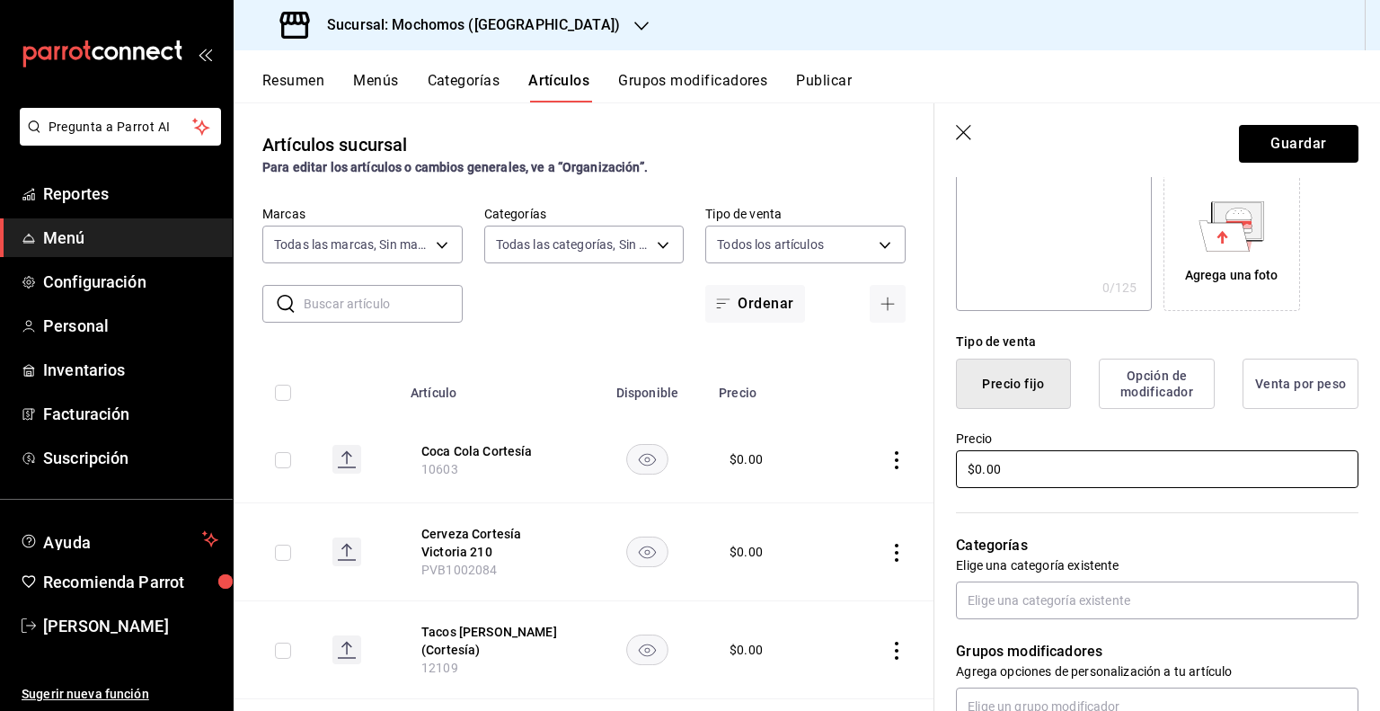
scroll to position [449, 0]
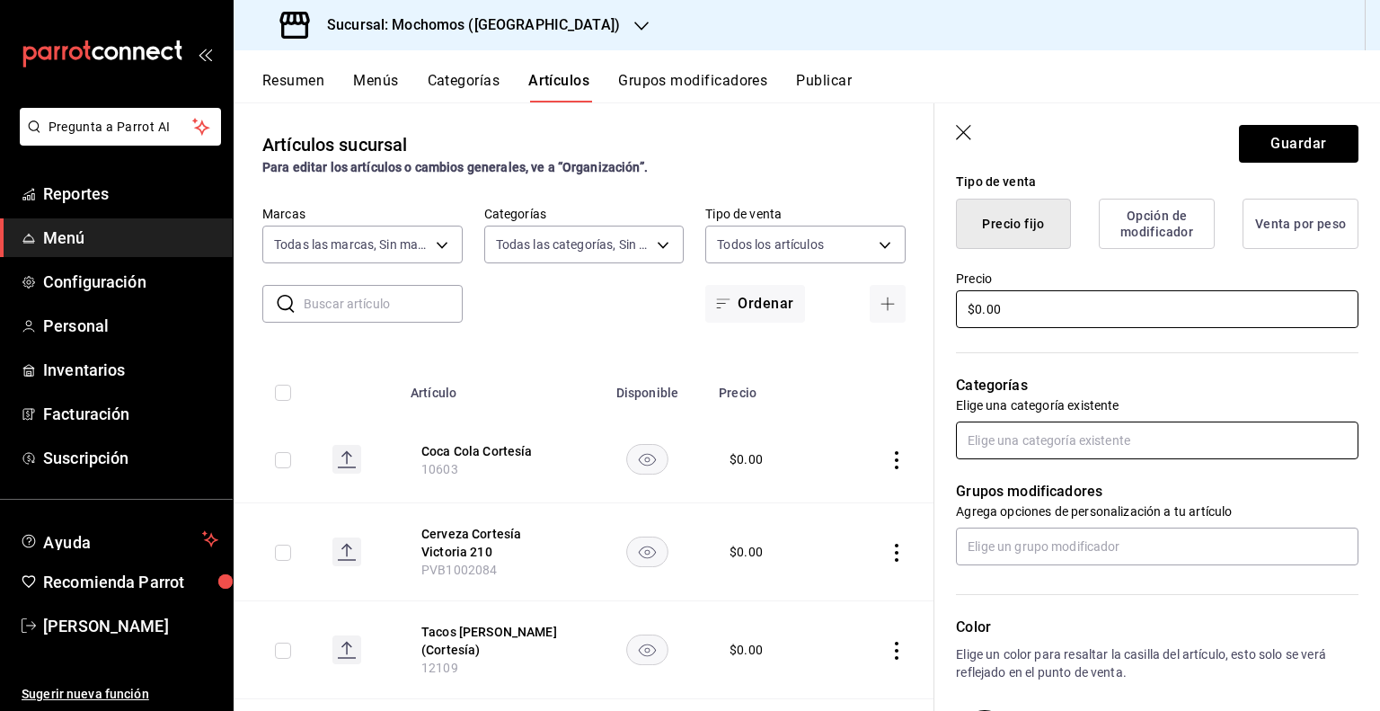
type input "$0.00"
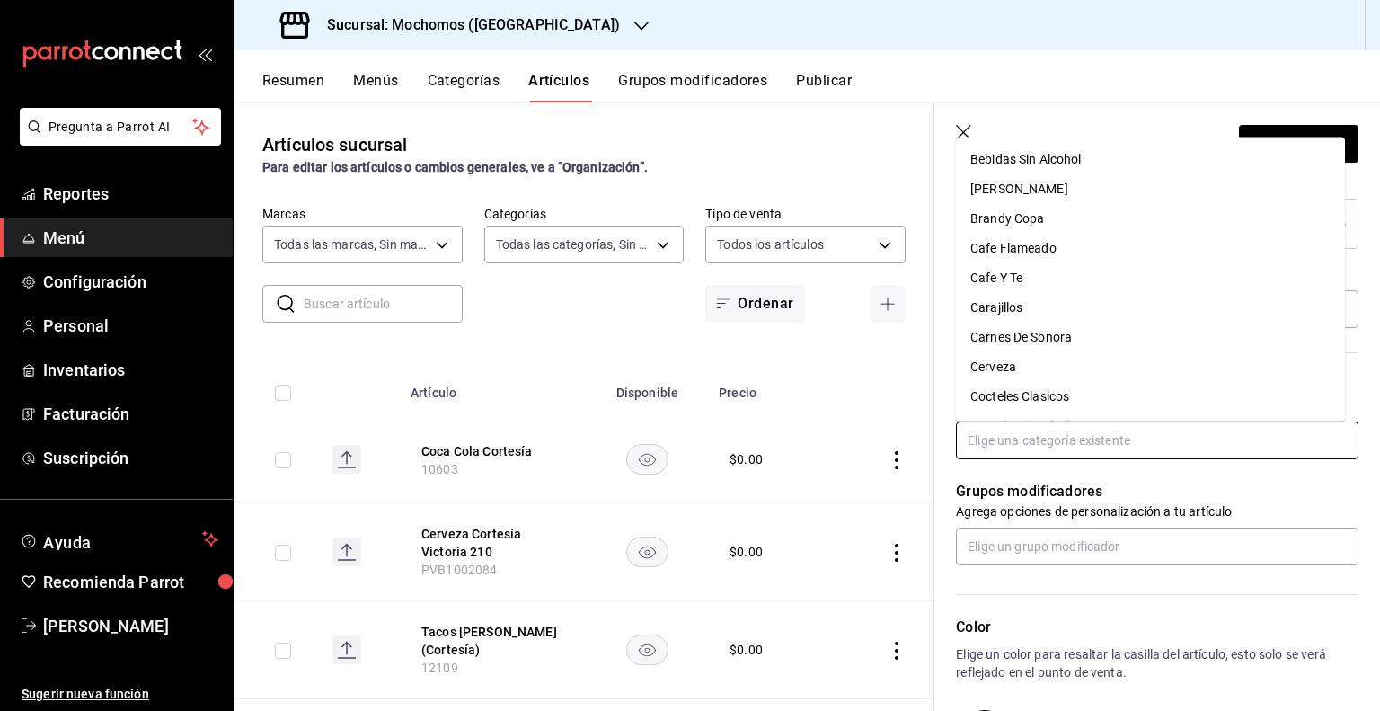
click at [1157, 453] on input "text" at bounding box center [1157, 441] width 403 height 38
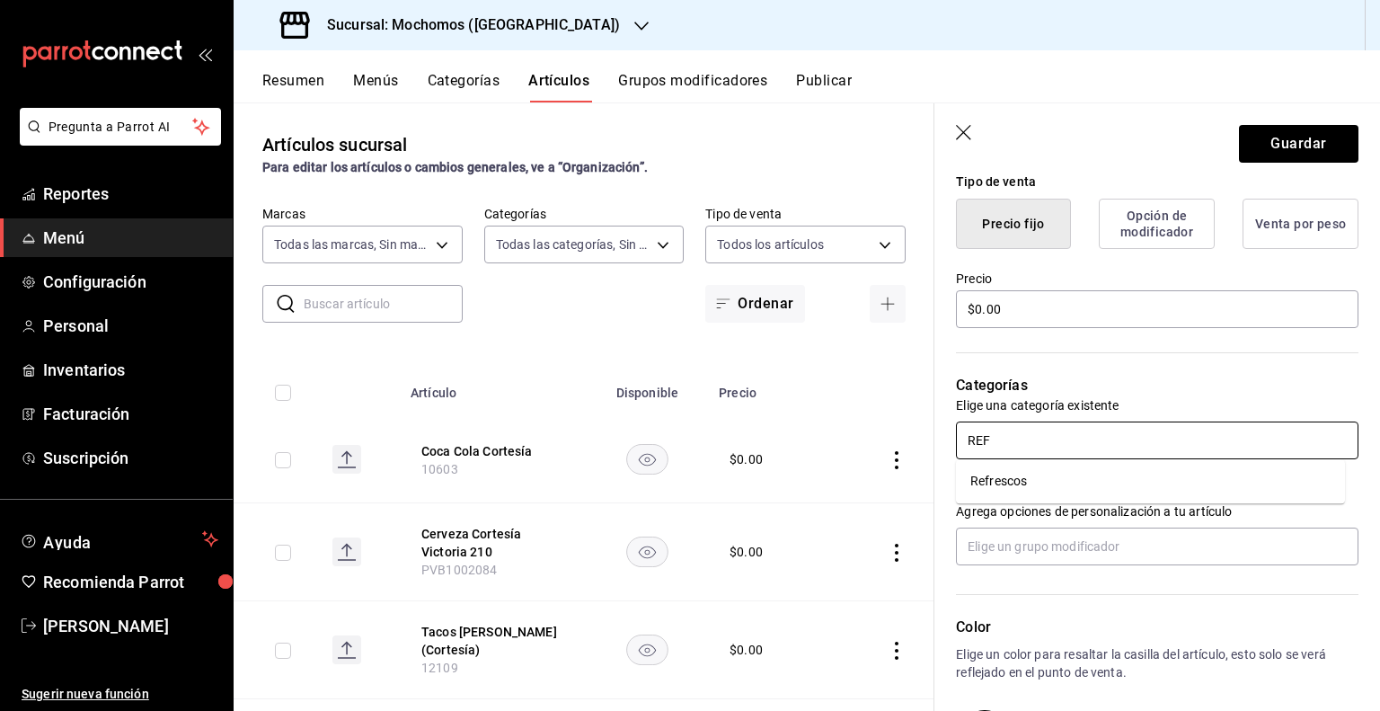
type input "REFR"
click at [1152, 484] on li "Refrescos" at bounding box center [1150, 481] width 389 height 30
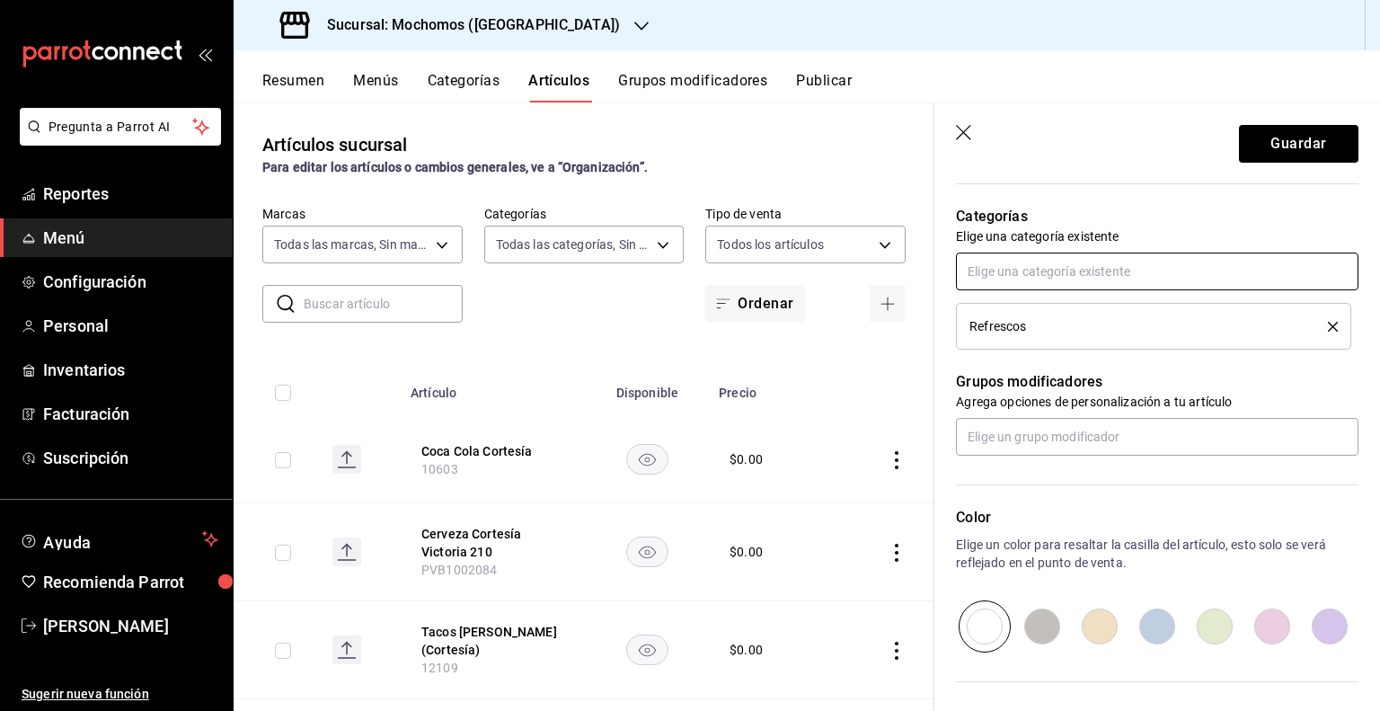
scroll to position [784, 0]
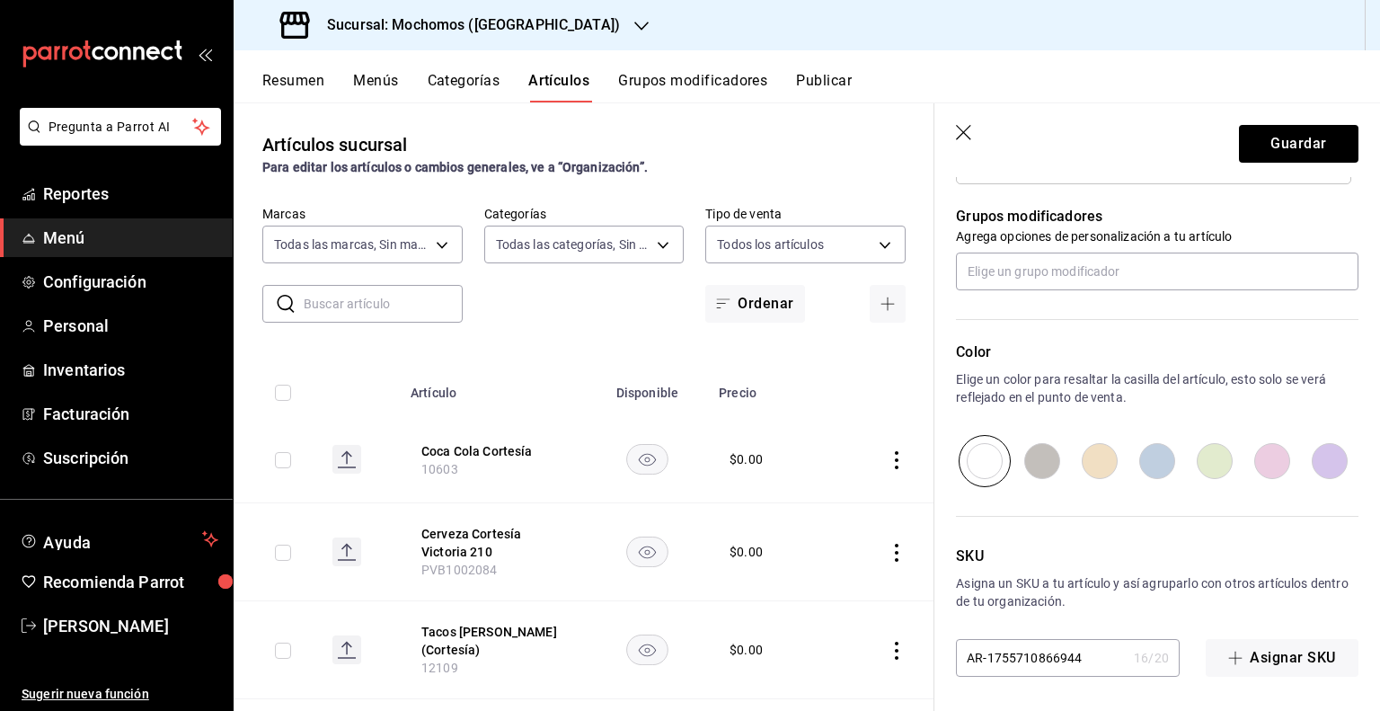
click at [1053, 677] on div "Nuevo artículo General Avanzada ¿Cómo se va a llamar? Coca Cola Zero Cortesía 2…" at bounding box center [1158, 52] width 446 height 1319
click at [1057, 661] on input "AR-1755710866944" at bounding box center [1041, 658] width 171 height 36
click at [1057, 657] on input "AR-1755710866944" at bounding box center [1041, 658] width 171 height 36
click at [1053, 656] on input "AR-1755710866944" at bounding box center [1041, 658] width 171 height 36
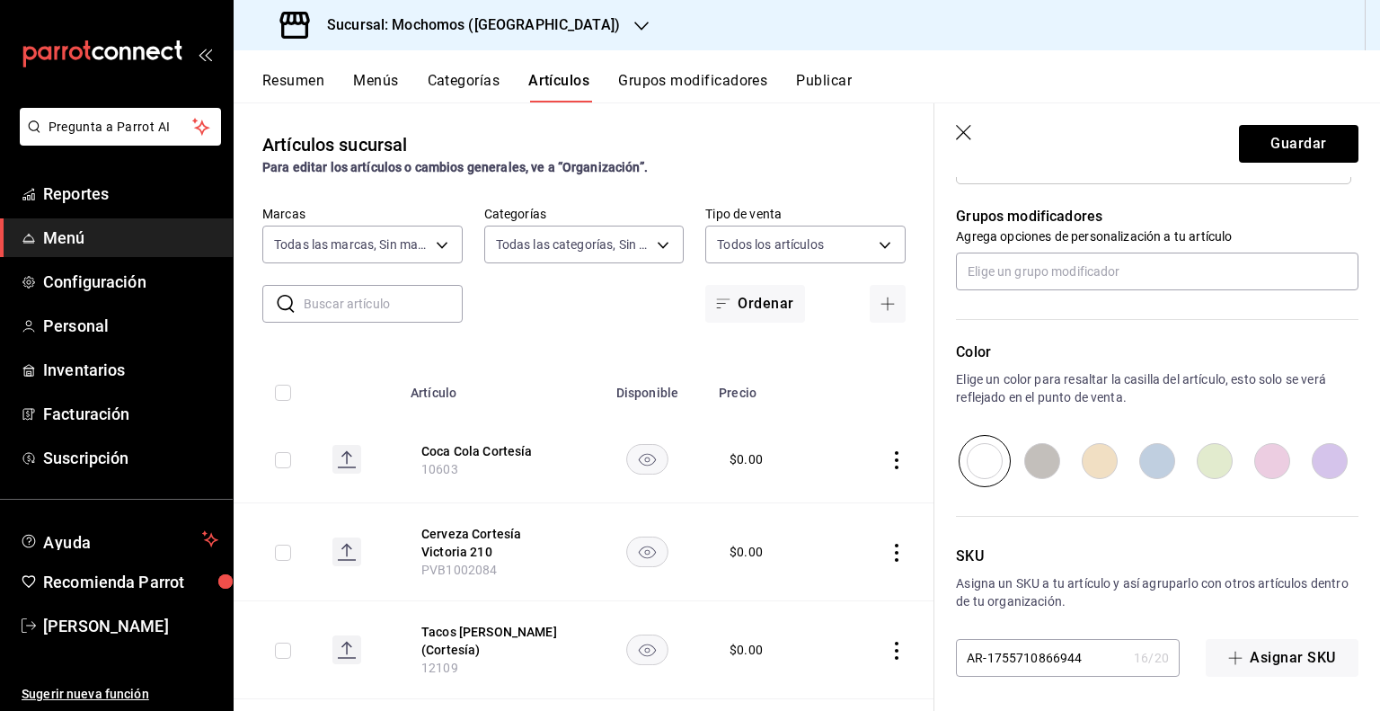
click at [1053, 656] on input "AR-1755710866944" at bounding box center [1041, 658] width 171 height 36
drag, startPoint x: 1053, startPoint y: 656, endPoint x: 1051, endPoint y: 667, distance: 11.1
click at [1051, 667] on input "AR-1755710866944" at bounding box center [1041, 658] width 171 height 36
paste input "10605"
type input "10605"
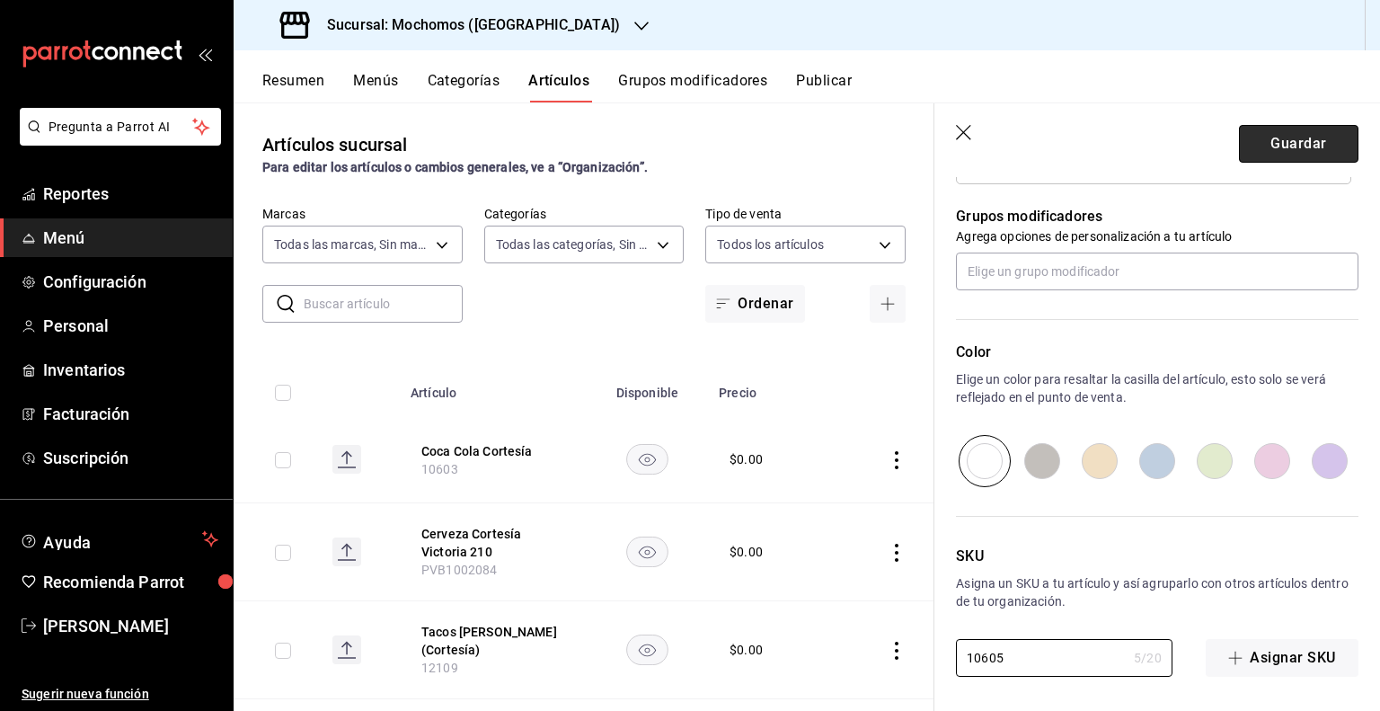
click at [1313, 134] on button "Guardar" at bounding box center [1299, 144] width 120 height 38
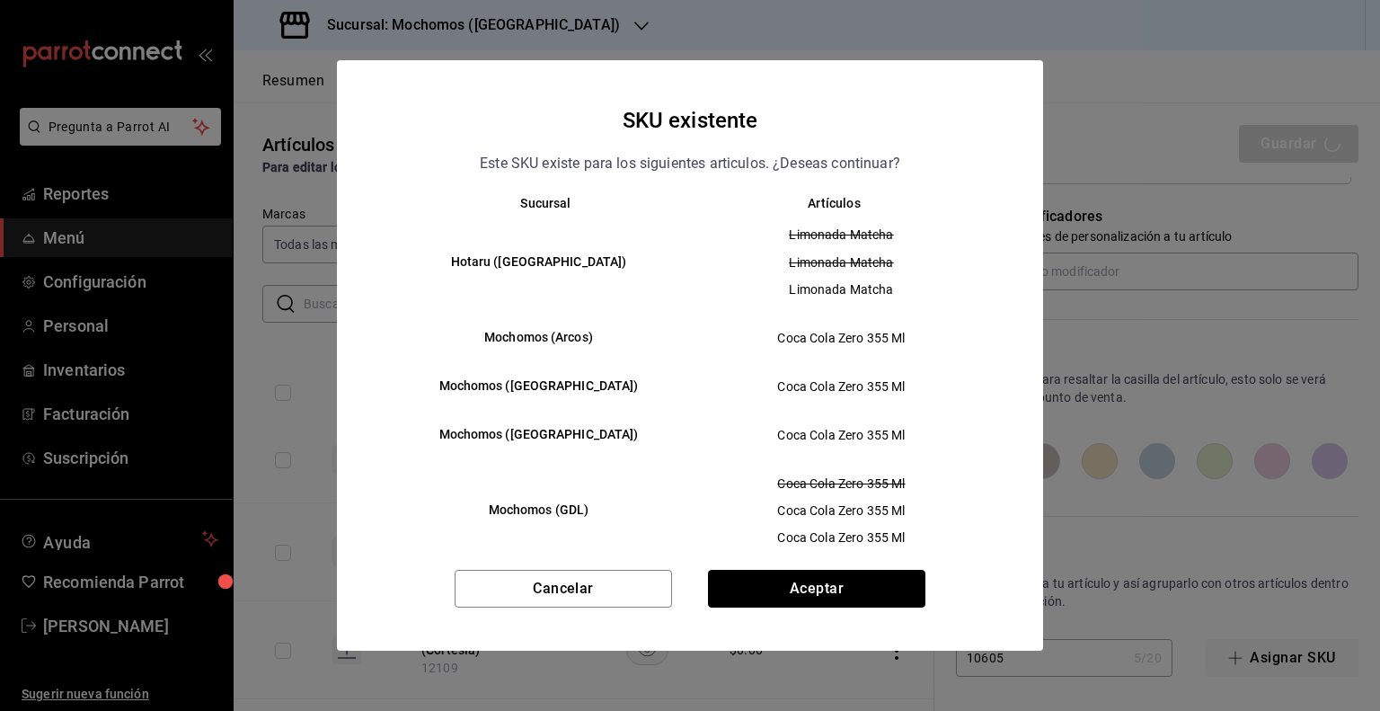
click at [803, 597] on button "Aceptar" at bounding box center [816, 589] width 217 height 38
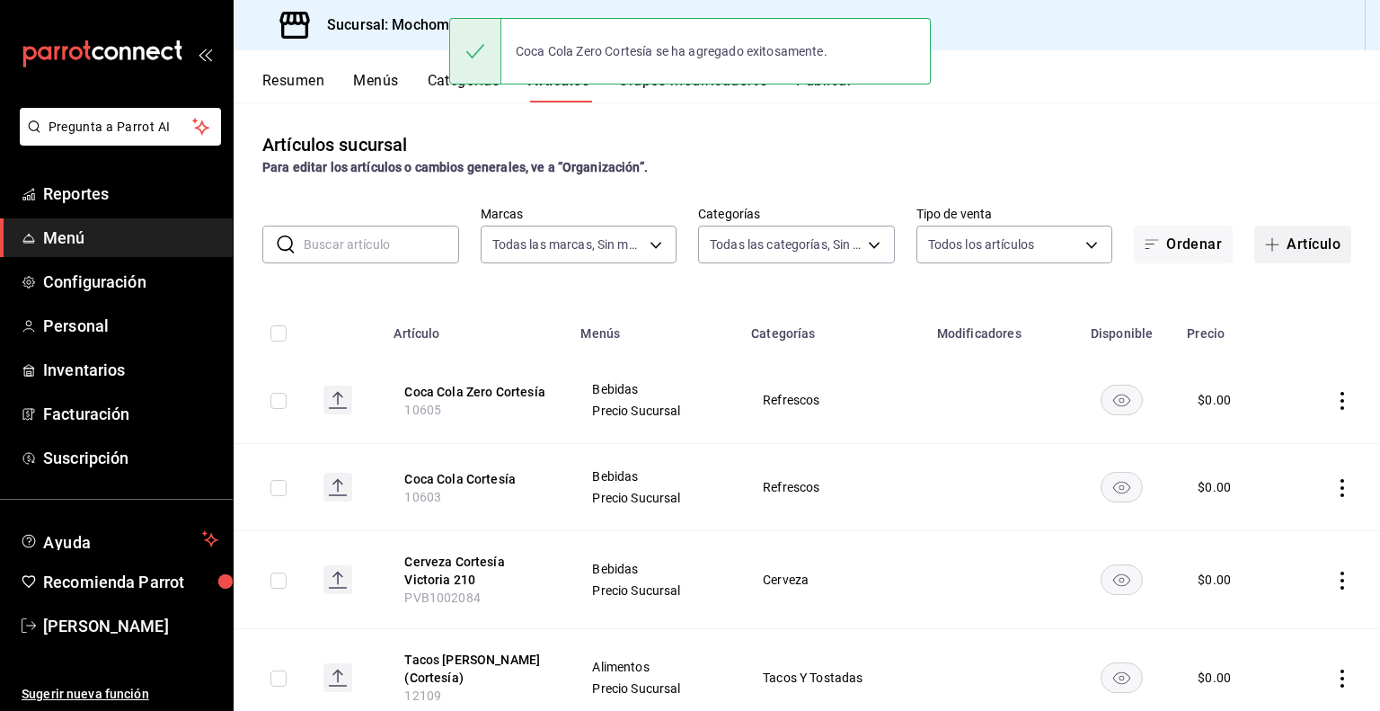
click at [1282, 244] on button "Artículo" at bounding box center [1303, 245] width 97 height 38
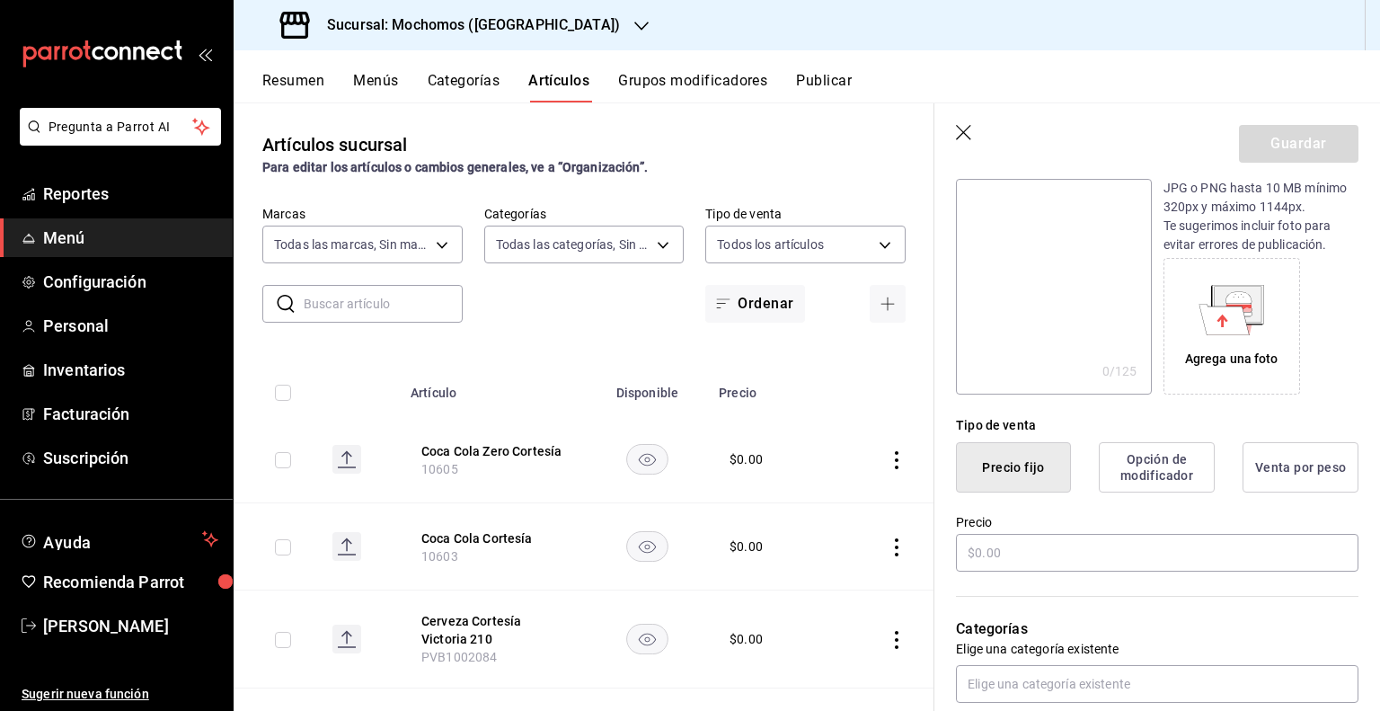
scroll to position [449, 0]
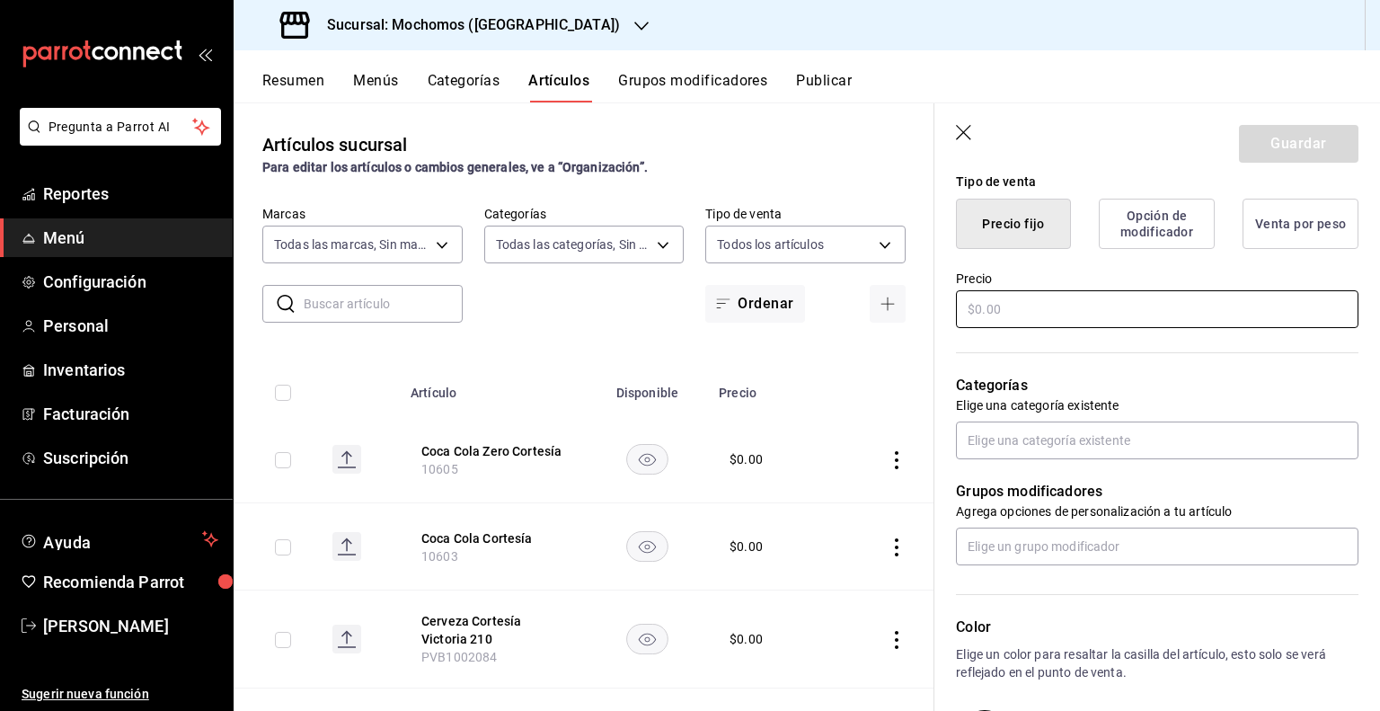
type input "Sprite Cortesía"
click at [1130, 308] on input "text" at bounding box center [1157, 309] width 403 height 38
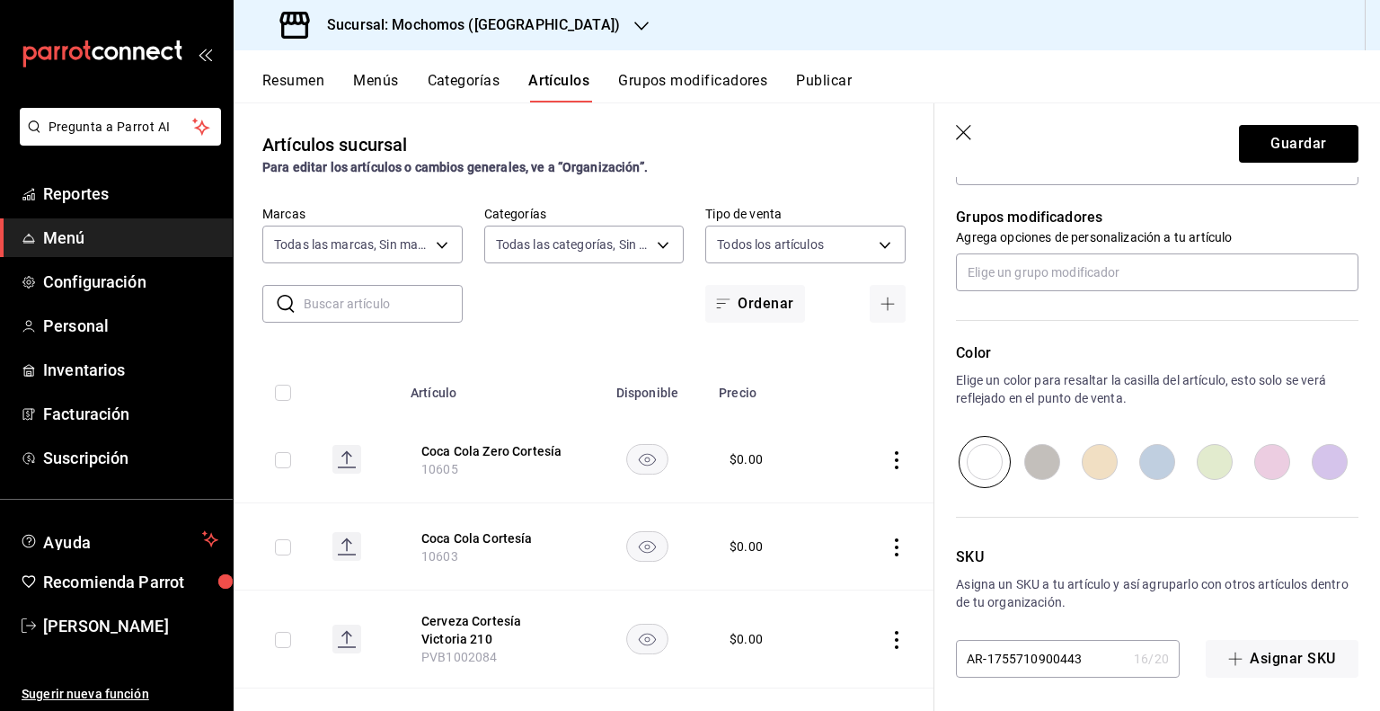
scroll to position [725, 0]
type input "$0.00"
click at [1057, 675] on div "Nuevo artículo General Avanzada ¿Cómo se va a llamar? Sprite Cortesía 15 /40 ¿C…" at bounding box center [1158, 82] width 446 height 1260
drag, startPoint x: 1057, startPoint y: 675, endPoint x: 1059, endPoint y: 661, distance: 14.5
click at [1057, 675] on div "Nuevo artículo General Avanzada ¿Cómo se va a llamar? Sprite Cortesía 15 /40 ¿C…" at bounding box center [1158, 82] width 446 height 1260
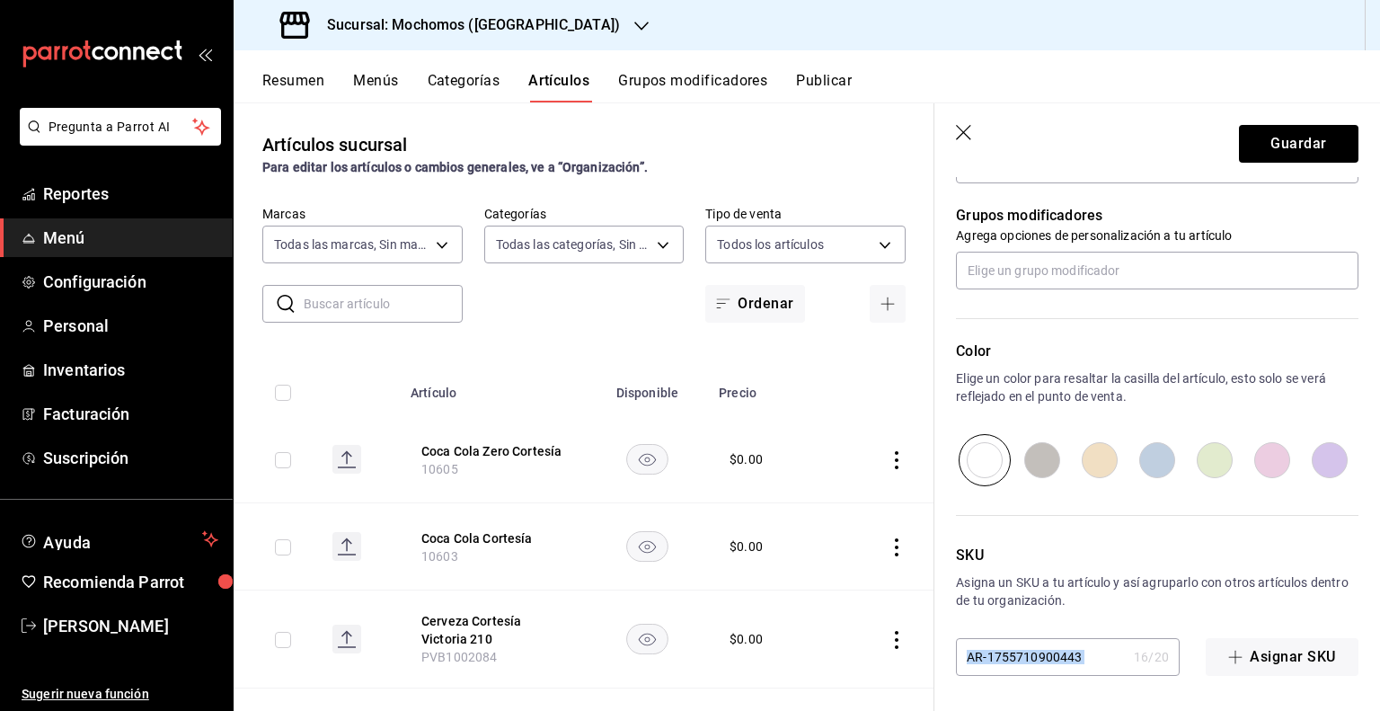
click at [1059, 661] on input "AR-1755710900443" at bounding box center [1041, 657] width 171 height 36
click at [1065, 660] on input "AR-1755710900443" at bounding box center [1041, 657] width 171 height 36
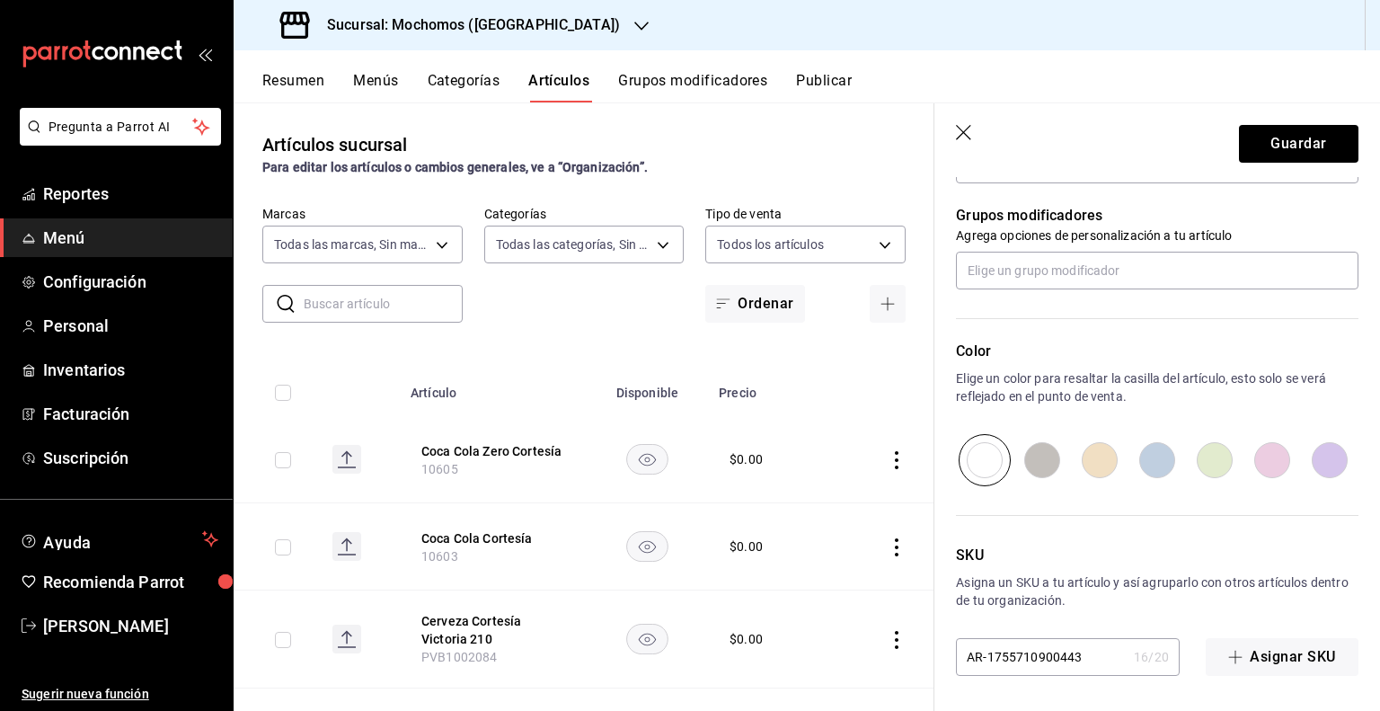
paste input "10609"
type input "10609"
click at [1319, 155] on button "Guardar" at bounding box center [1299, 144] width 120 height 38
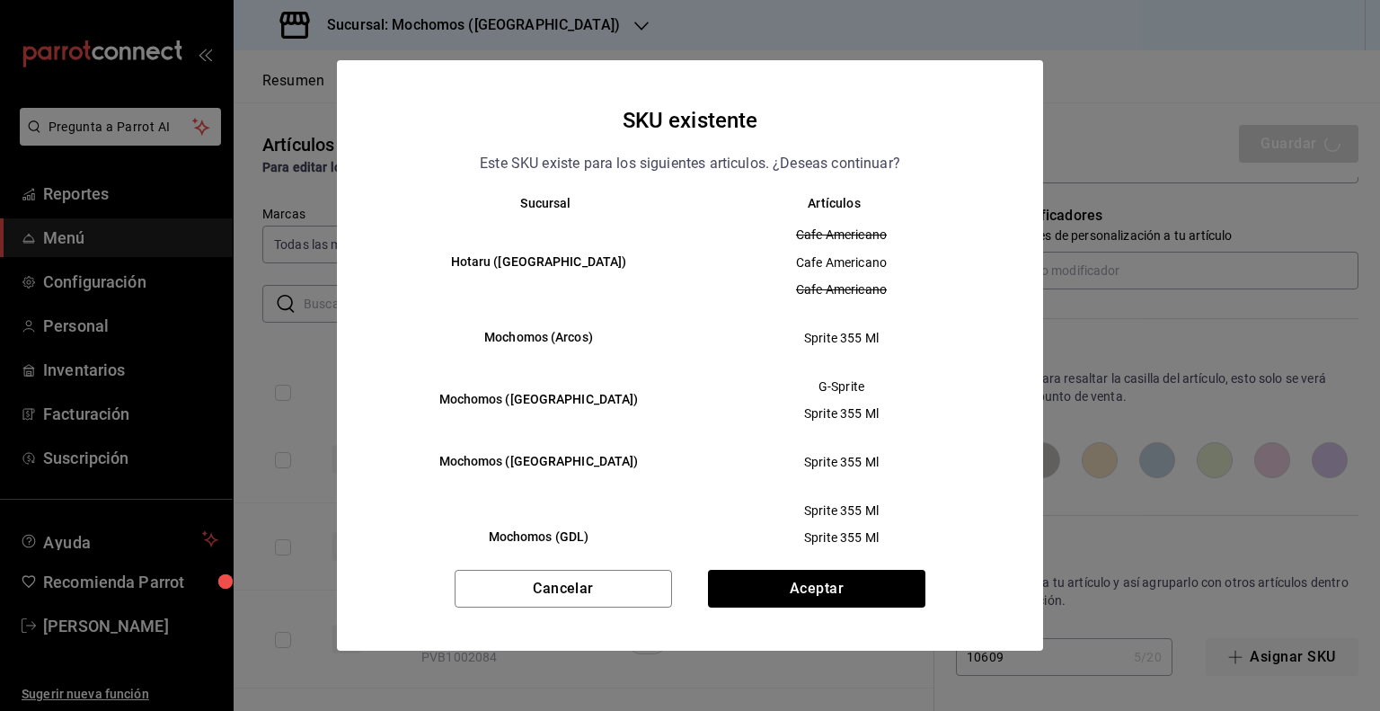
click at [566, 611] on div "Cancelar Aceptar" at bounding box center [690, 610] width 706 height 81
drag, startPoint x: 575, startPoint y: 599, endPoint x: 662, endPoint y: 574, distance: 90.5
click at [575, 598] on button "Cancelar" at bounding box center [563, 589] width 217 height 38
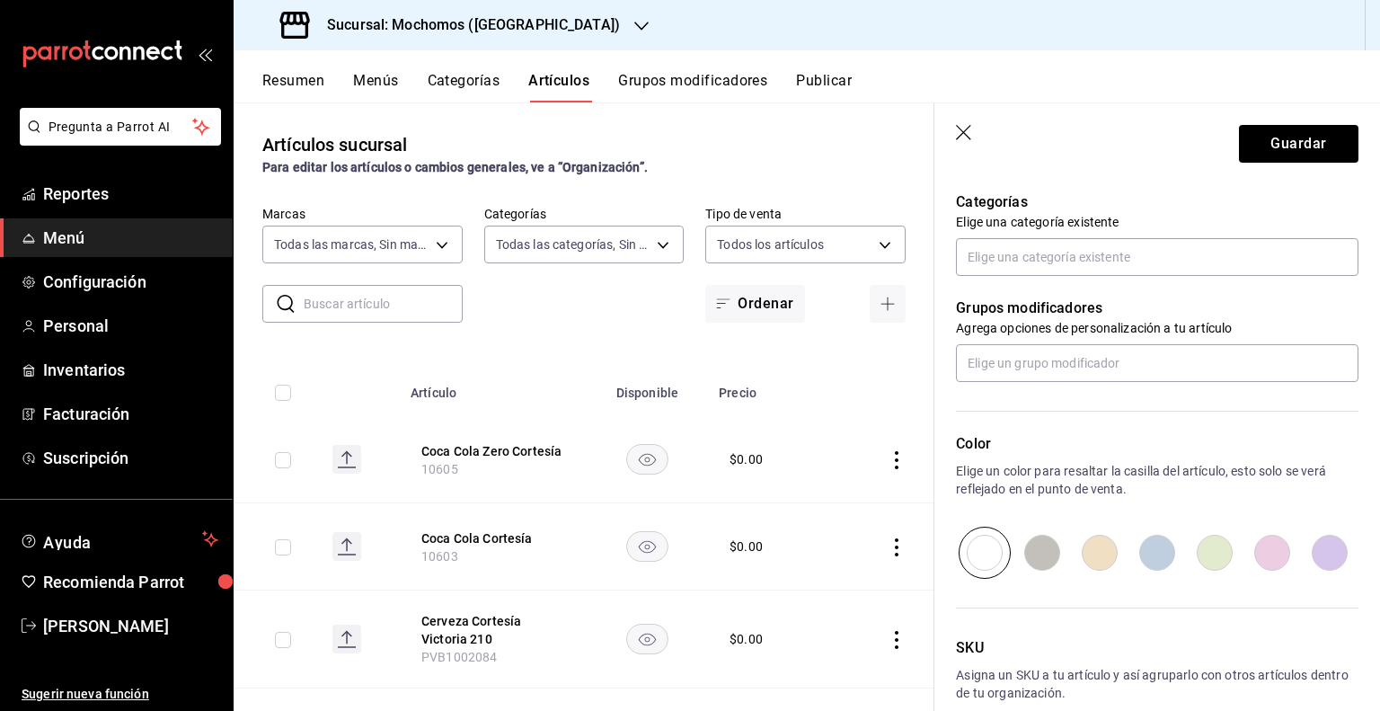
scroll to position [456, 0]
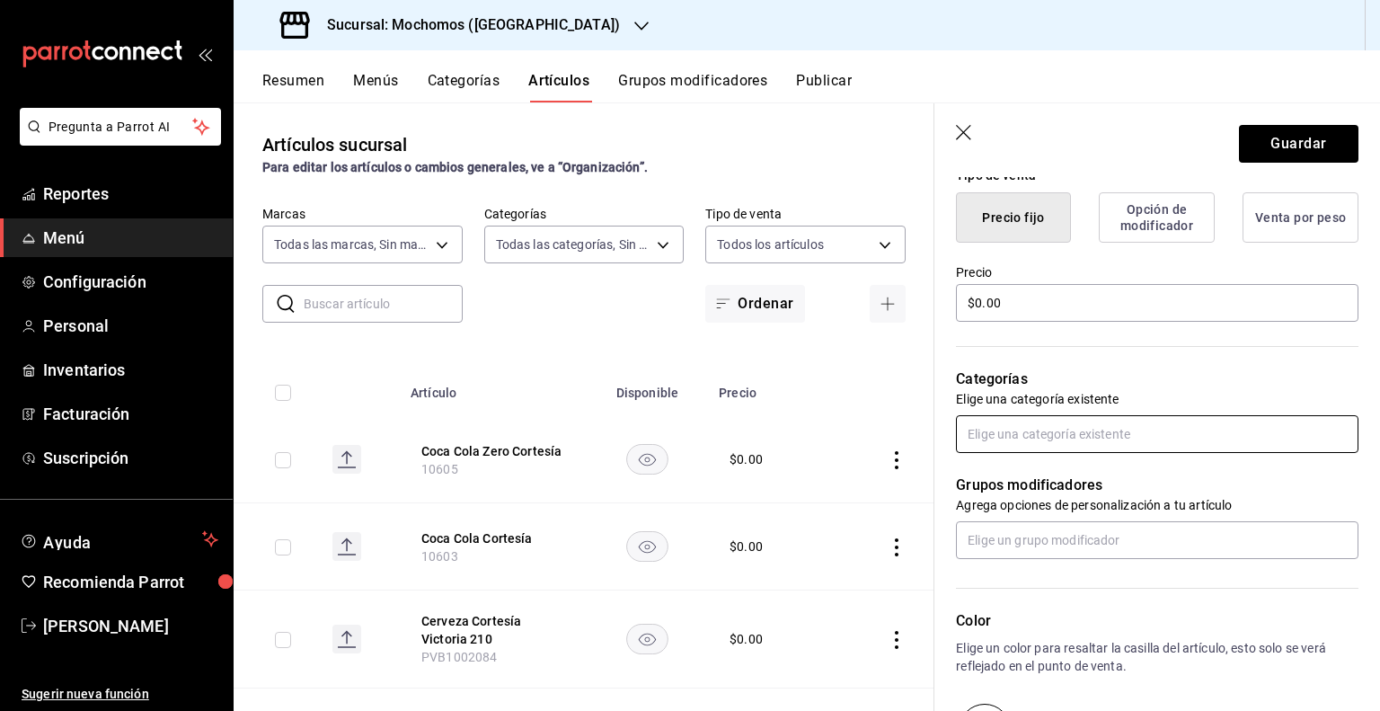
click at [1280, 427] on input "text" at bounding box center [1157, 434] width 403 height 38
type input "REFRE"
click at [1194, 466] on li "Refrescos" at bounding box center [1150, 475] width 389 height 30
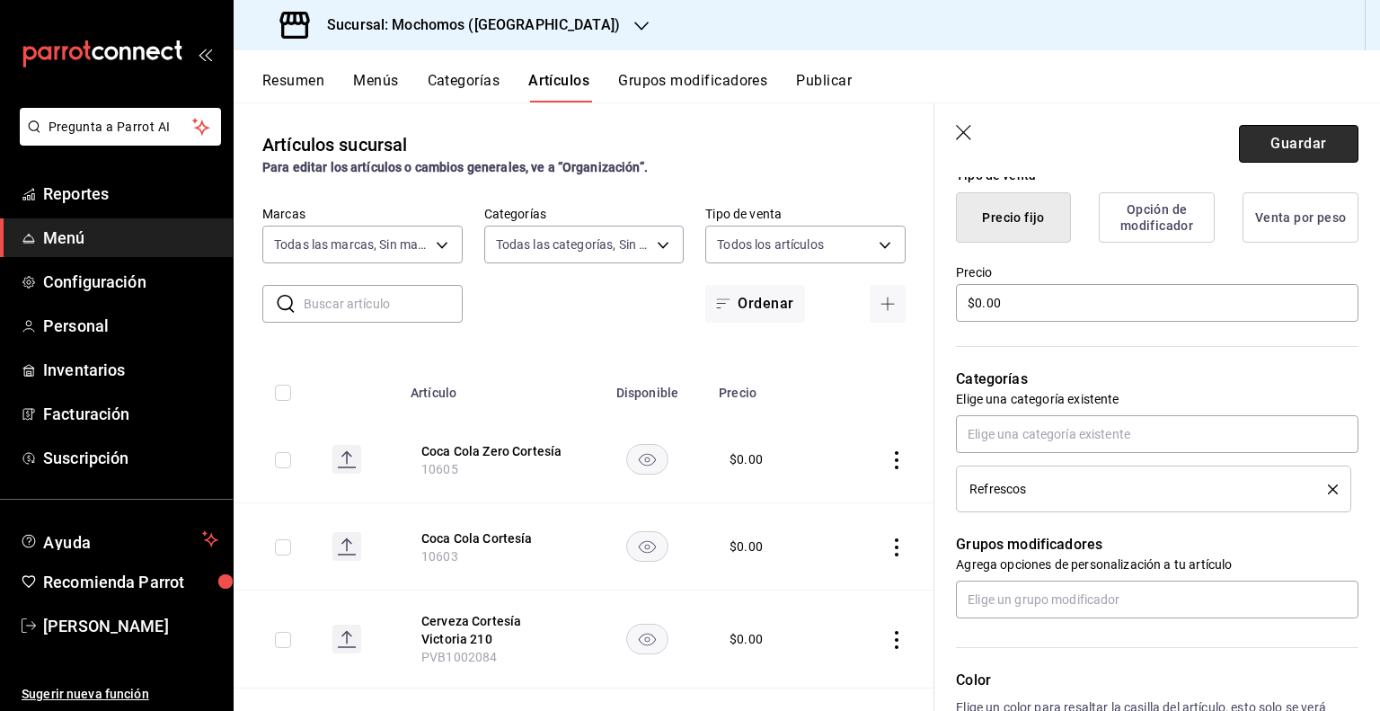
click at [1286, 150] on button "Guardar" at bounding box center [1299, 144] width 120 height 38
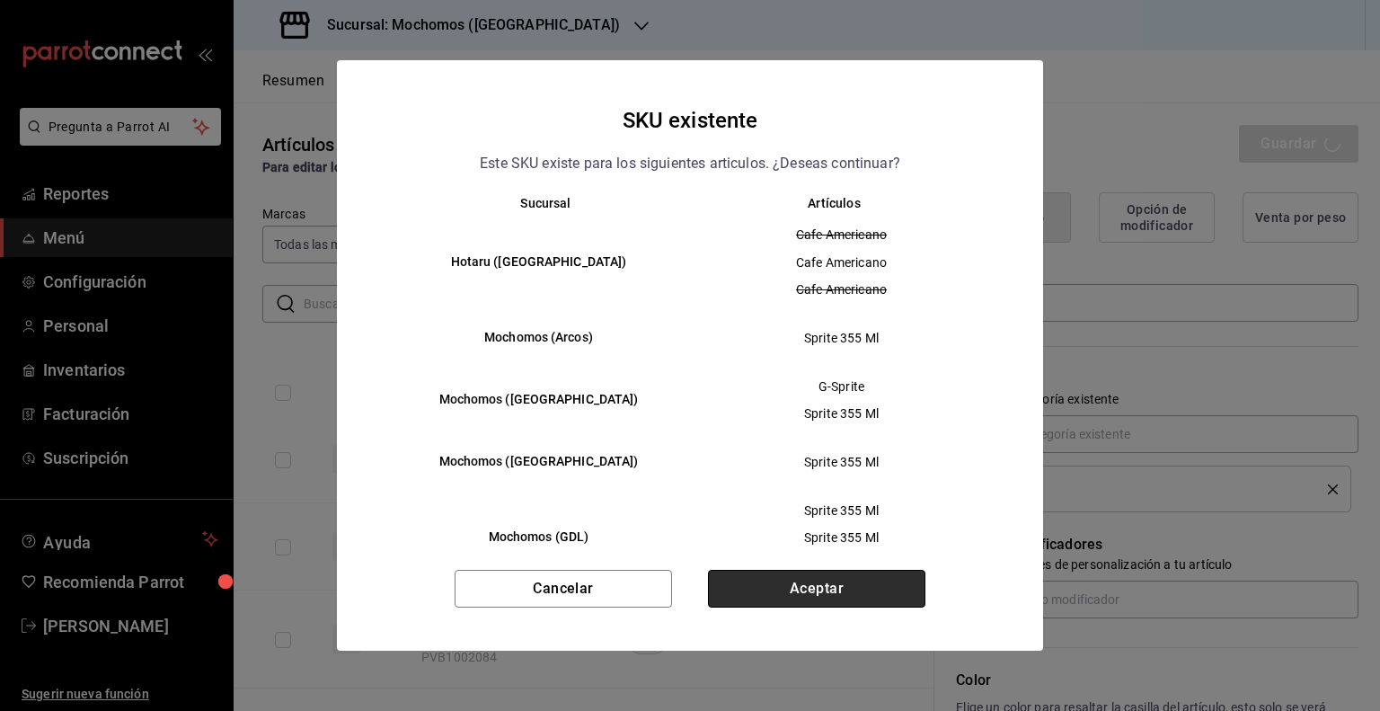
click at [812, 581] on button "Aceptar" at bounding box center [816, 589] width 217 height 38
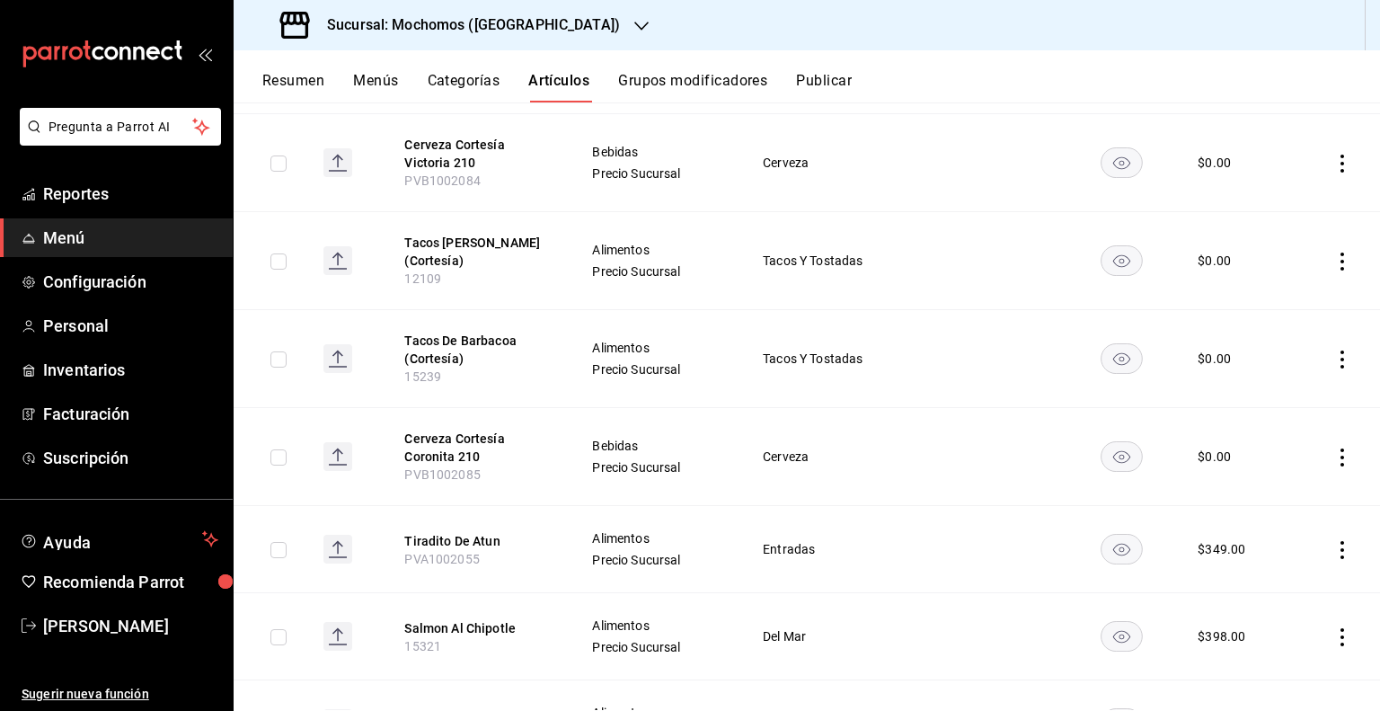
scroll to position [539, 0]
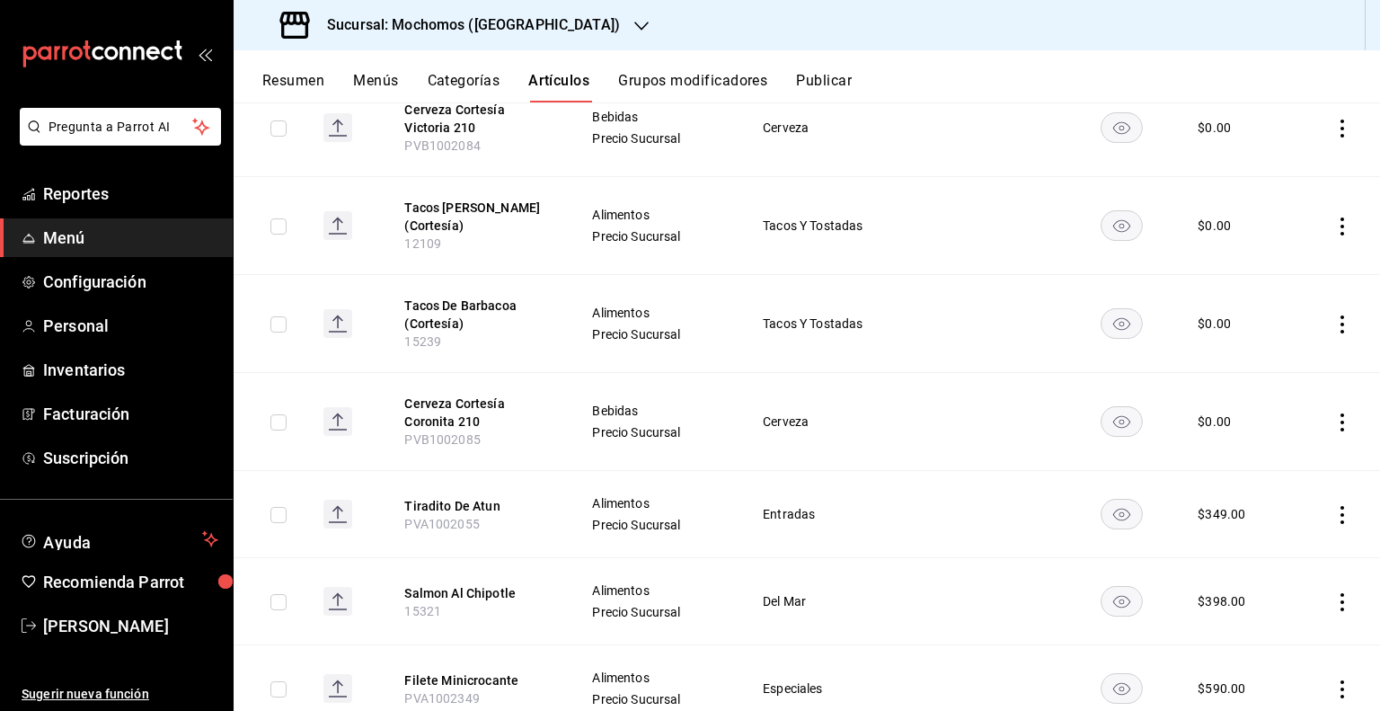
click at [280, 423] on input "checkbox" at bounding box center [279, 422] width 16 height 16
checkbox input "true"
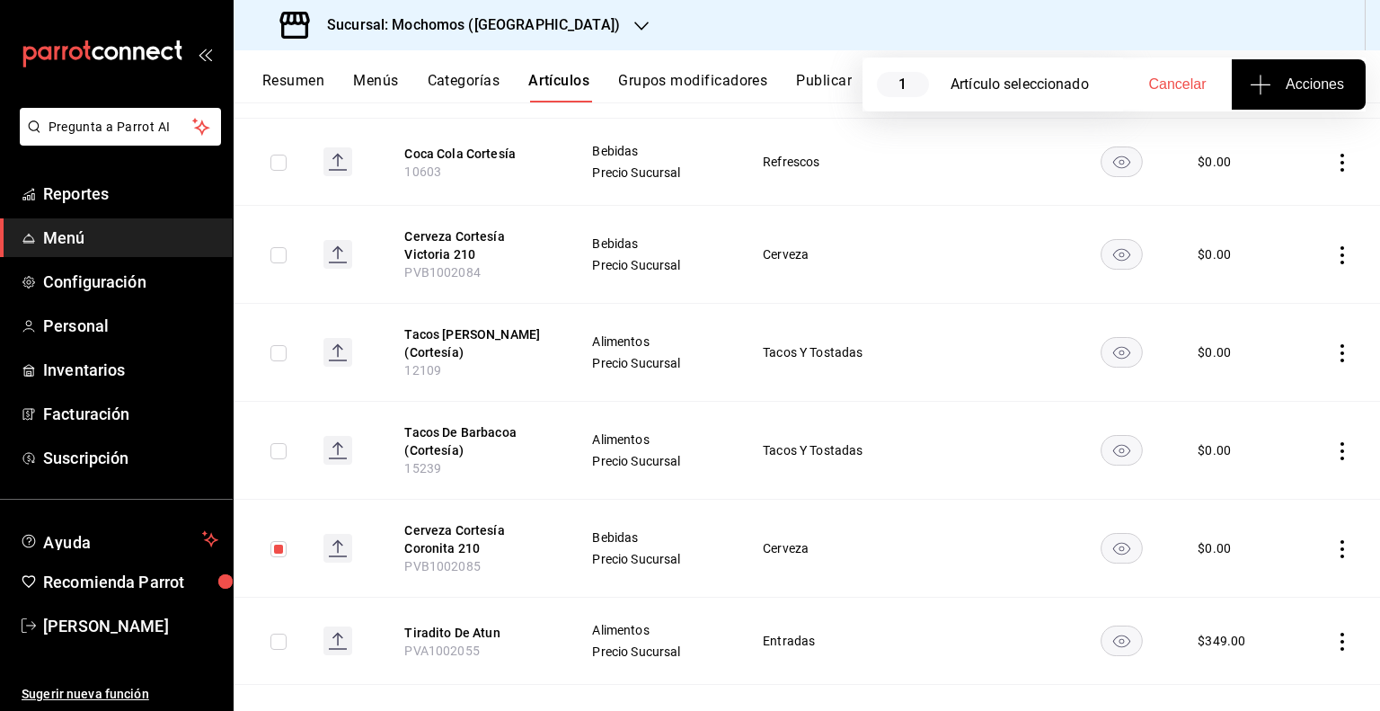
scroll to position [359, 0]
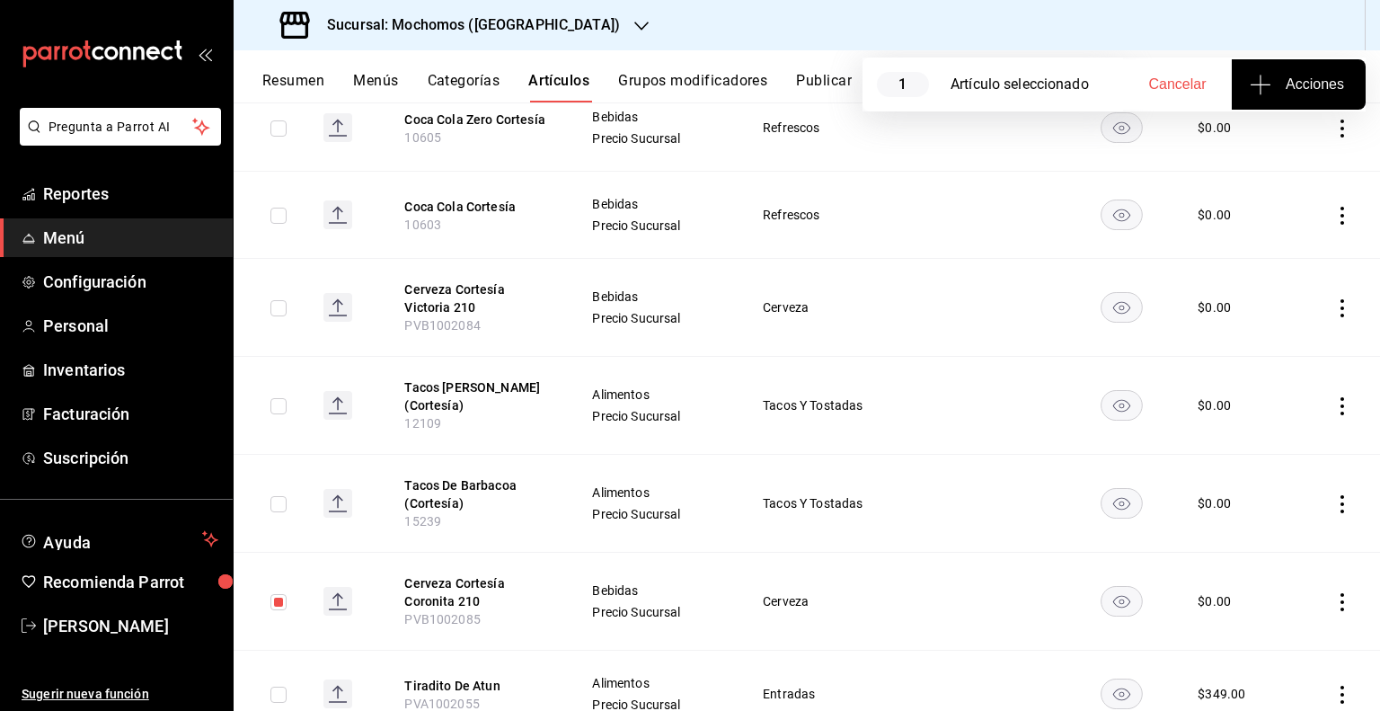
click at [284, 300] on input "checkbox" at bounding box center [279, 308] width 16 height 16
checkbox input "true"
click at [271, 217] on input "checkbox" at bounding box center [279, 216] width 16 height 16
checkbox input "true"
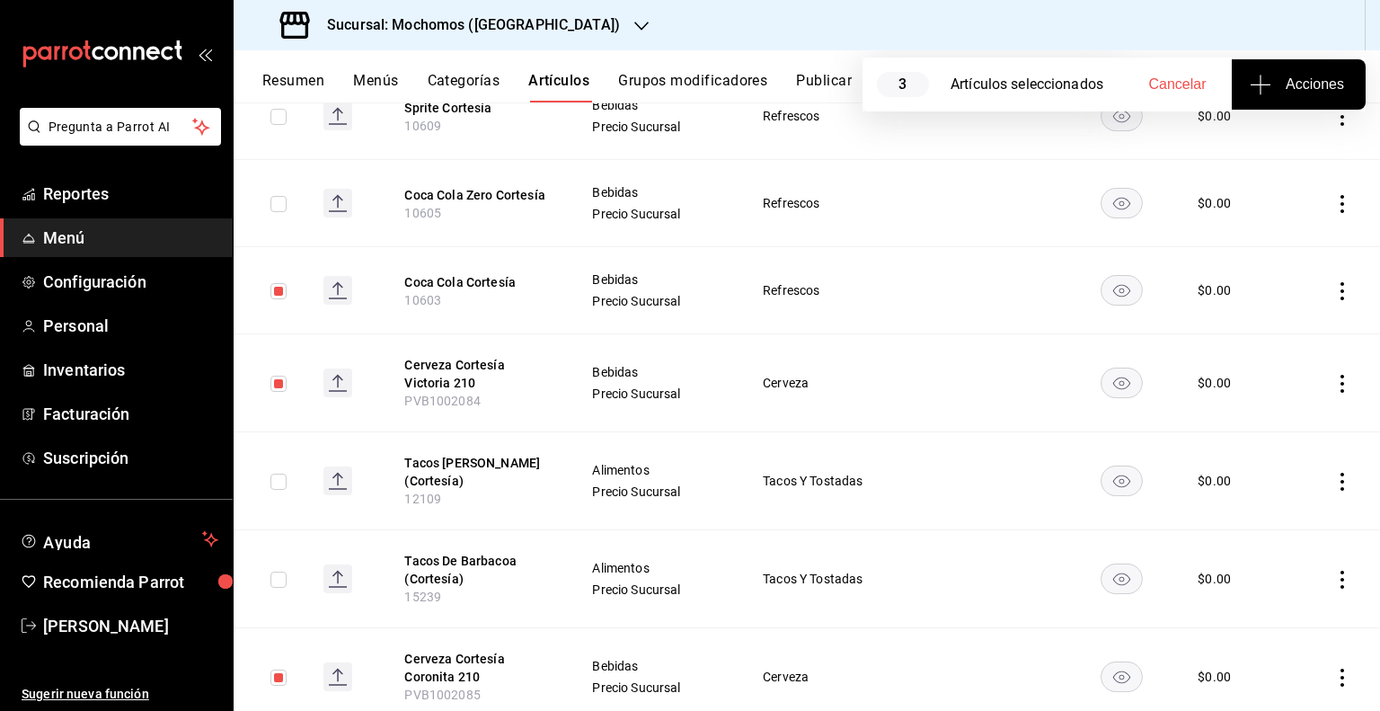
scroll to position [270, 0]
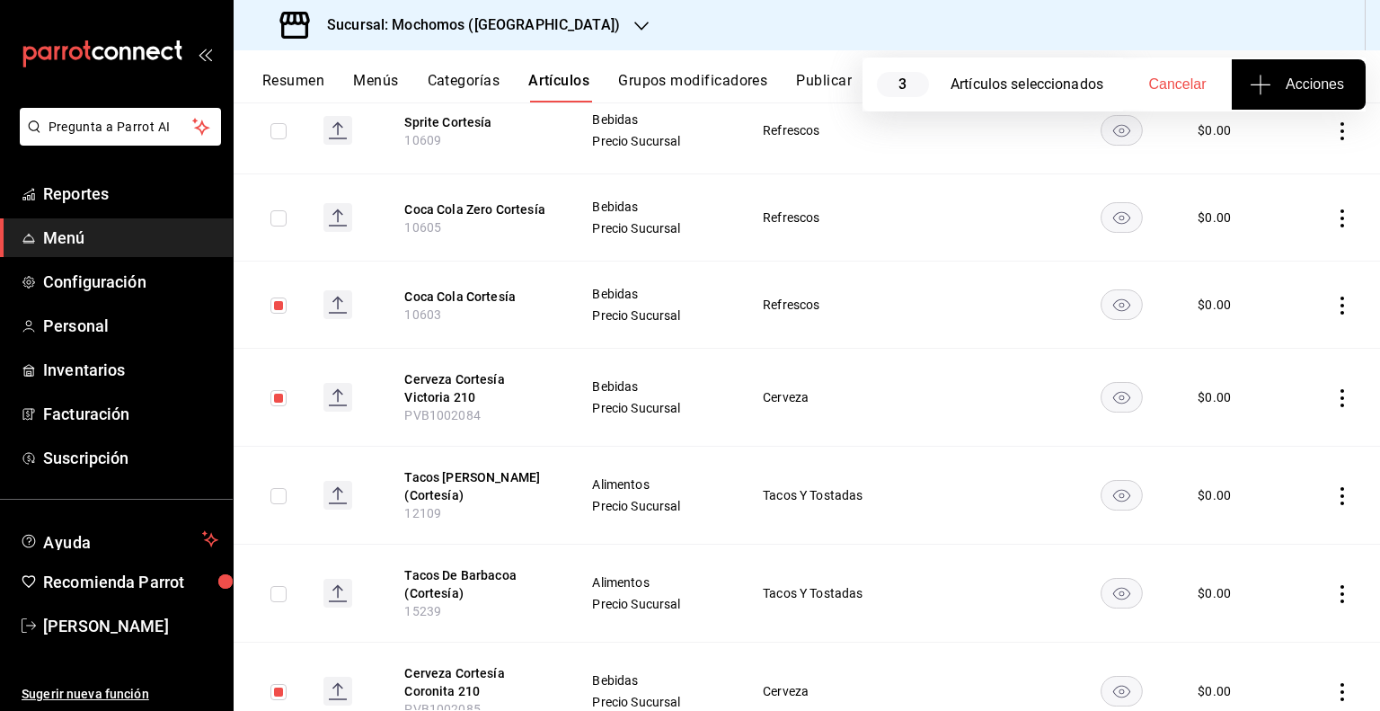
click at [282, 222] on input "checkbox" at bounding box center [279, 218] width 16 height 16
checkbox input "true"
click at [277, 137] on input "checkbox" at bounding box center [279, 131] width 16 height 16
checkbox input "true"
click at [1292, 84] on span "Acciones" at bounding box center [1299, 85] width 91 height 22
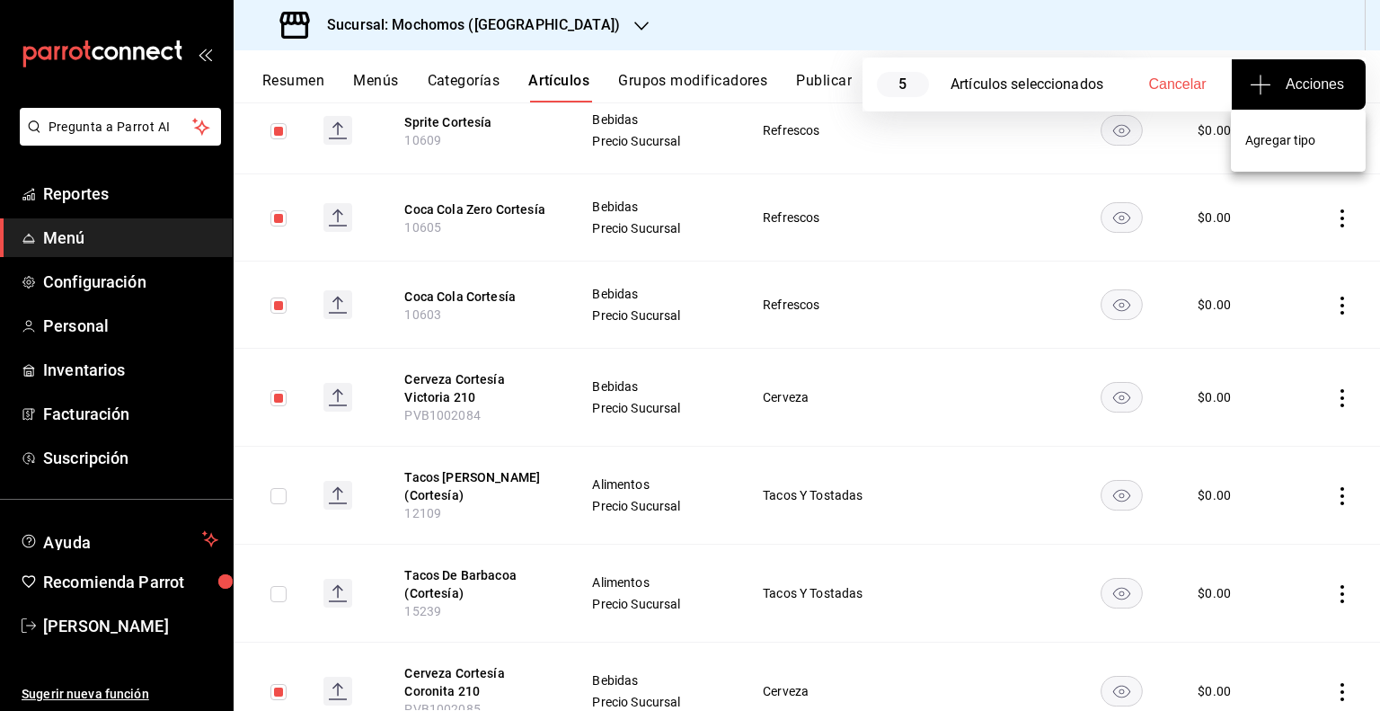
click at [1244, 145] on li "Agregar tipo" at bounding box center [1298, 141] width 135 height 48
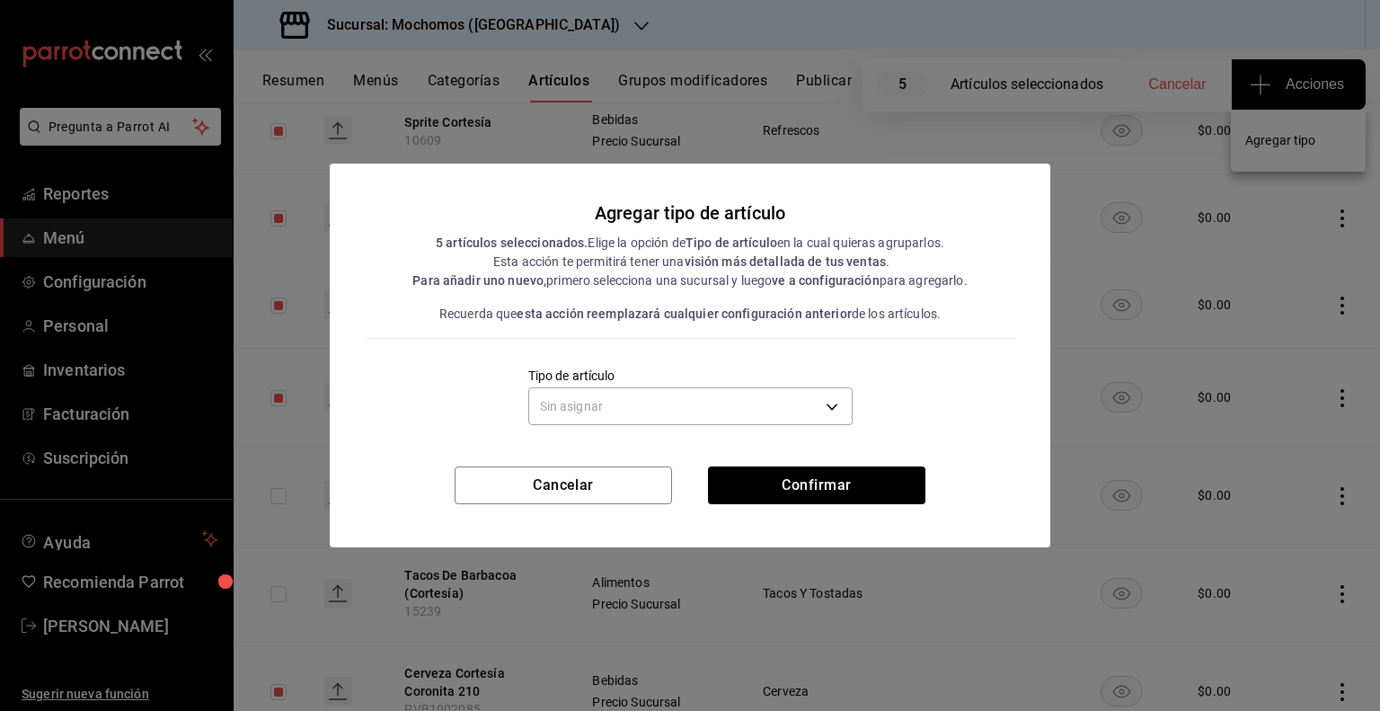
click at [776, 386] on div "Sin asignar" at bounding box center [690, 404] width 324 height 48
click at [766, 398] on body "Pregunta a Parrot AI Reportes Menú Configuración Personal Inventarios Facturaci…" at bounding box center [690, 355] width 1380 height 711
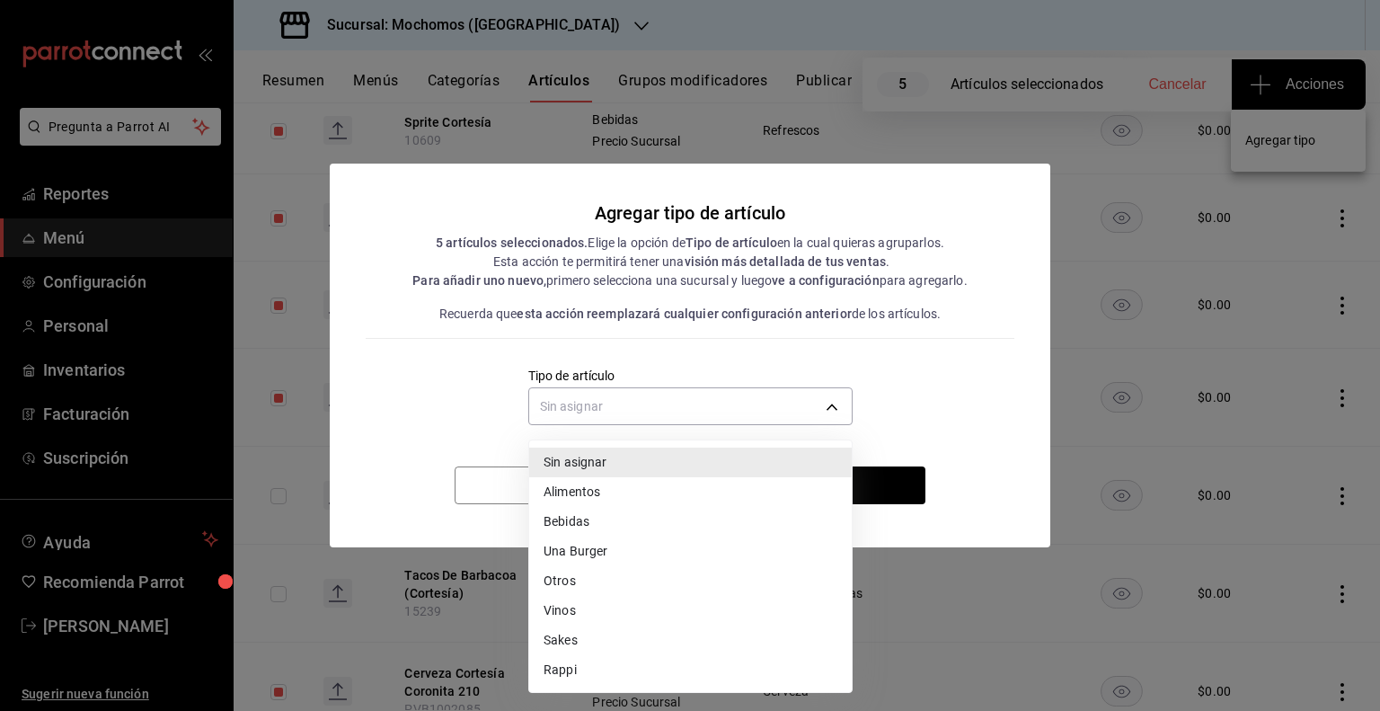
click at [684, 517] on li "Bebidas" at bounding box center [690, 522] width 323 height 30
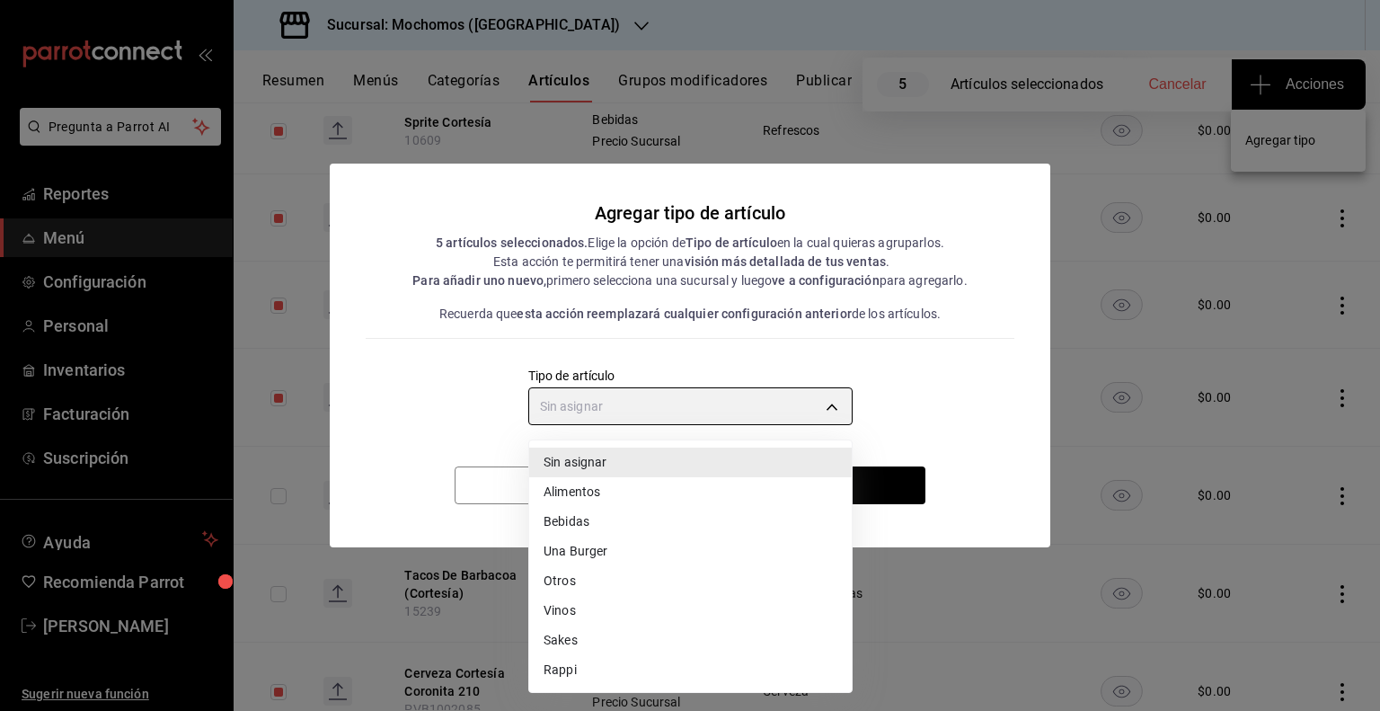
type input "e2400288-93b0-4d29-8cfc-2898dd229db7"
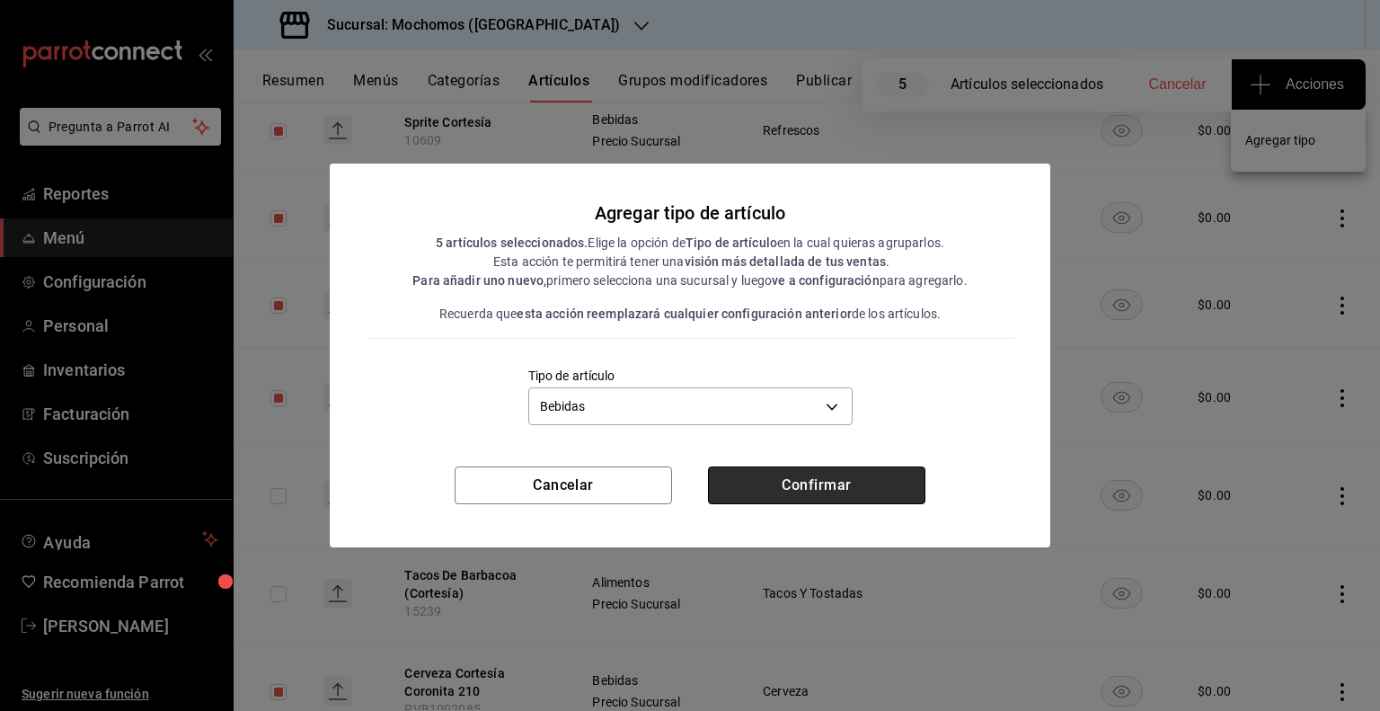
drag, startPoint x: 811, startPoint y: 484, endPoint x: 798, endPoint y: 493, distance: 15.0
click at [811, 483] on button "Confirmar" at bounding box center [816, 485] width 217 height 38
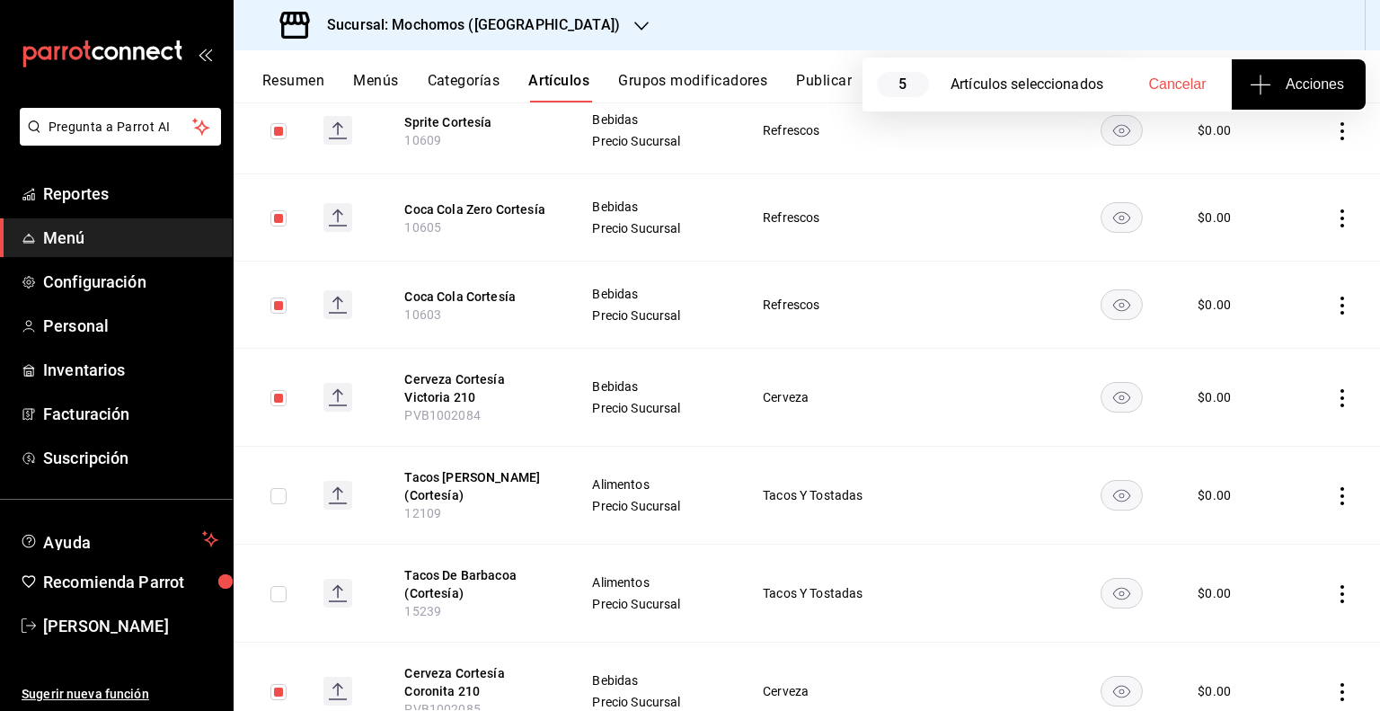
click at [1198, 94] on button "Cancelar" at bounding box center [1177, 84] width 109 height 50
checkbox input "false"
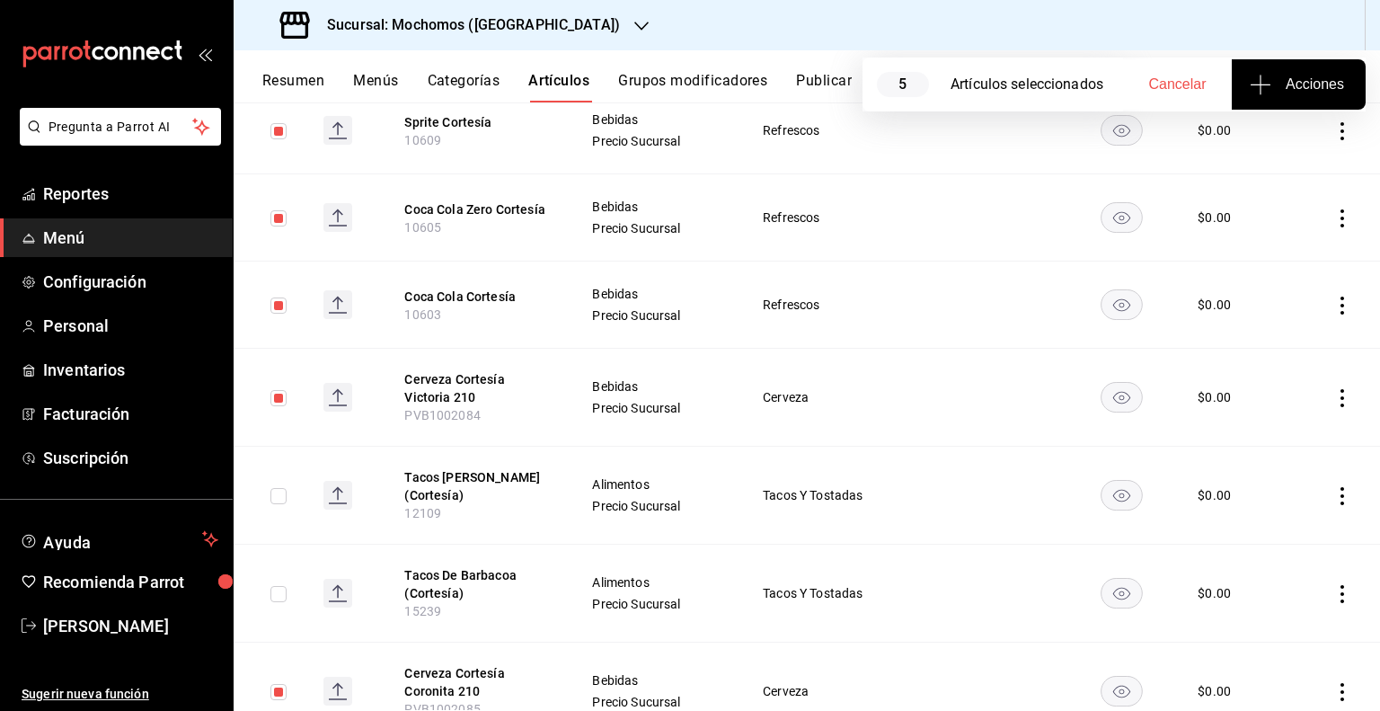
checkbox input "false"
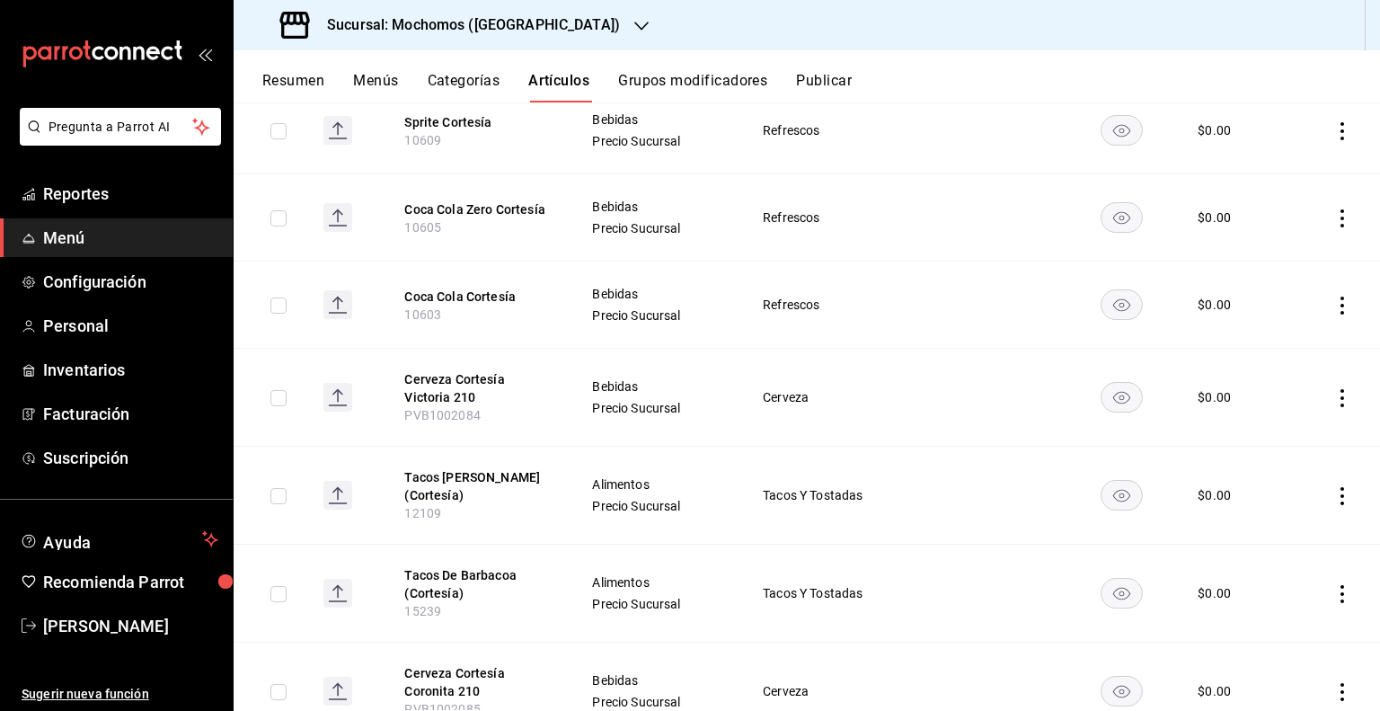
click at [285, 488] on input "checkbox" at bounding box center [279, 496] width 16 height 16
checkbox input "true"
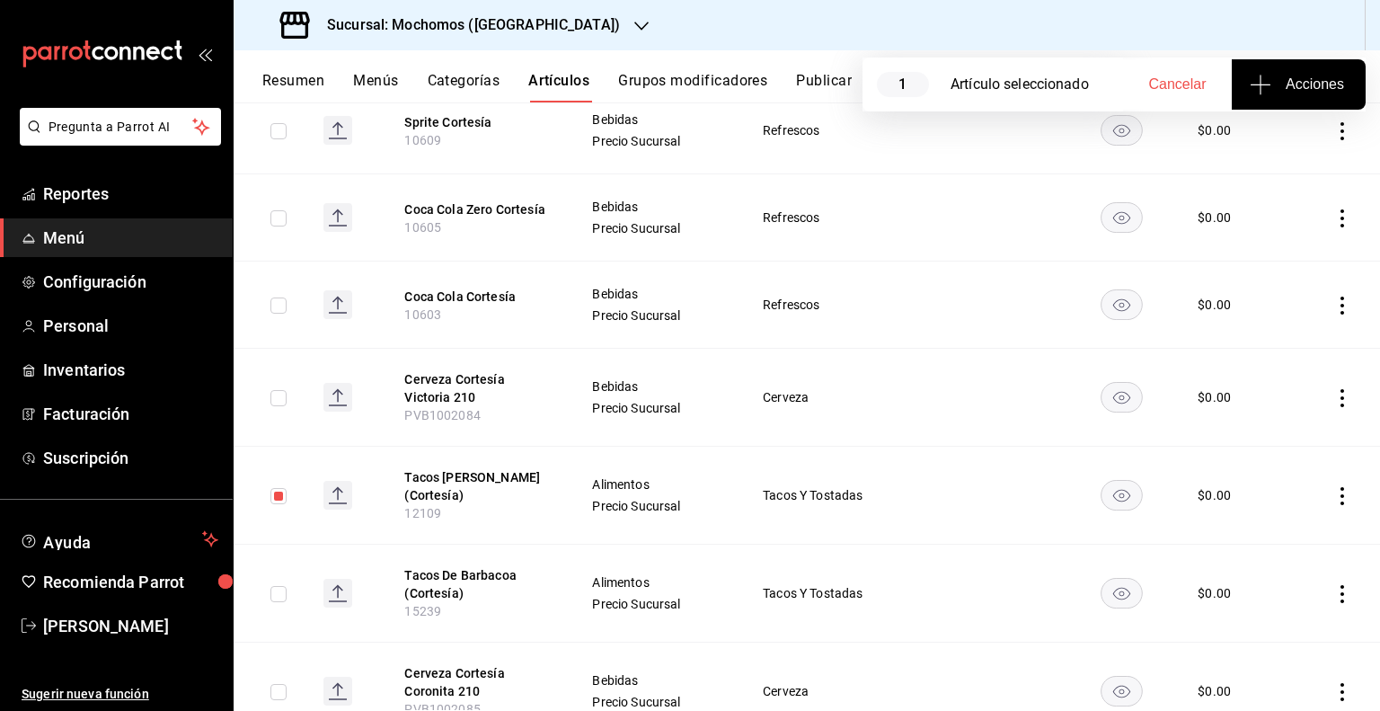
click at [280, 592] on input "checkbox" at bounding box center [279, 594] width 16 height 16
checkbox input "true"
click at [1336, 96] on button "Acciones" at bounding box center [1299, 84] width 134 height 50
click at [1315, 132] on span "Agregar tipo" at bounding box center [1299, 140] width 106 height 19
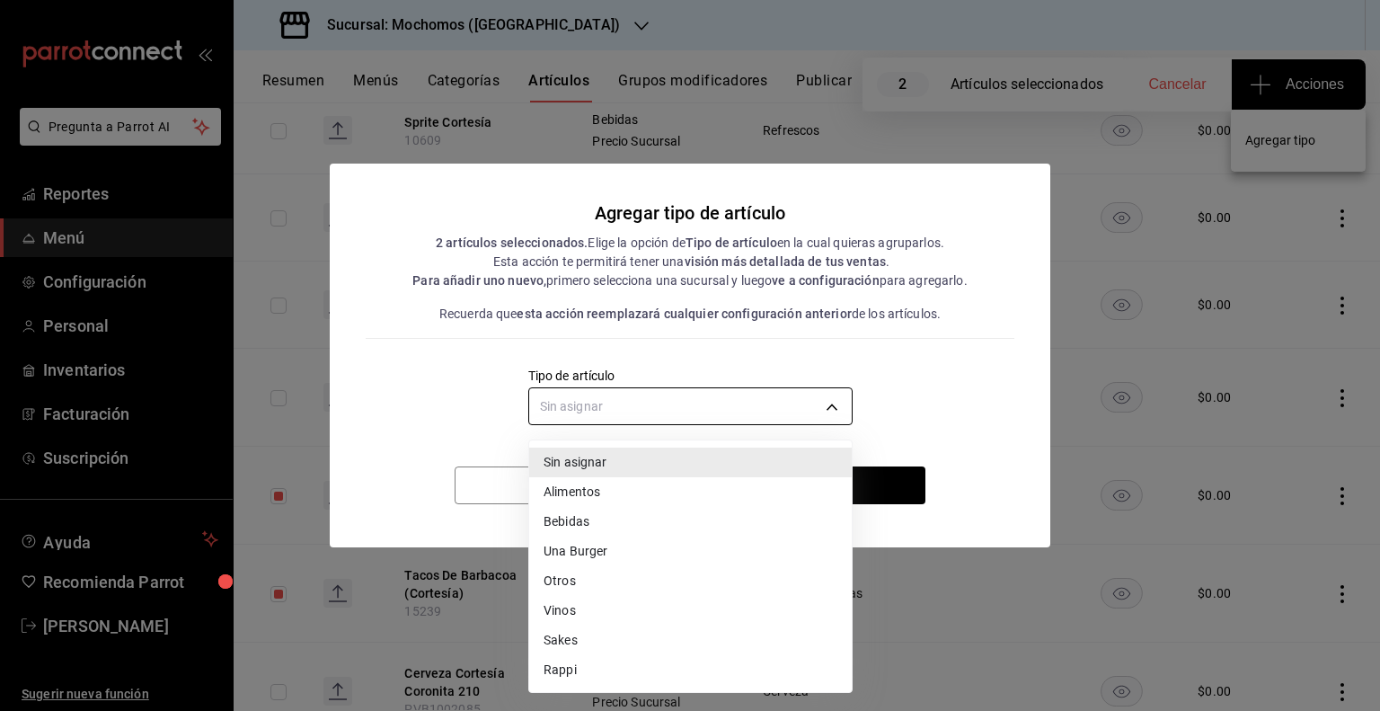
click at [760, 403] on body "Pregunta a Parrot AI Reportes Menú Configuración Personal Inventarios Facturaci…" at bounding box center [690, 355] width 1380 height 711
click at [622, 495] on li "Alimentos" at bounding box center [690, 492] width 323 height 30
type input "a9c5c5d7-09f7-4d61-88a6-a13d33eec0fd"
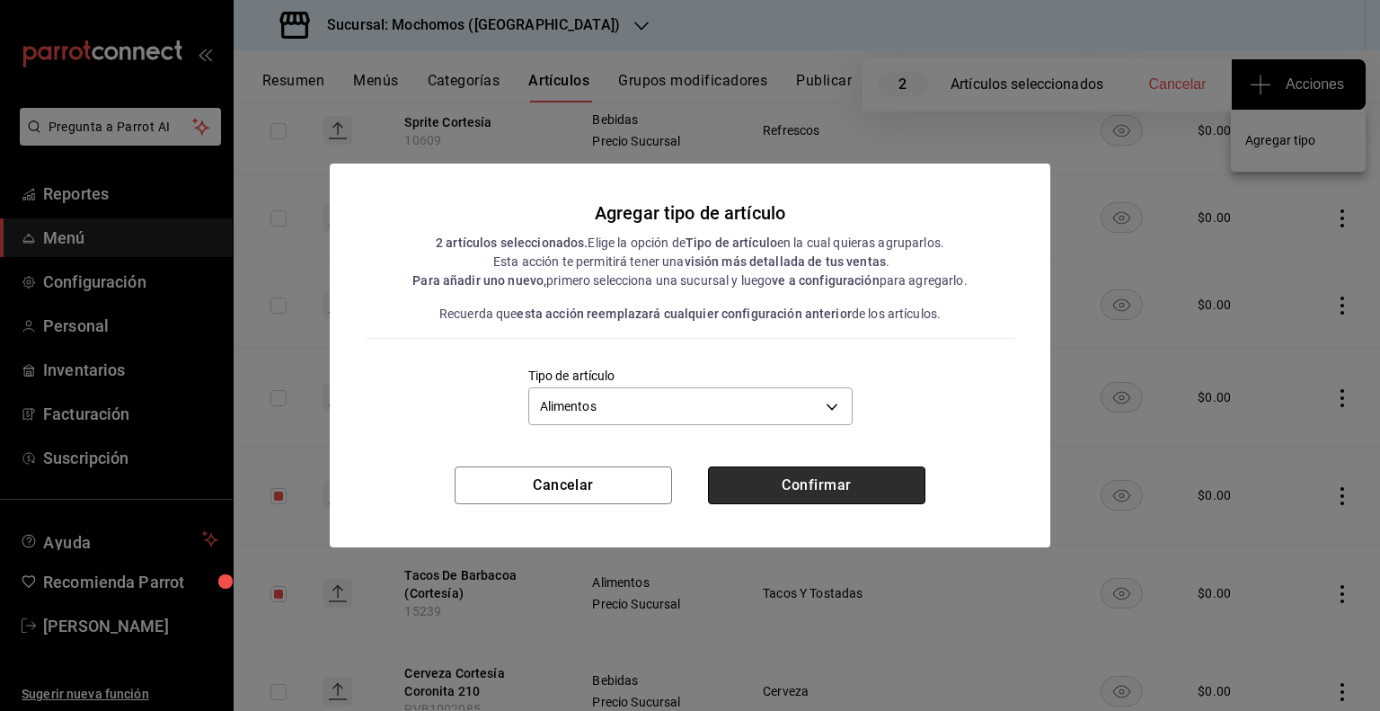
click at [865, 490] on button "Confirmar" at bounding box center [816, 485] width 217 height 38
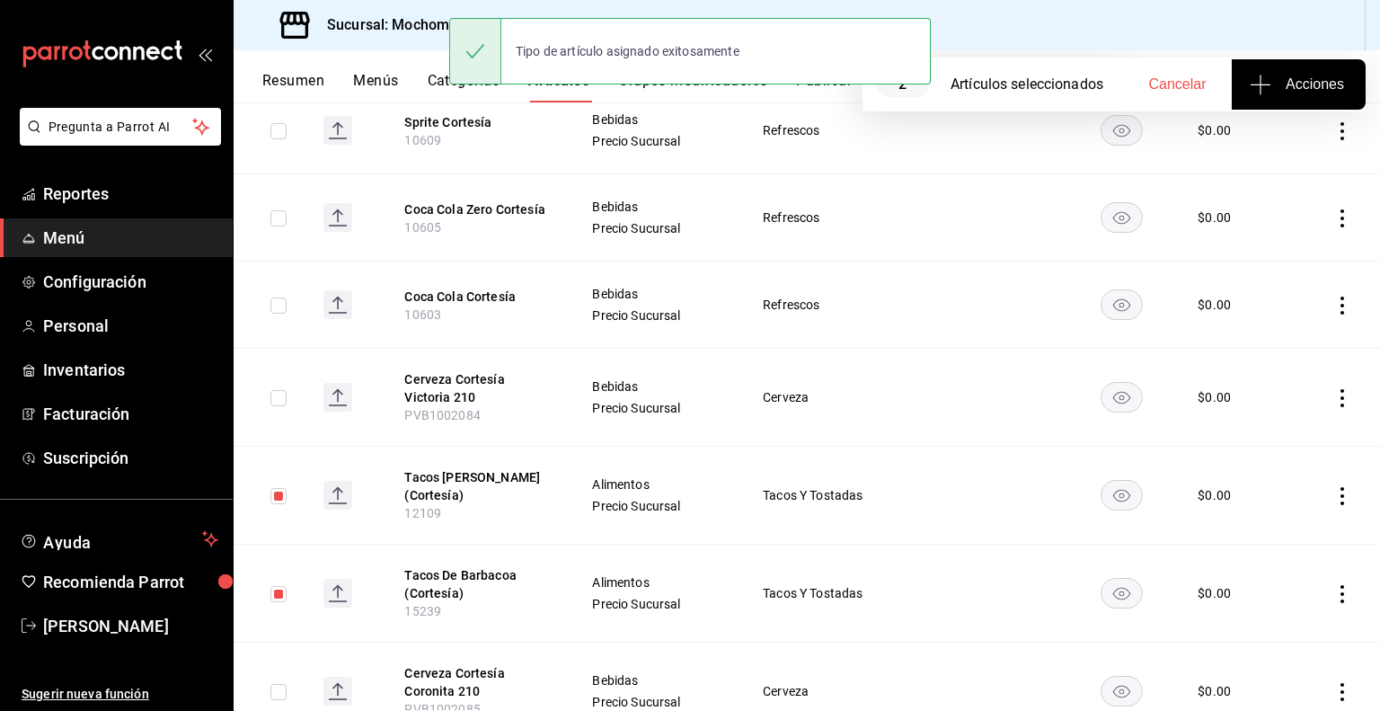
scroll to position [0, 0]
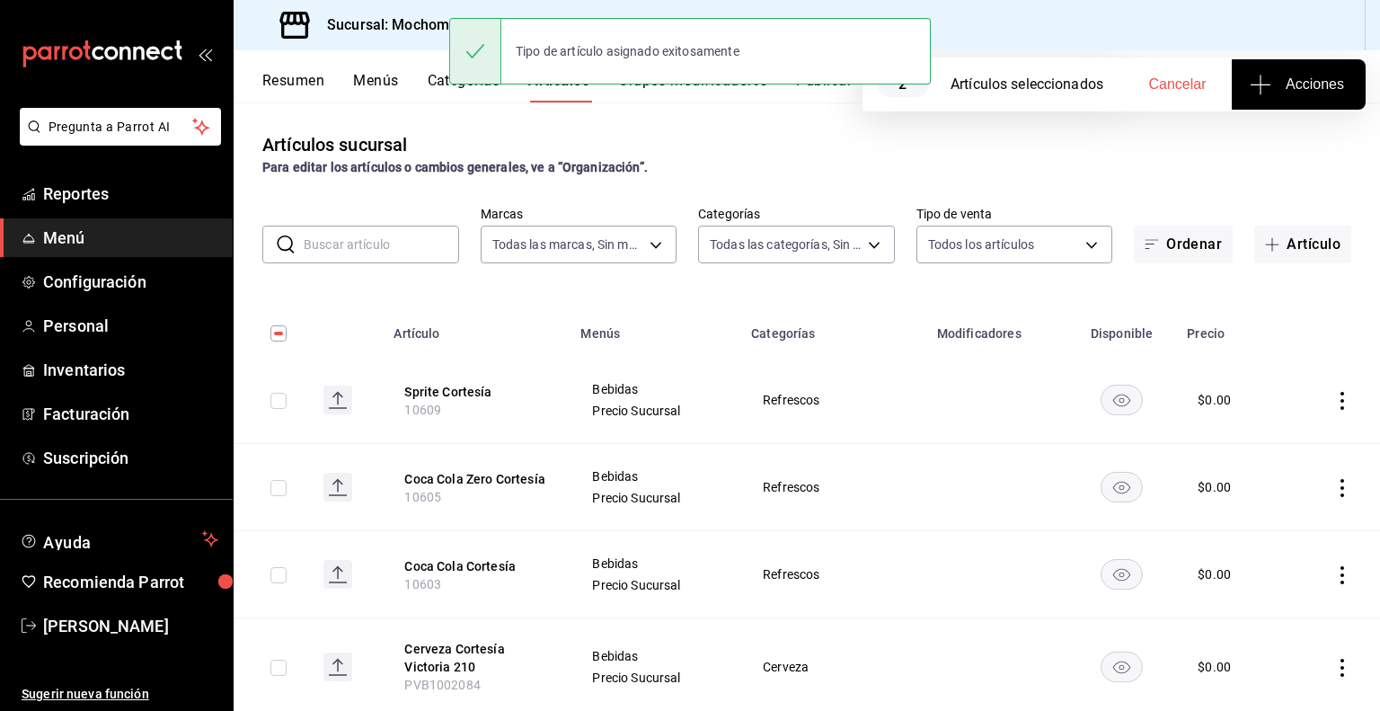
click at [830, 93] on button "Publicar" at bounding box center [824, 87] width 56 height 31
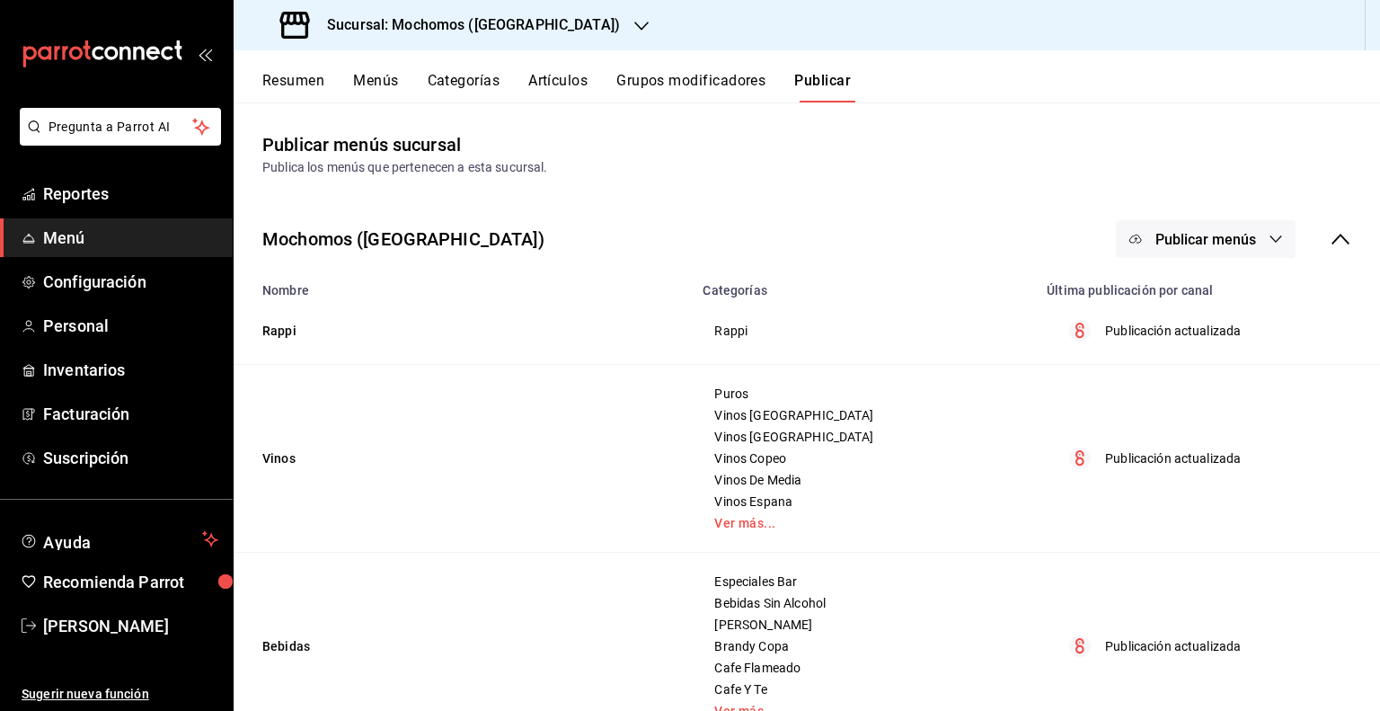
click at [1194, 223] on button "Publicar menús" at bounding box center [1206, 239] width 180 height 38
click at [1164, 285] on div at bounding box center [1150, 297] width 50 height 29
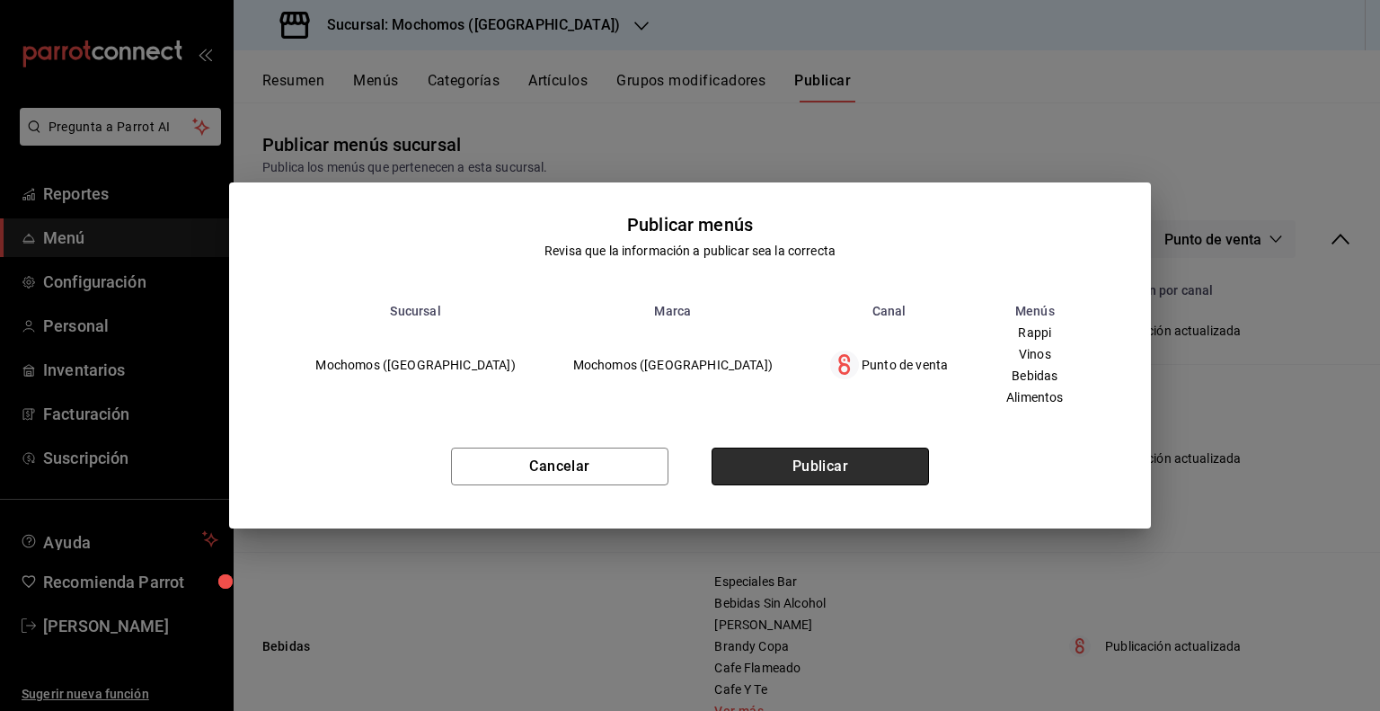
click at [845, 448] on button "Publicar" at bounding box center [820, 467] width 217 height 38
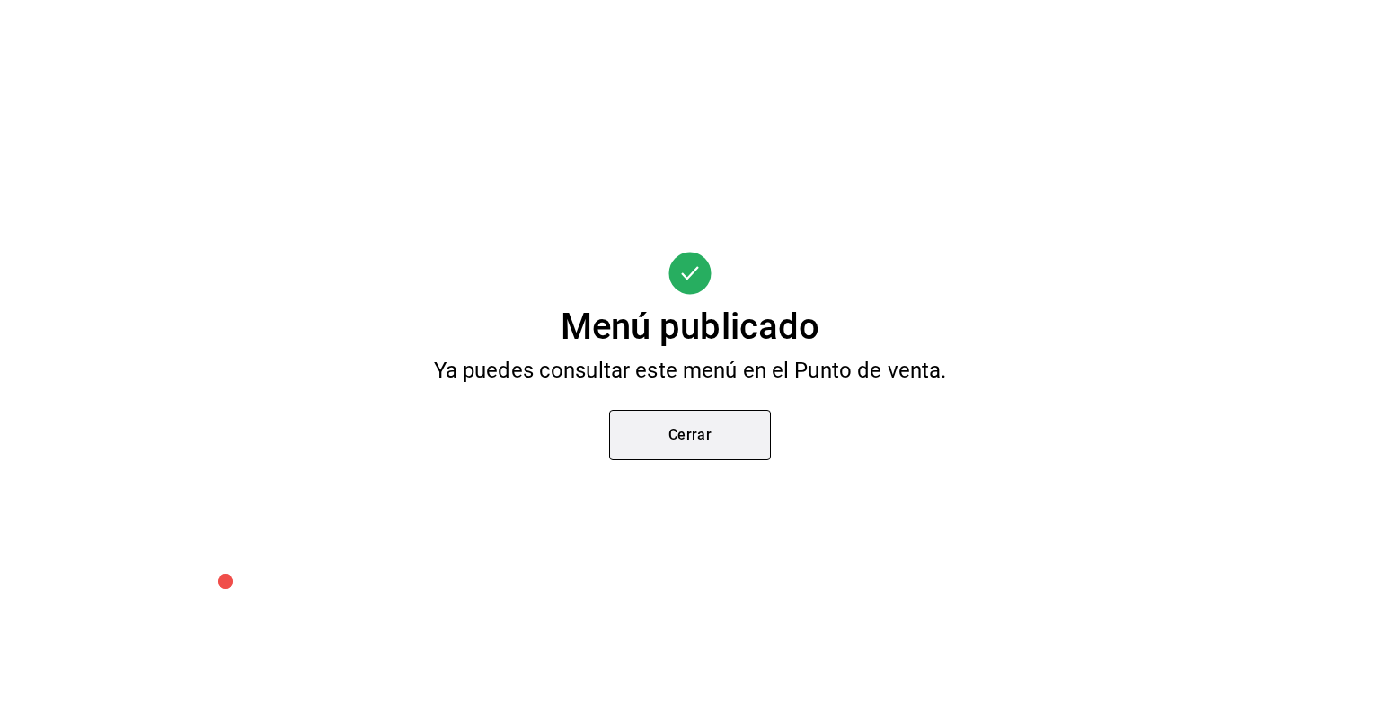
click at [727, 430] on button "Cerrar" at bounding box center [690, 435] width 162 height 50
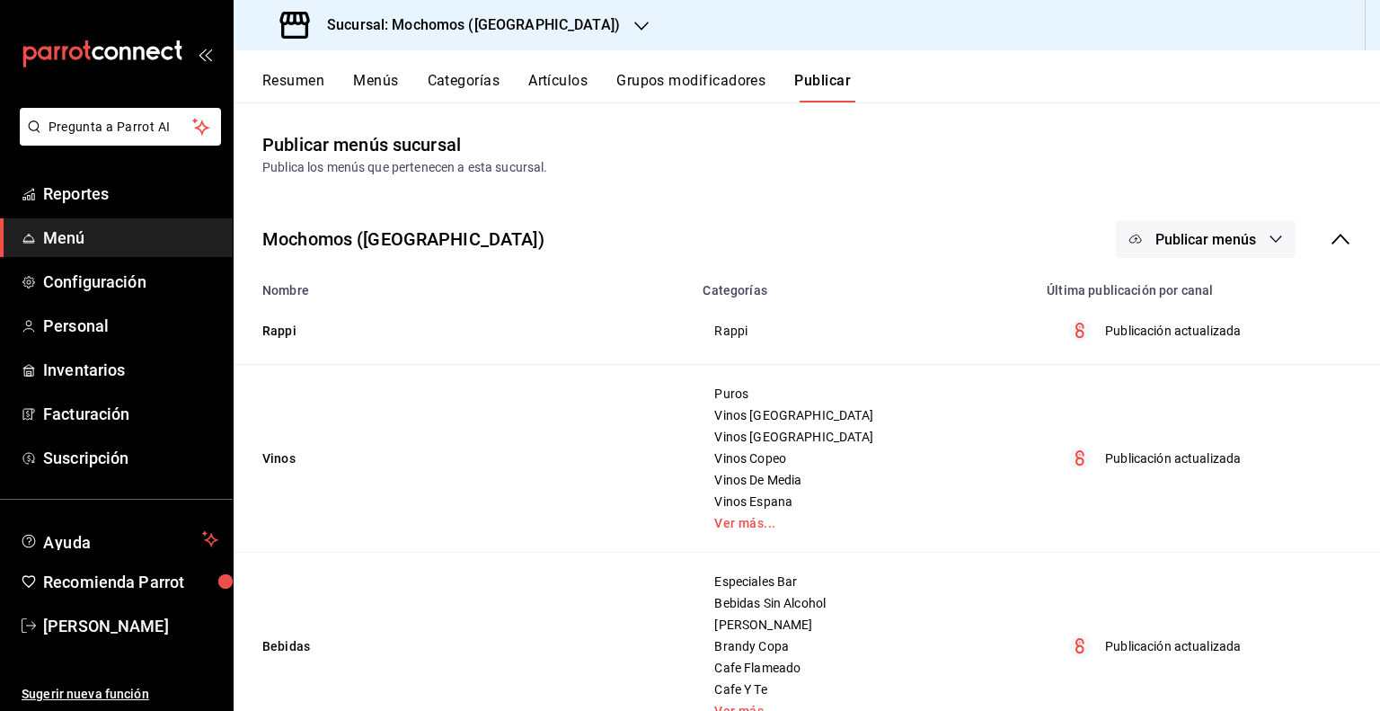
click at [550, 80] on button "Artículos" at bounding box center [557, 87] width 59 height 31
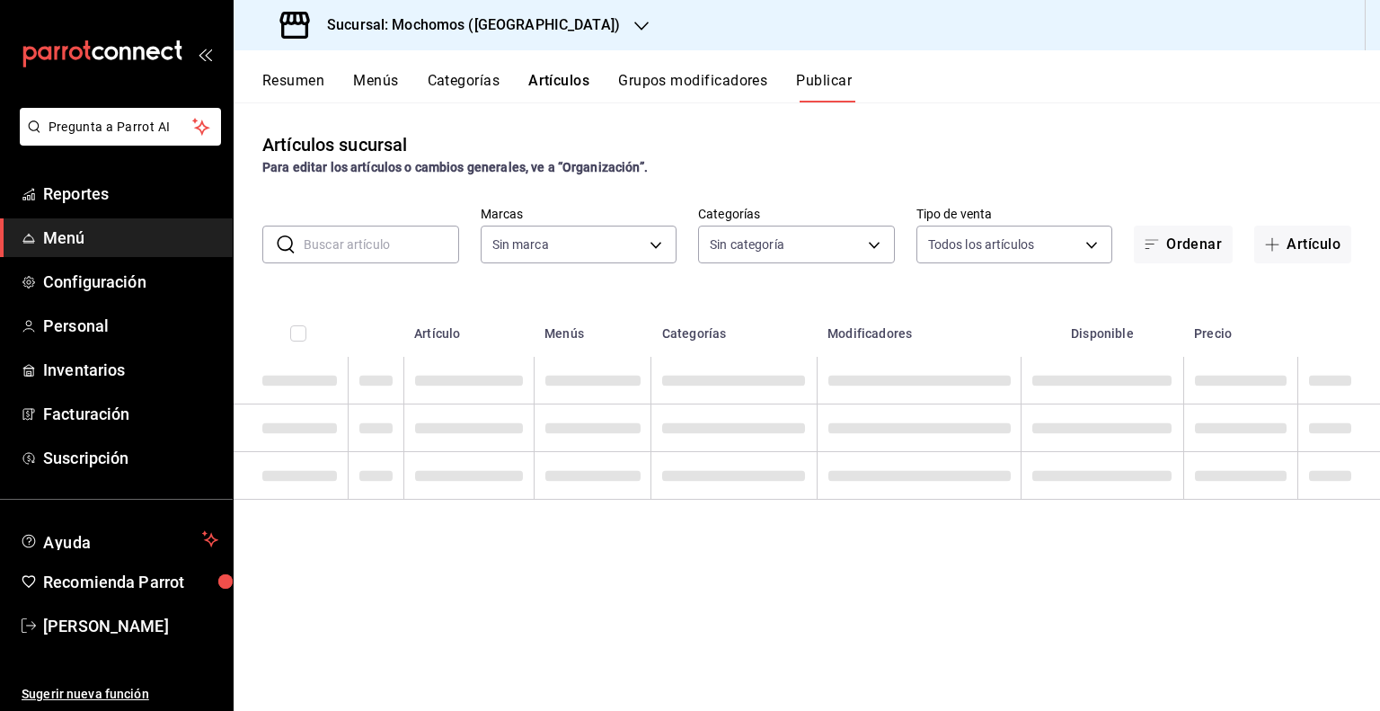
type input "65eb7388-82e4-42fa-8caf-680550c77e6f"
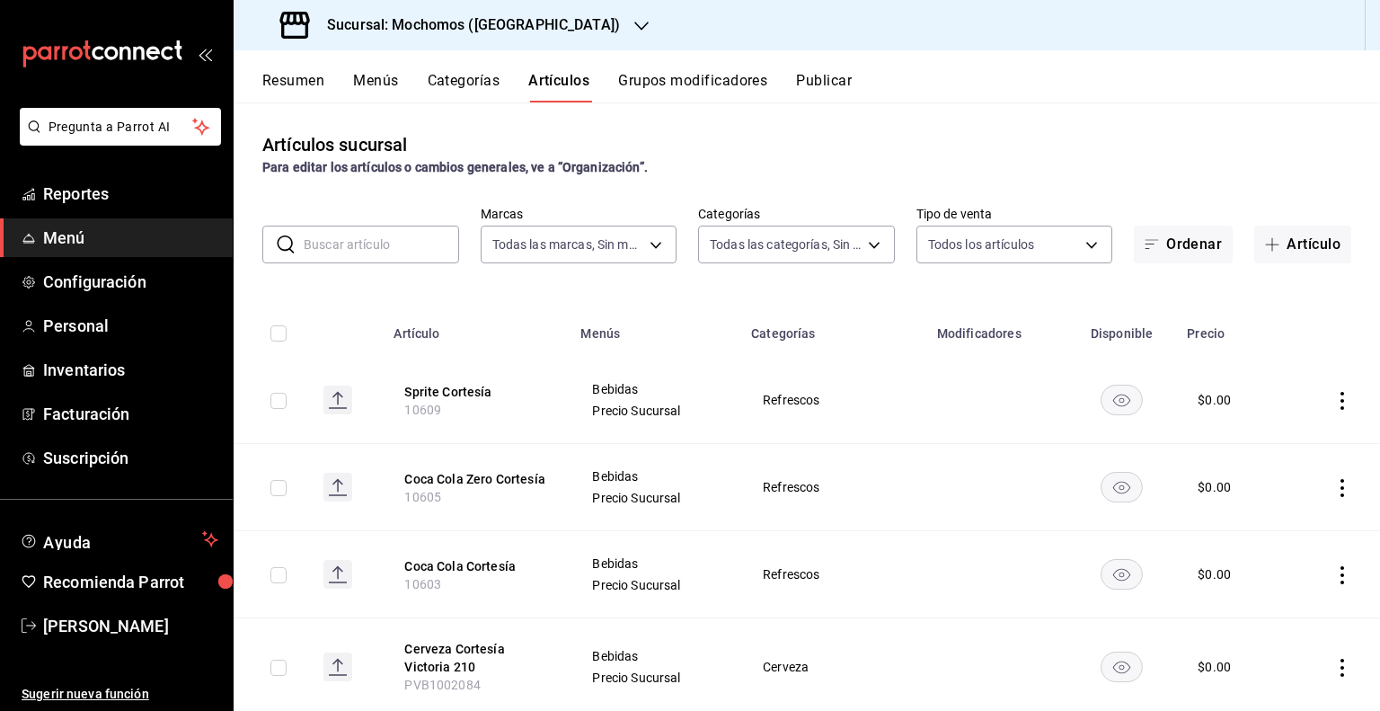
type input "357a9704-c999-4c63-af81-0c25438b67b5,a93eec79-672f-49c2-b1cd-14f211909374,5e983…"
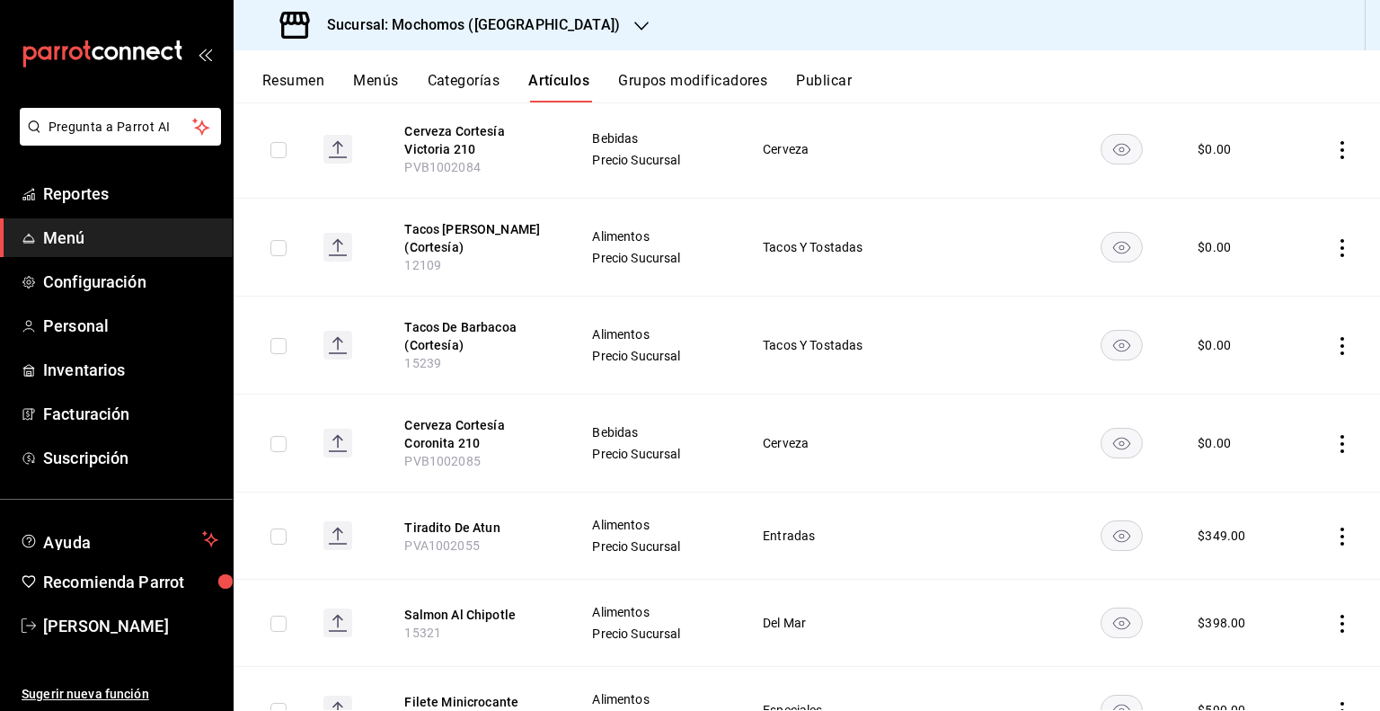
scroll to position [449, 0]
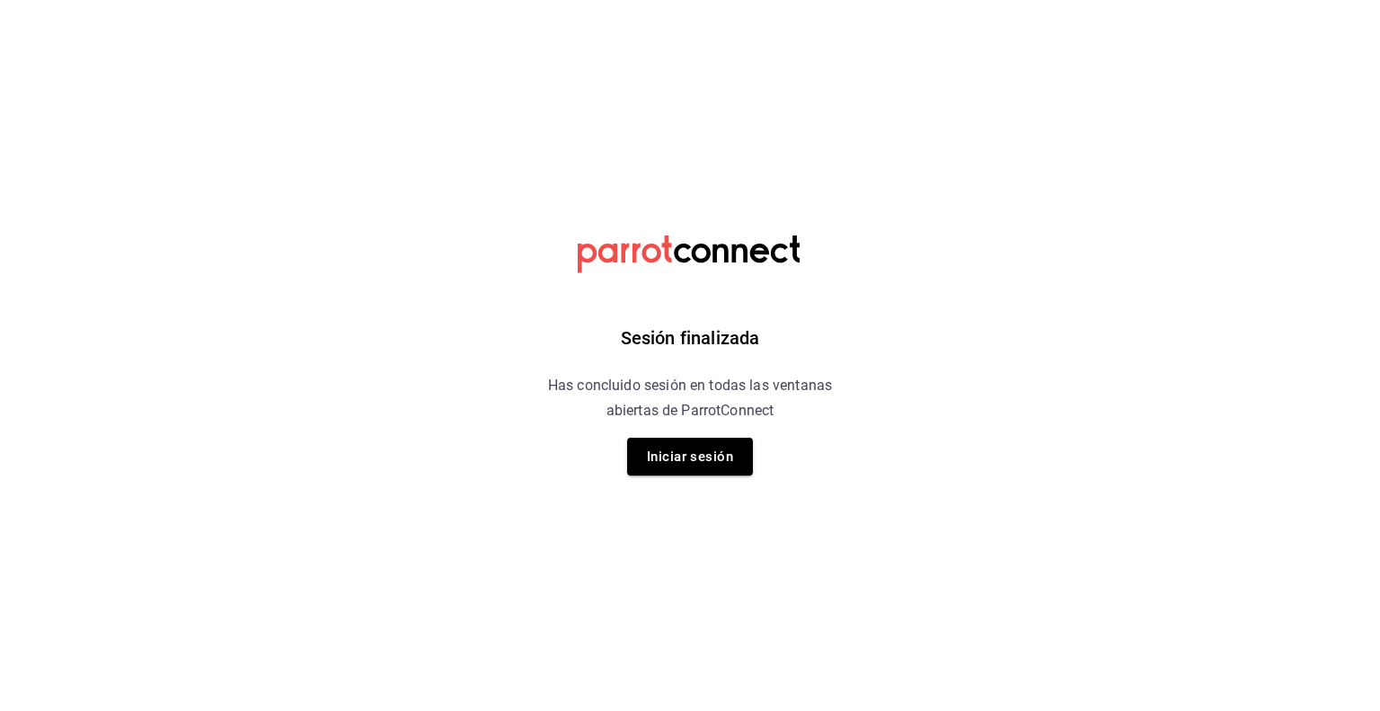
click at [725, 463] on button "Iniciar sesión" at bounding box center [690, 457] width 126 height 38
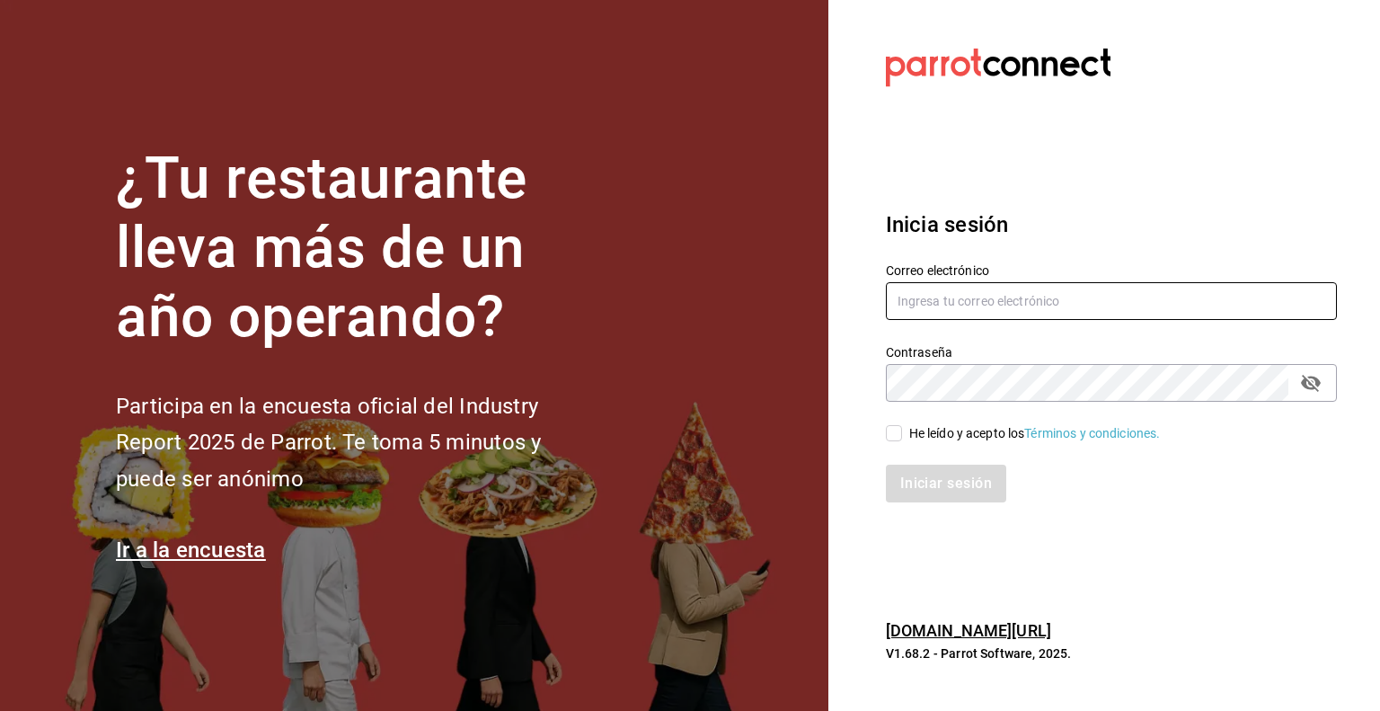
type input "[PERSON_NAME][EMAIL_ADDRESS][PERSON_NAME][DOMAIN_NAME]"
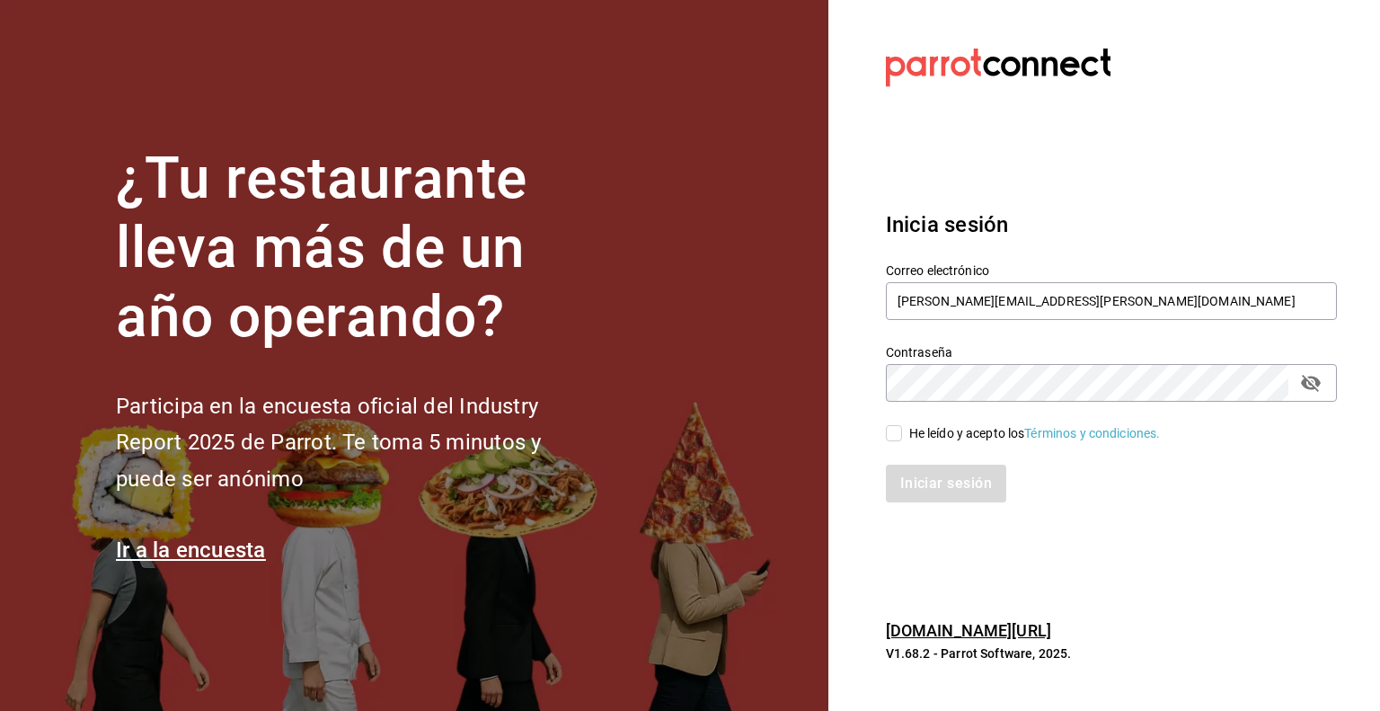
click at [899, 438] on input "He leído y acepto los Términos y condiciones." at bounding box center [894, 433] width 16 height 16
checkbox input "true"
click at [910, 470] on button "Iniciar sesión" at bounding box center [947, 484] width 122 height 38
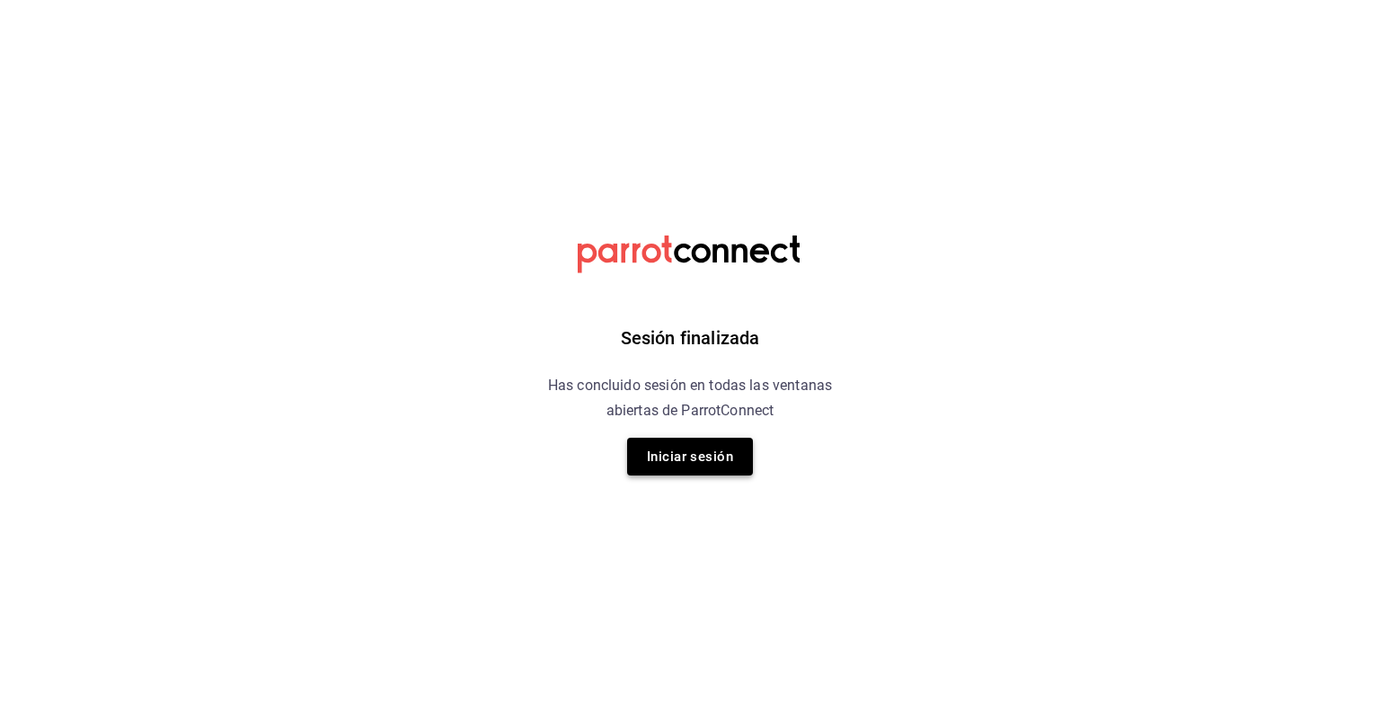
click at [652, 456] on button "Iniciar sesión" at bounding box center [690, 457] width 126 height 38
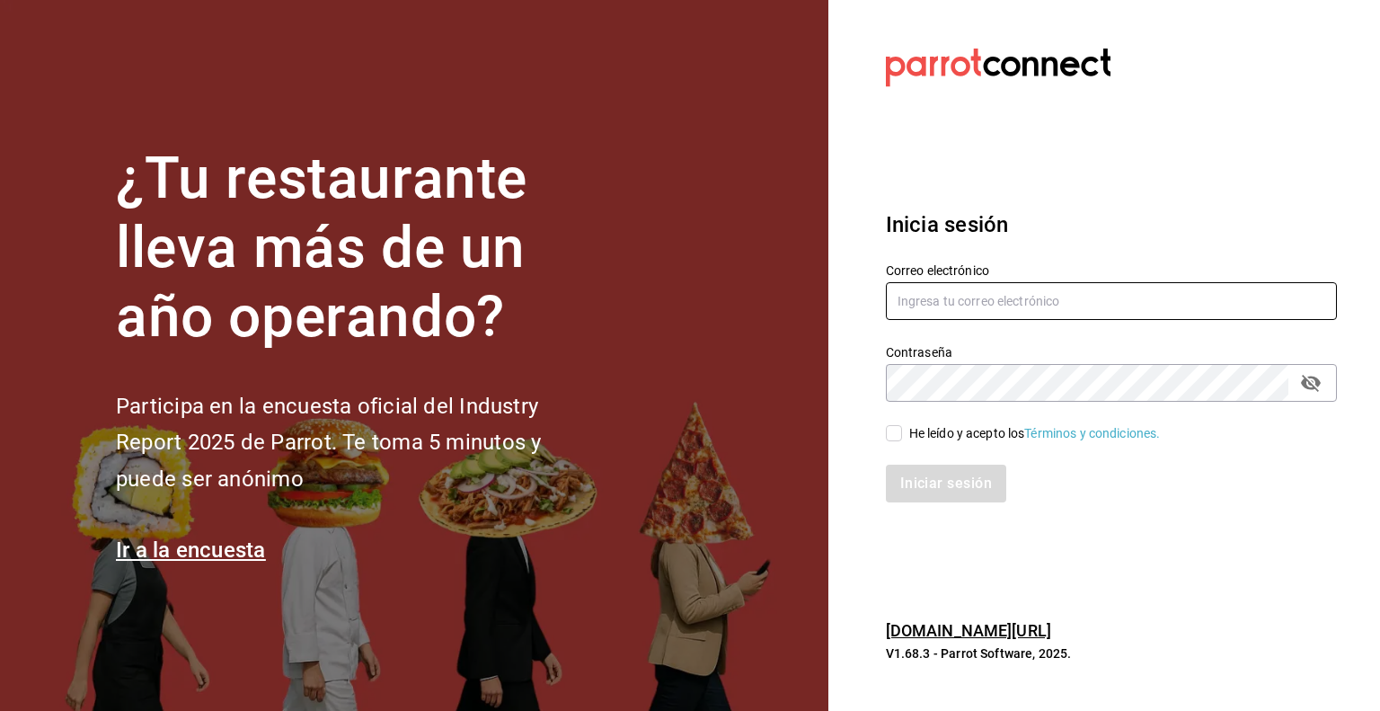
type input "[PERSON_NAME][EMAIL_ADDRESS][PERSON_NAME][DOMAIN_NAME]"
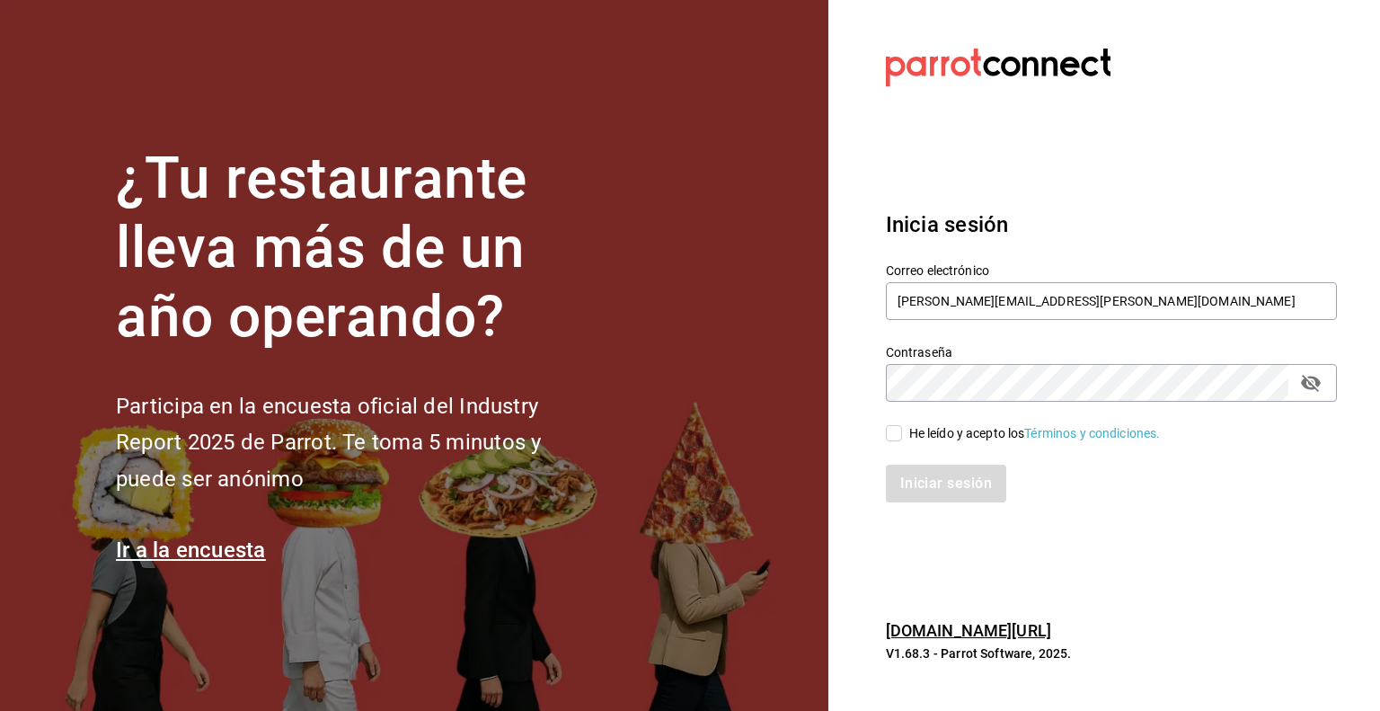
click at [902, 431] on span "He leído y acepto los Términos y condiciones." at bounding box center [1031, 433] width 259 height 19
click at [902, 431] on input "He leído y acepto los Términos y condiciones." at bounding box center [894, 433] width 16 height 16
checkbox input "true"
click at [919, 469] on button "Iniciar sesión" at bounding box center [947, 484] width 122 height 38
